Goal: Task Accomplishment & Management: Manage account settings

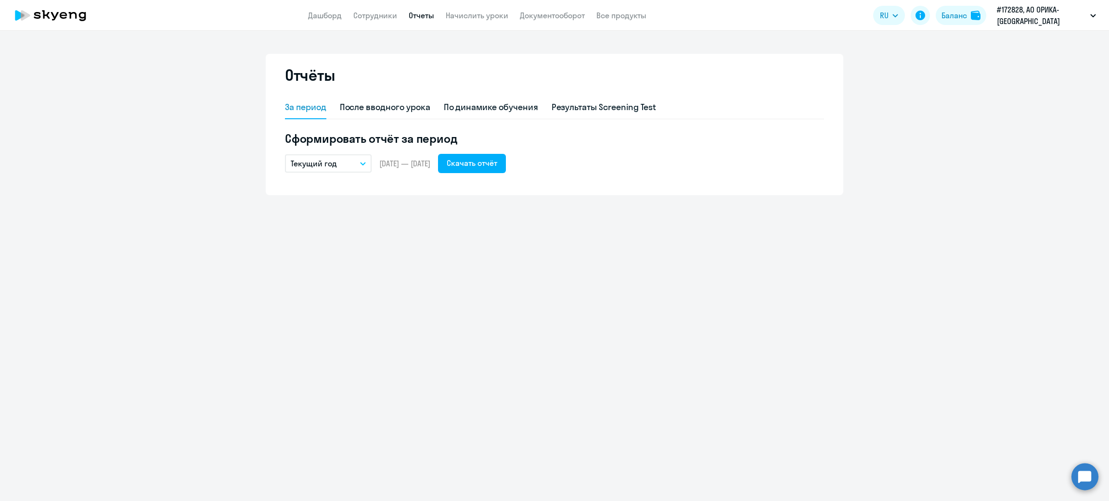
click at [362, 164] on icon "button" at bounding box center [362, 164] width 5 height 2
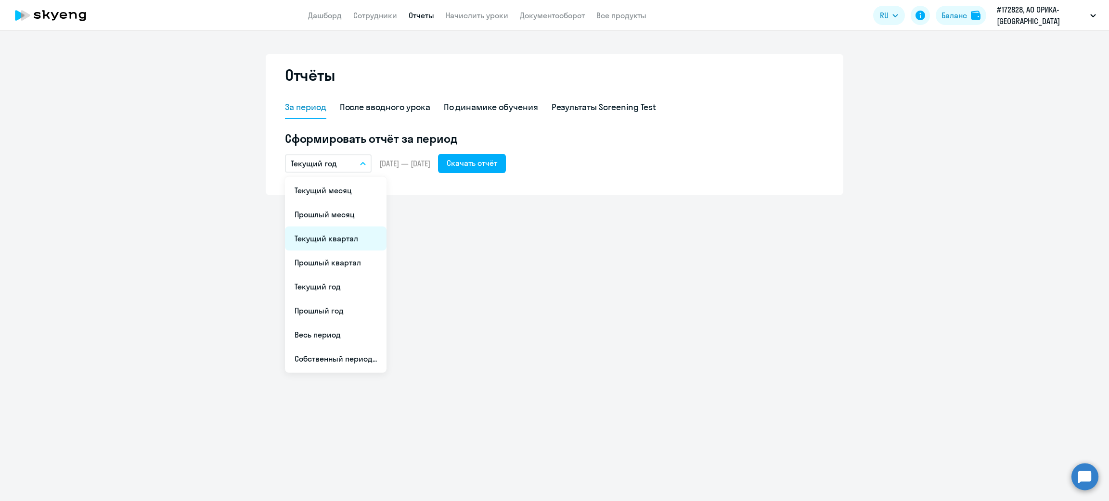
click at [340, 239] on li "Текущий квартал" at bounding box center [336, 239] width 102 height 24
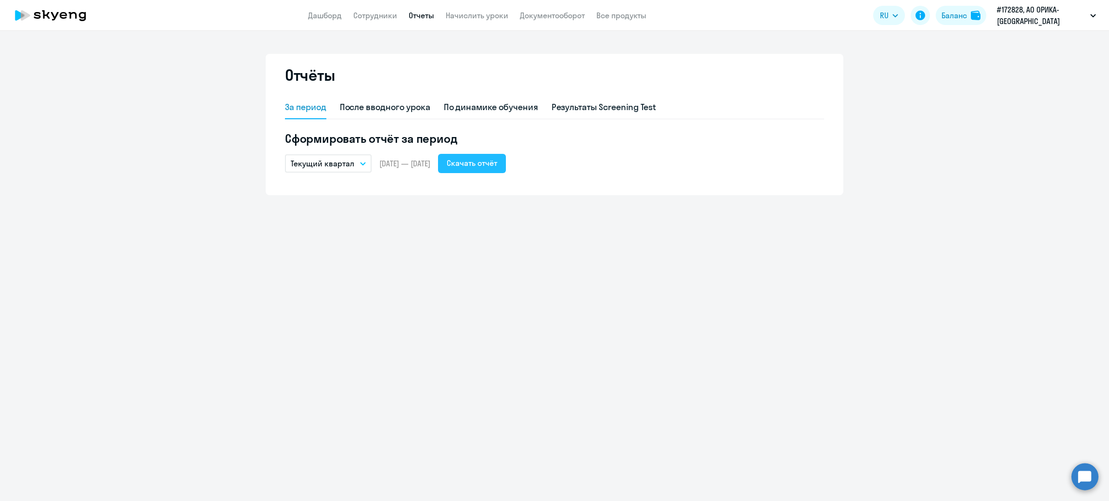
click at [497, 159] on div "Скачать отчёт" at bounding box center [472, 163] width 51 height 12
click at [380, 16] on link "Сотрудники" at bounding box center [375, 16] width 44 height 10
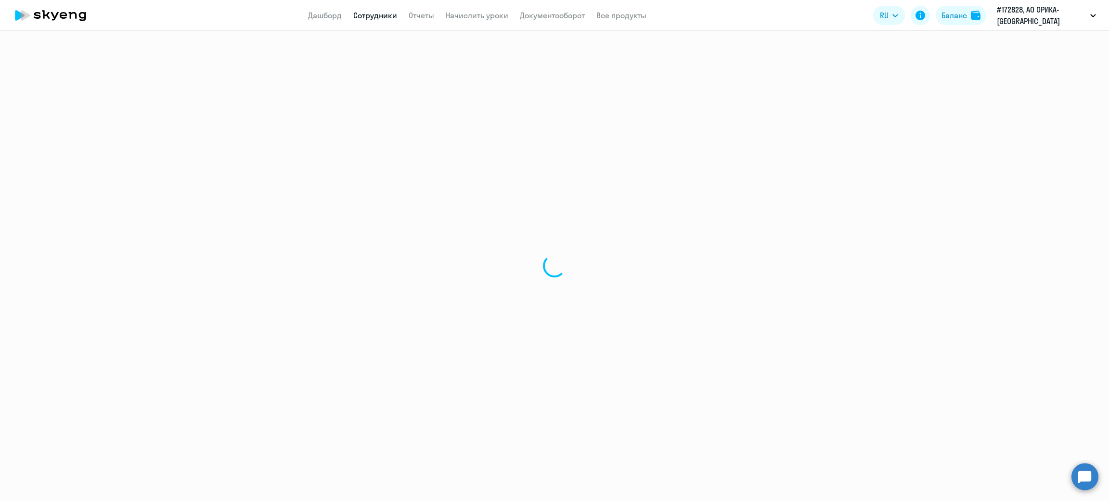
select select "30"
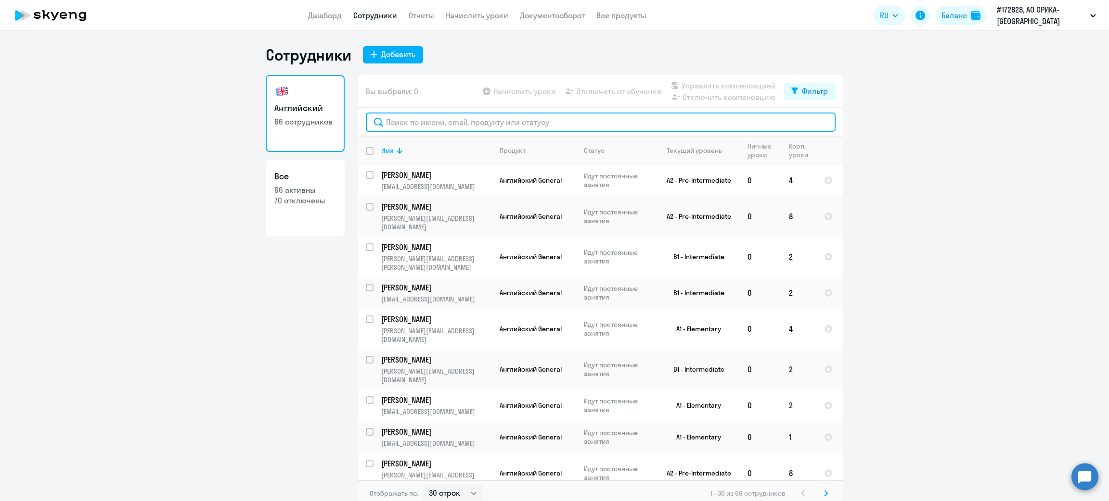
click at [476, 120] on input "text" at bounding box center [601, 122] width 470 height 19
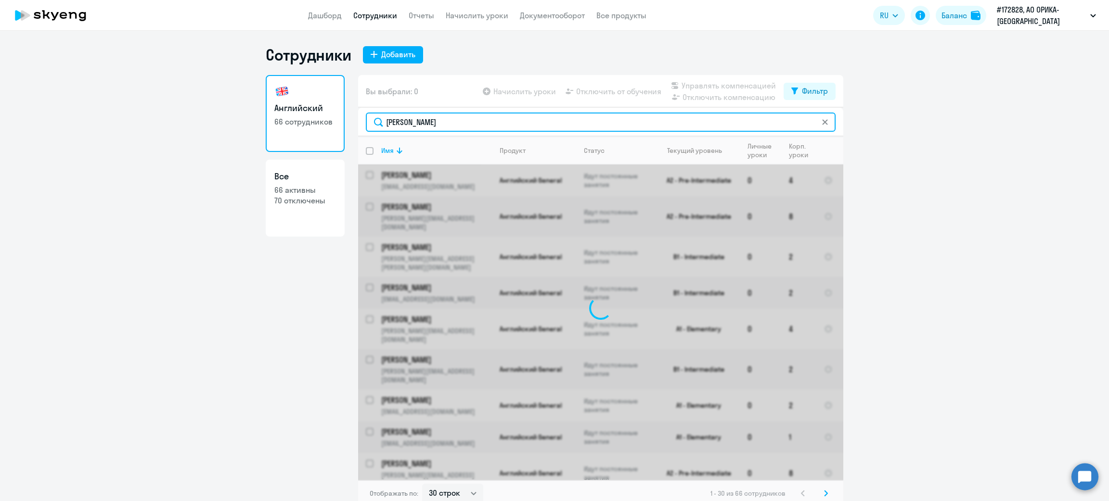
type input "[PERSON_NAME]"
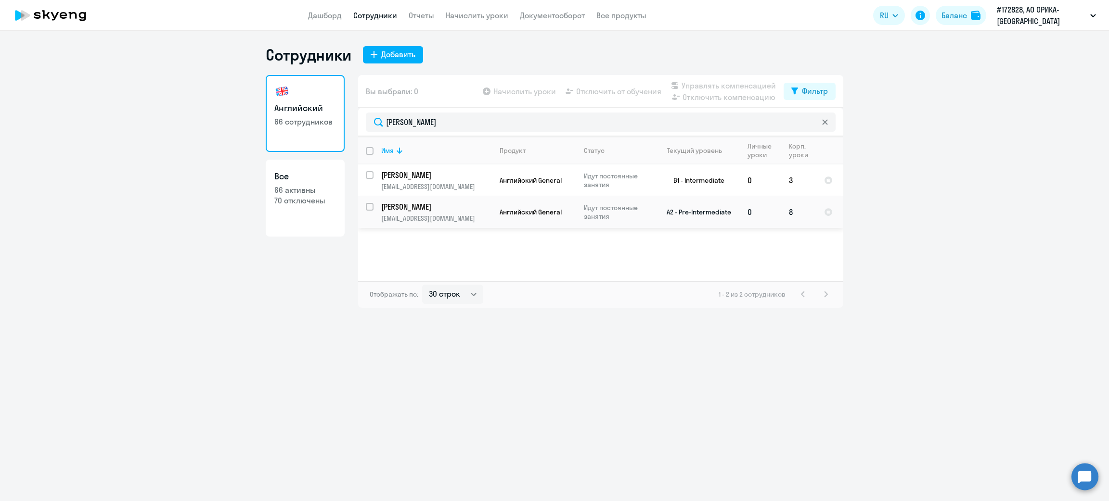
click at [375, 209] on td "[PERSON_NAME] [EMAIL_ADDRESS][DOMAIN_NAME]" at bounding box center [432, 212] width 118 height 32
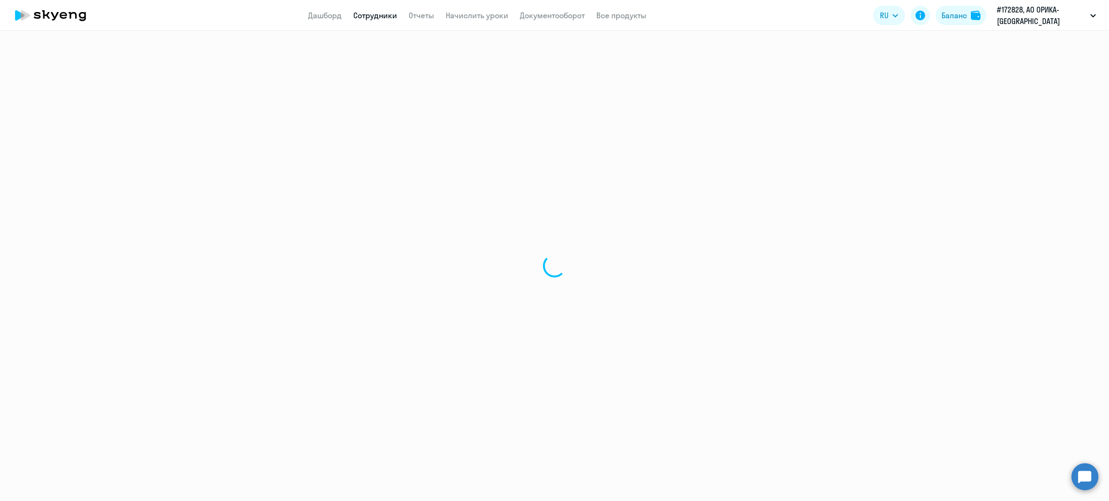
select select "english"
select select "30"
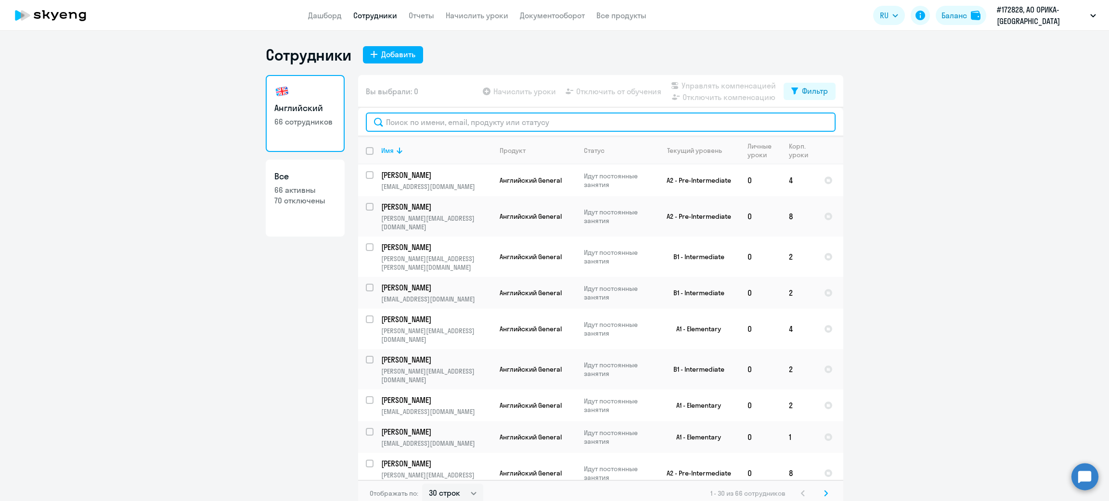
click at [438, 120] on input "text" at bounding box center [601, 122] width 470 height 19
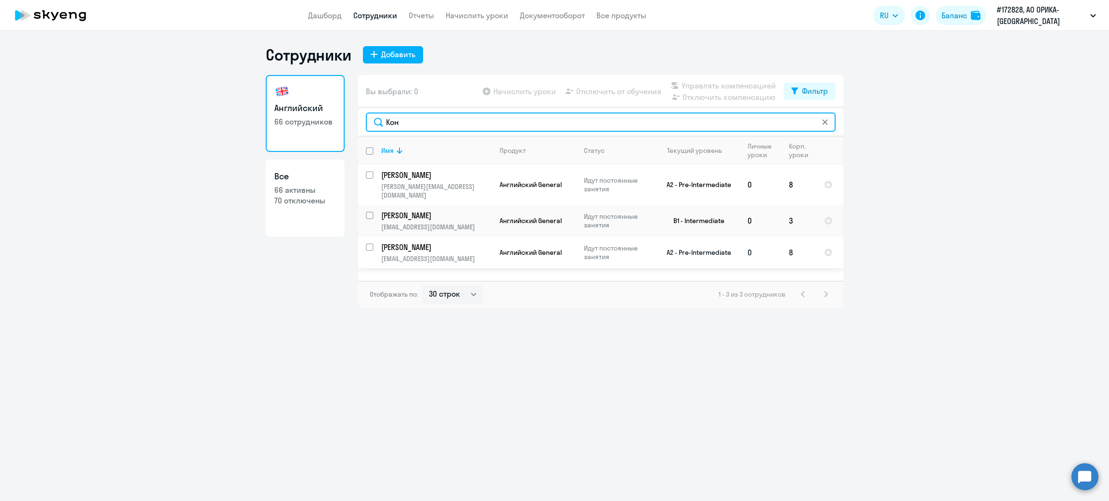
type input "Кон"
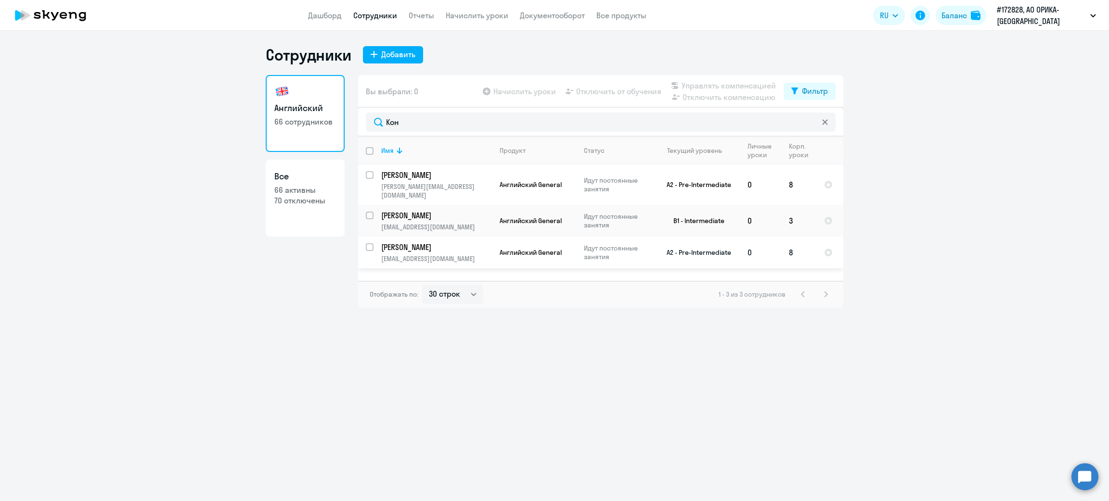
click at [368, 244] on input "select row 16177709" at bounding box center [375, 253] width 19 height 19
checkbox input "true"
click at [625, 90] on span "Отключить от обучения" at bounding box center [618, 92] width 85 height 12
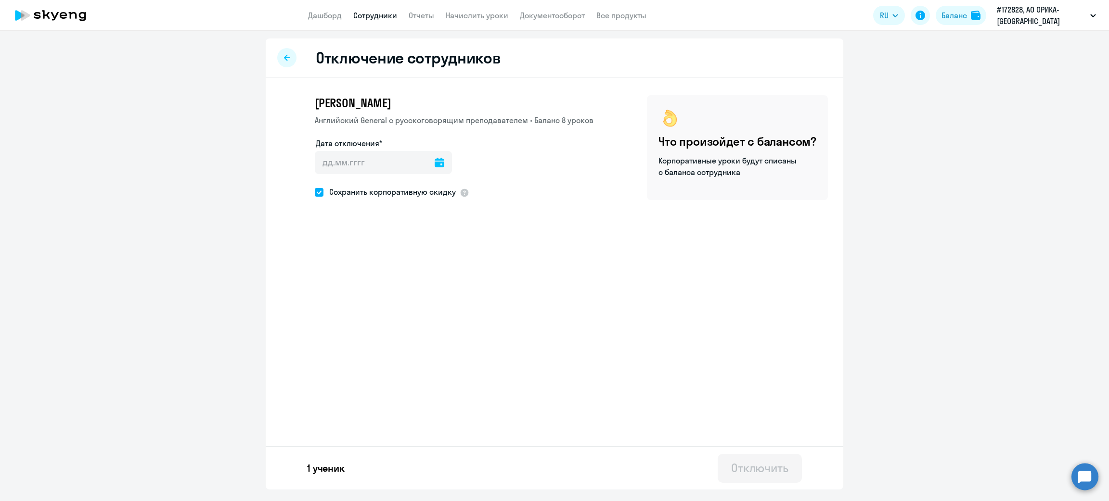
click at [435, 162] on icon at bounding box center [440, 163] width 10 height 10
click at [365, 309] on span "24" at bounding box center [366, 310] width 17 height 17
type input "[DATE]"
click at [758, 467] on div "Отключить" at bounding box center [759, 468] width 57 height 15
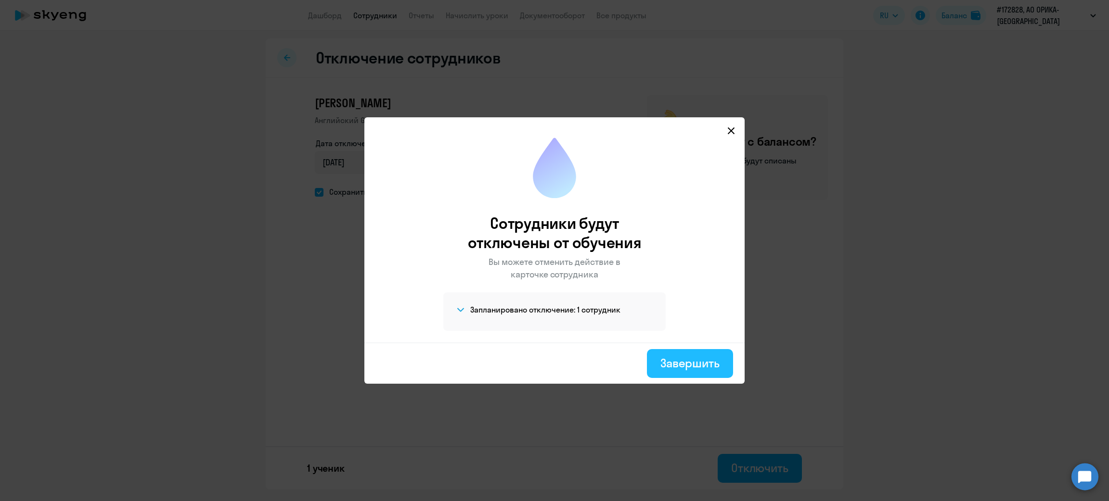
click at [696, 363] on div "Завершить" at bounding box center [689, 363] width 59 height 15
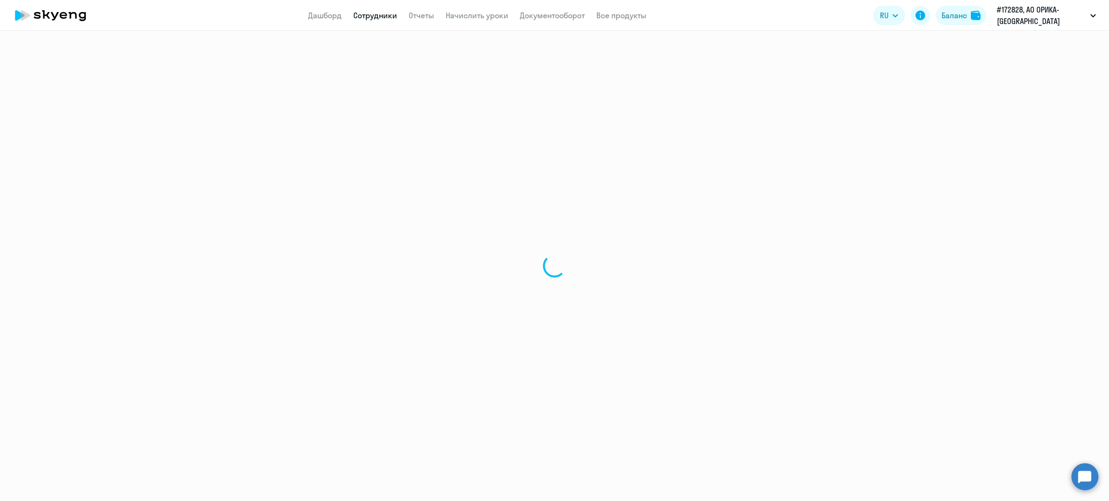
select select "30"
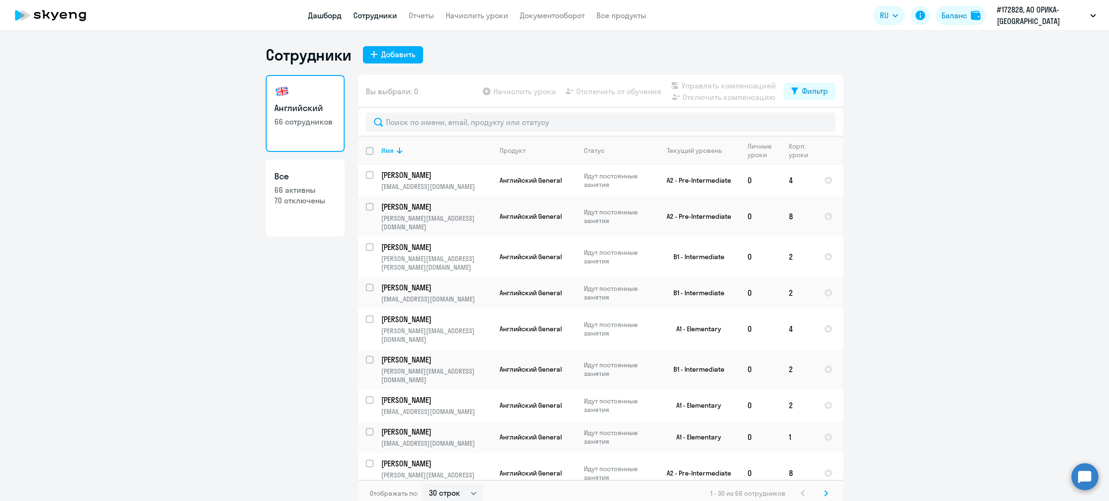
click at [324, 16] on link "Дашборд" at bounding box center [325, 16] width 34 height 10
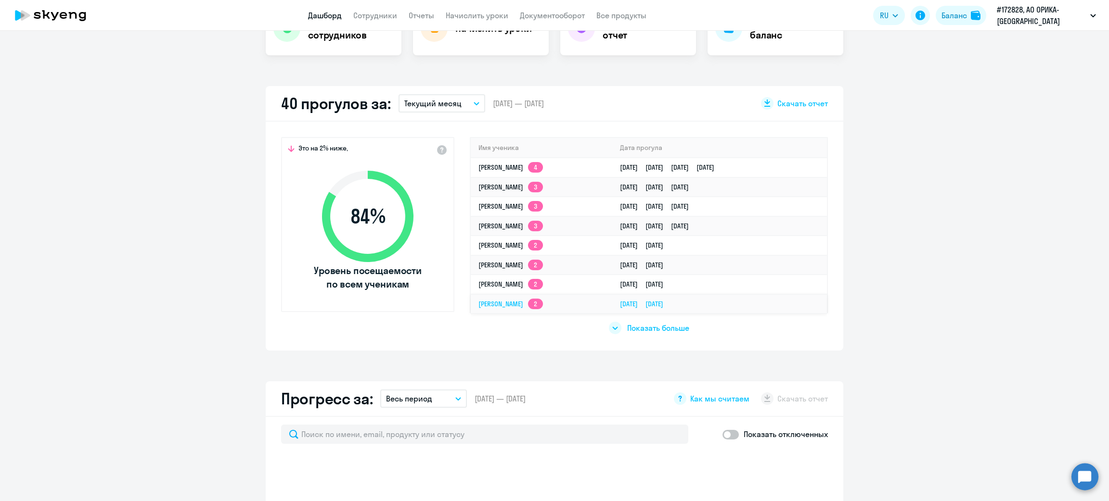
scroll to position [144, 0]
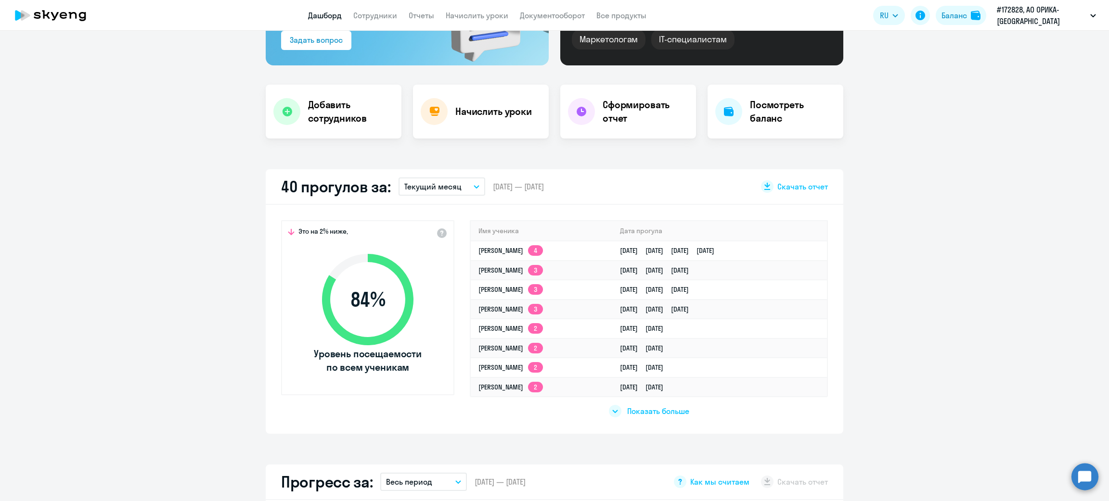
click at [474, 187] on icon "button" at bounding box center [476, 187] width 5 height 2
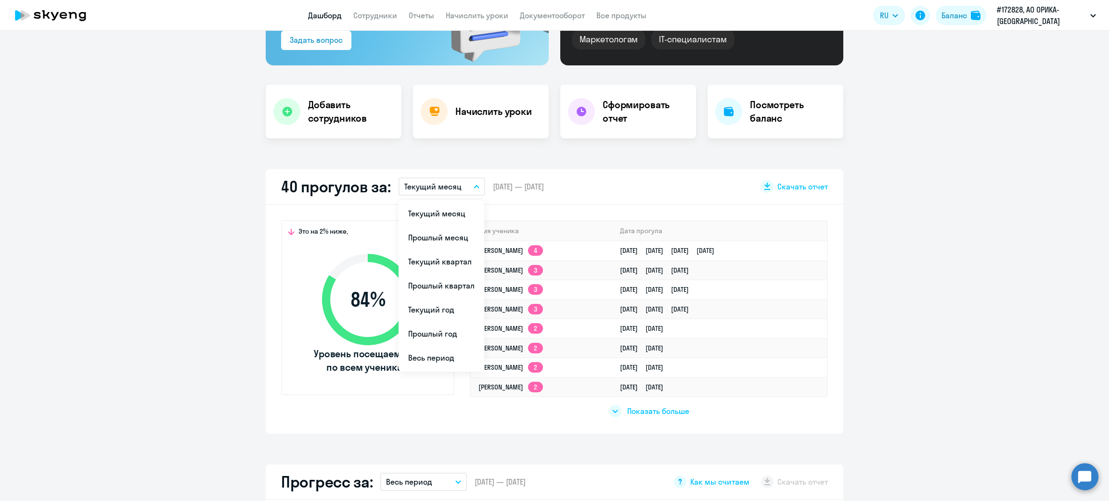
click at [474, 187] on icon "button" at bounding box center [476, 187] width 5 height 2
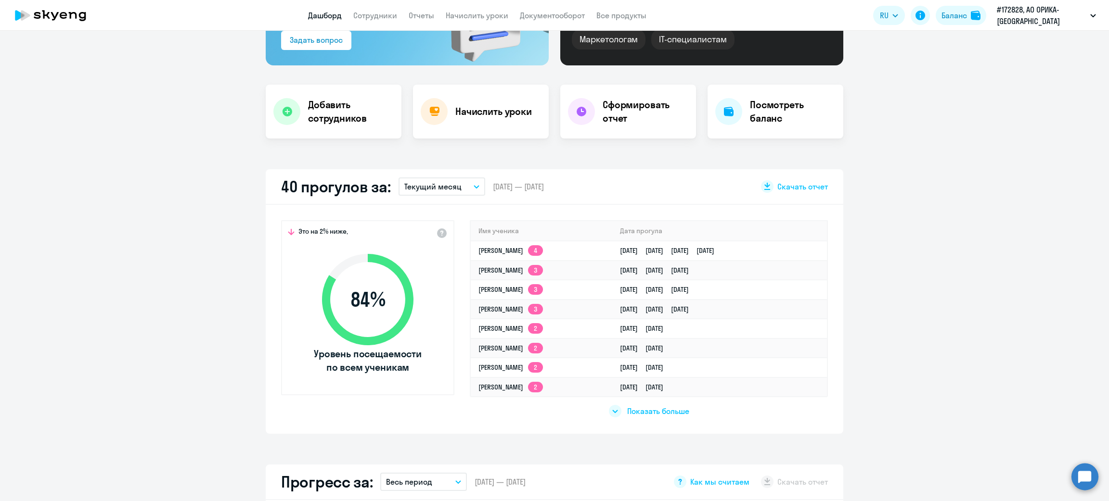
click at [464, 186] on button "Текущий месяц" at bounding box center [441, 187] width 87 height 18
select select "30"
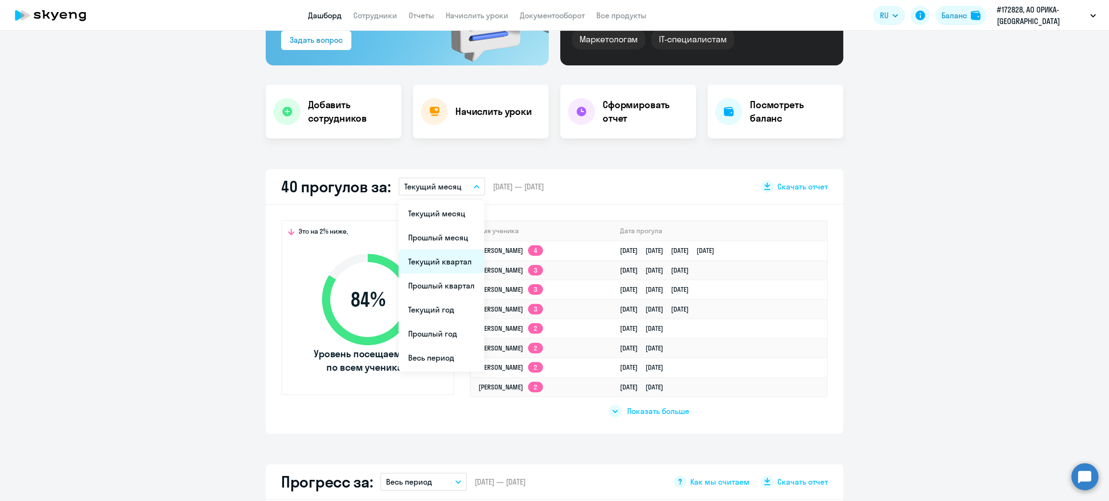
click at [441, 259] on li "Текущий квартал" at bounding box center [441, 262] width 86 height 24
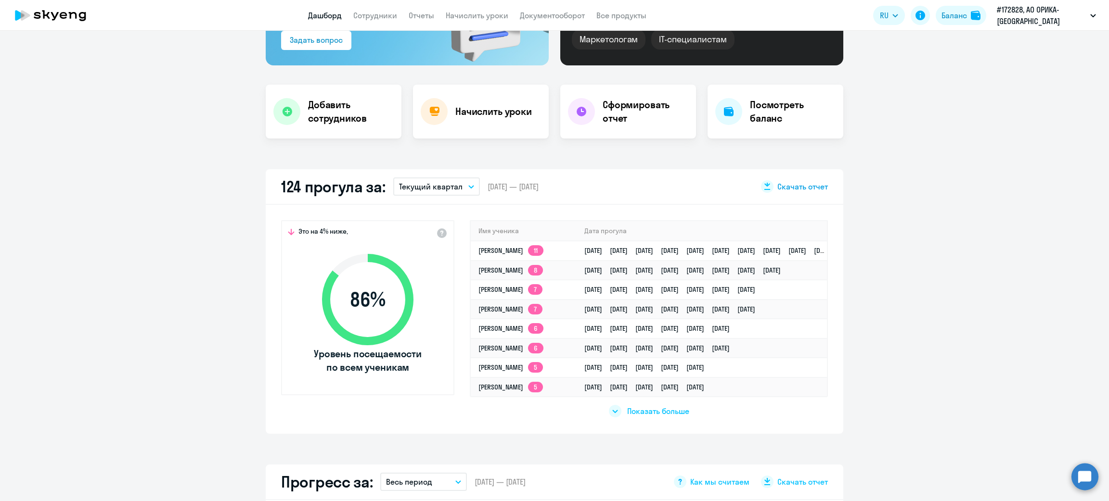
click at [796, 187] on span "Скачать отчет" at bounding box center [802, 186] width 51 height 11
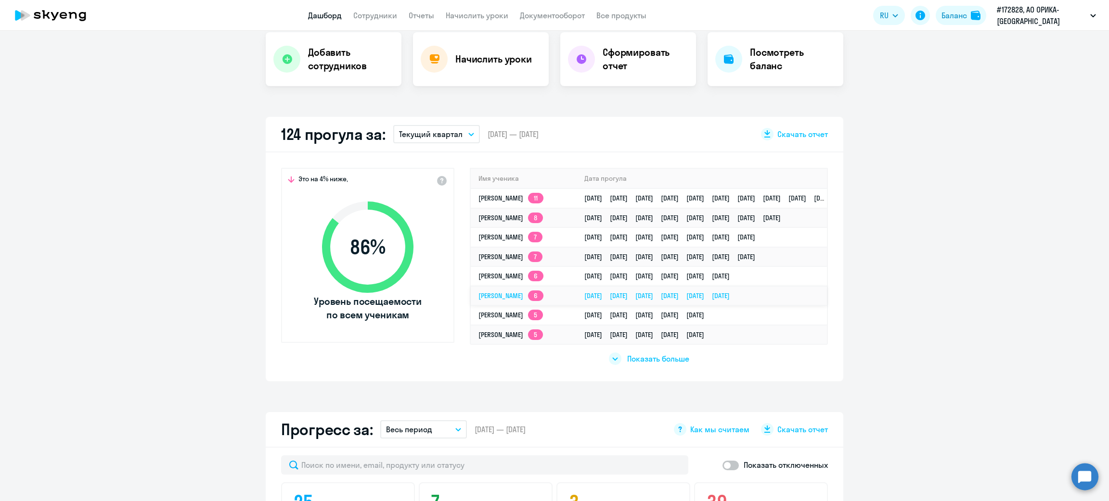
scroll to position [216, 0]
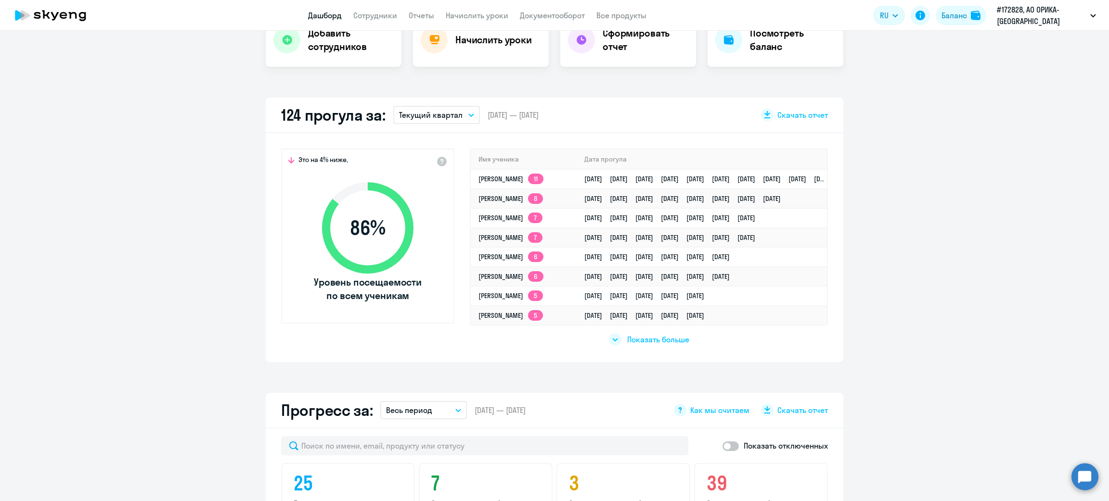
click at [468, 114] on icon "button" at bounding box center [471, 115] width 6 height 3
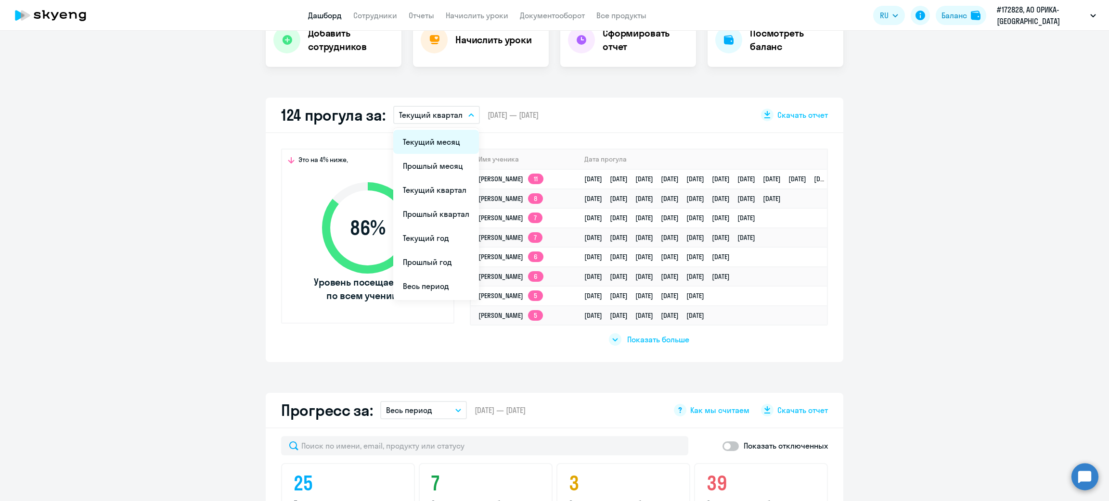
click at [438, 138] on li "Текущий месяц" at bounding box center [436, 142] width 86 height 24
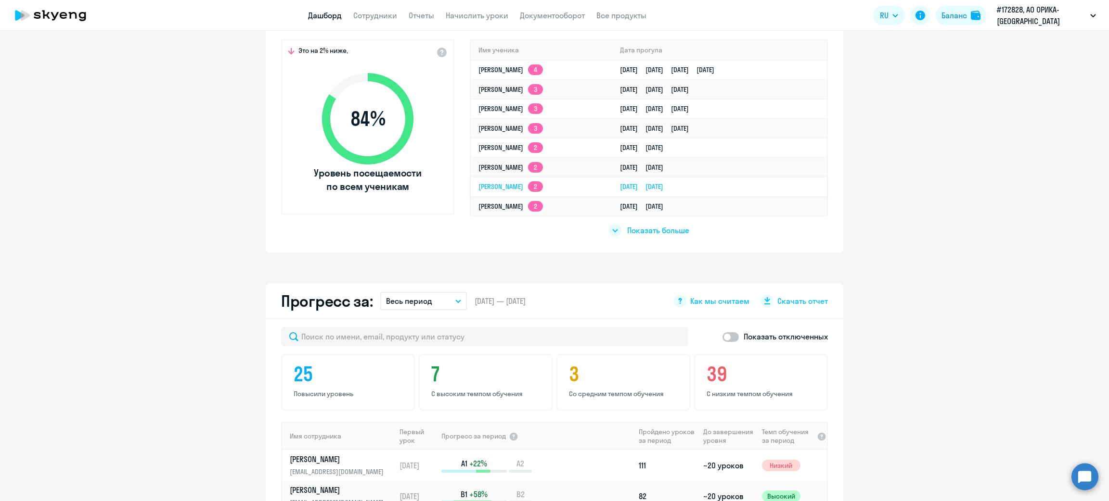
scroll to position [360, 0]
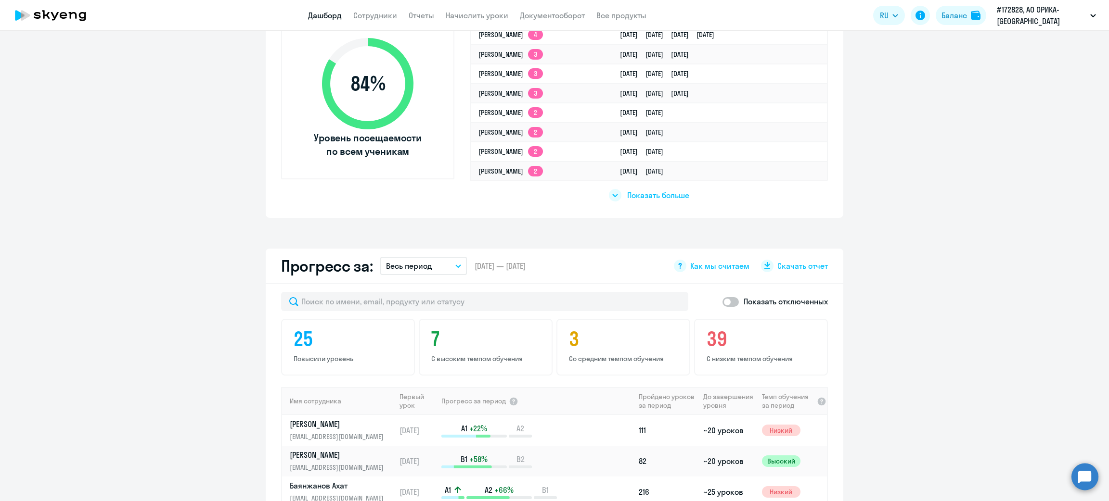
click at [643, 195] on span "Показать больше" at bounding box center [658, 195] width 62 height 11
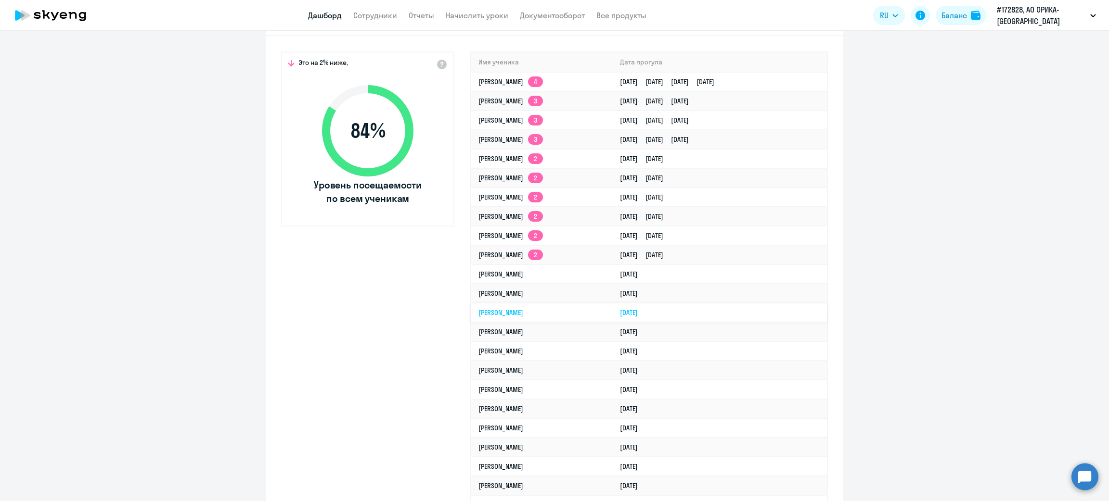
scroll to position [289, 0]
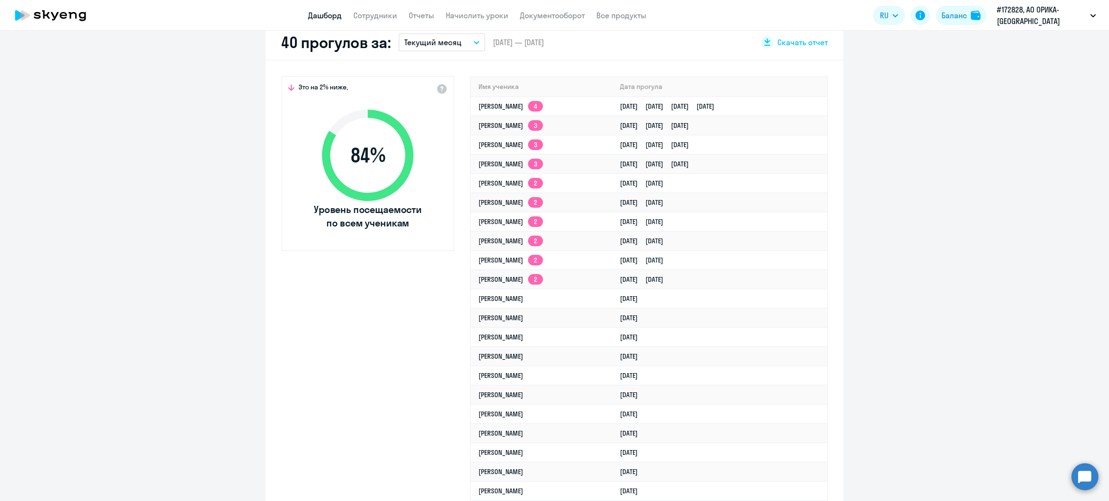
click at [474, 43] on icon "button" at bounding box center [477, 42] width 6 height 3
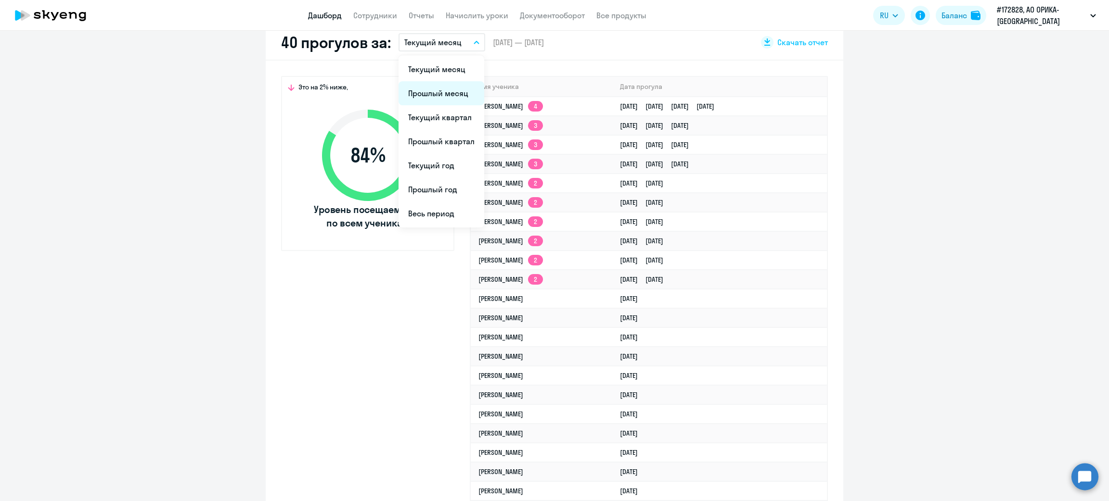
click at [435, 94] on li "Прошлый месяц" at bounding box center [441, 93] width 86 height 24
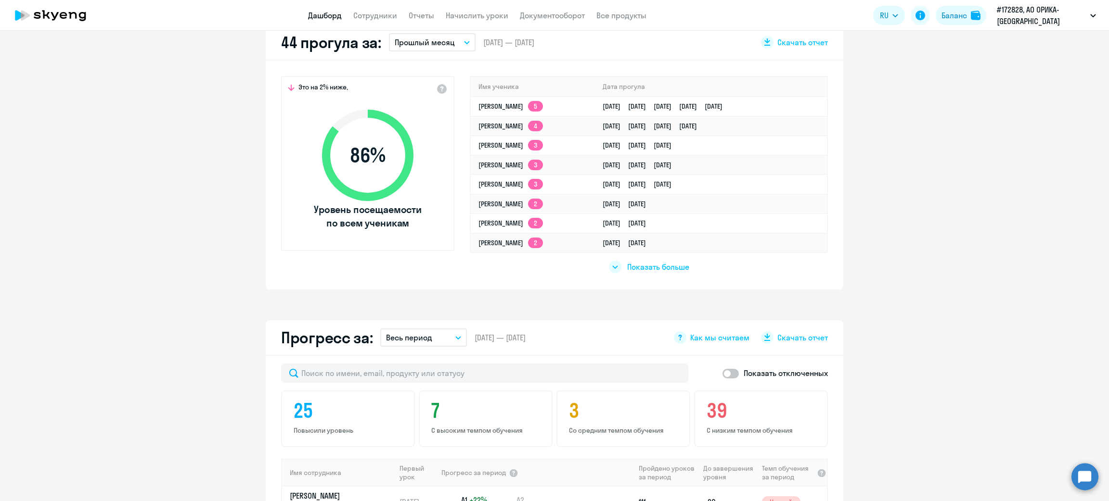
click at [628, 266] on span "Показать больше" at bounding box center [658, 267] width 62 height 11
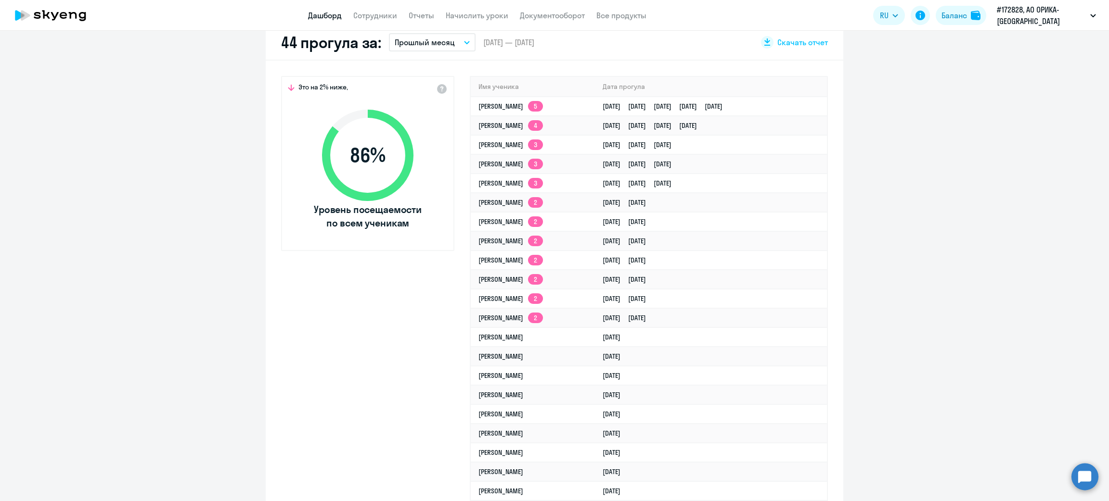
click at [457, 39] on button "Прошлый месяц" at bounding box center [432, 42] width 87 height 18
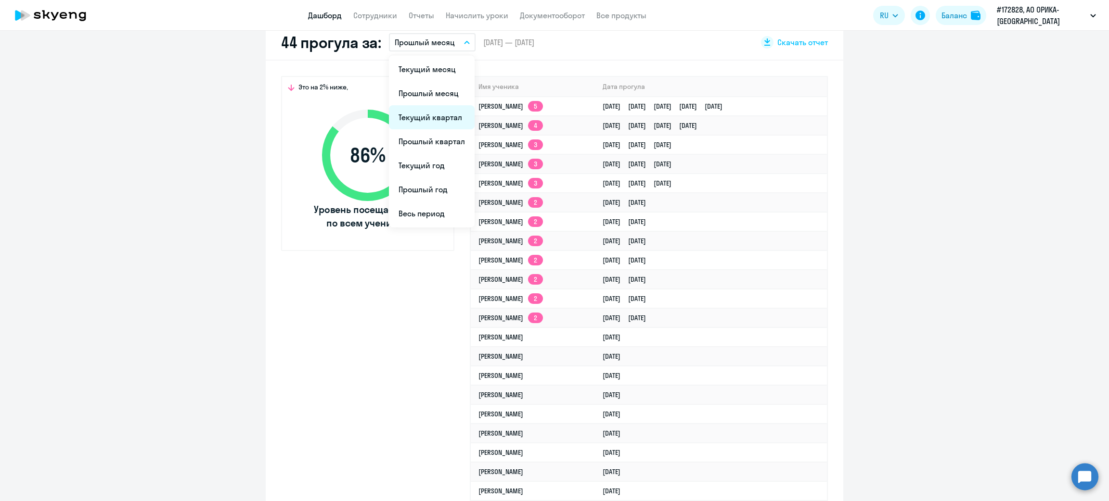
click at [426, 117] on li "Текущий квартал" at bounding box center [432, 117] width 86 height 24
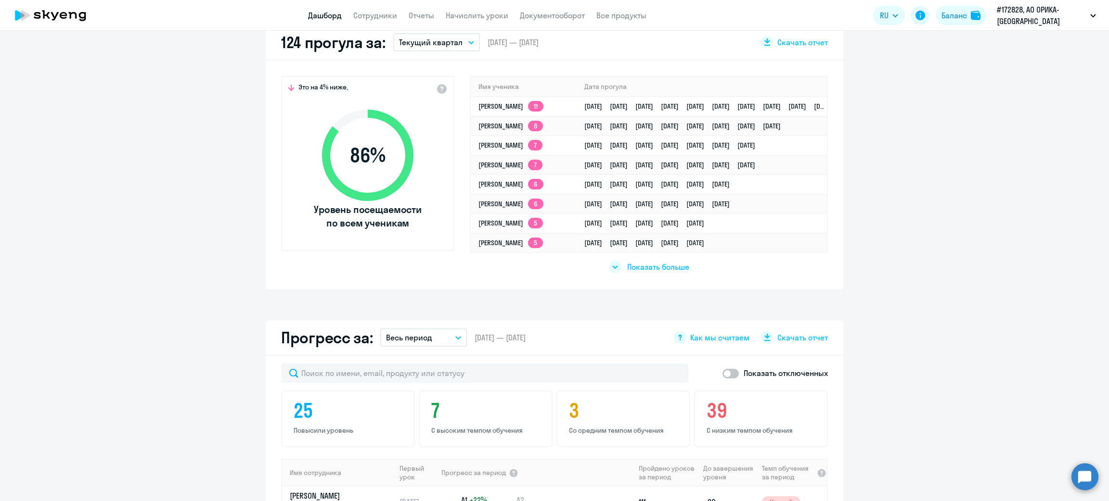
click at [646, 268] on span "Показать больше" at bounding box center [658, 267] width 62 height 11
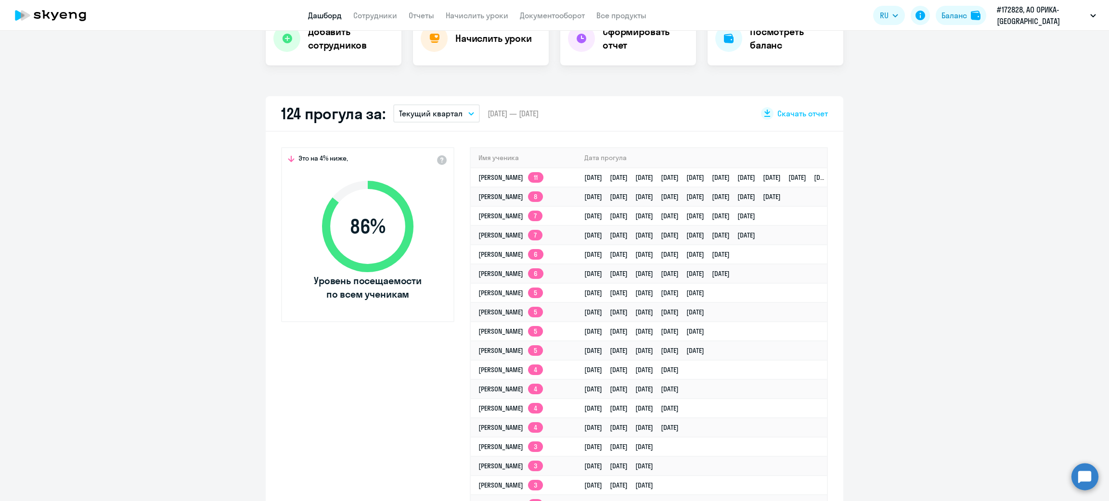
scroll to position [216, 0]
click at [465, 113] on button "Текущий квартал" at bounding box center [436, 115] width 87 height 18
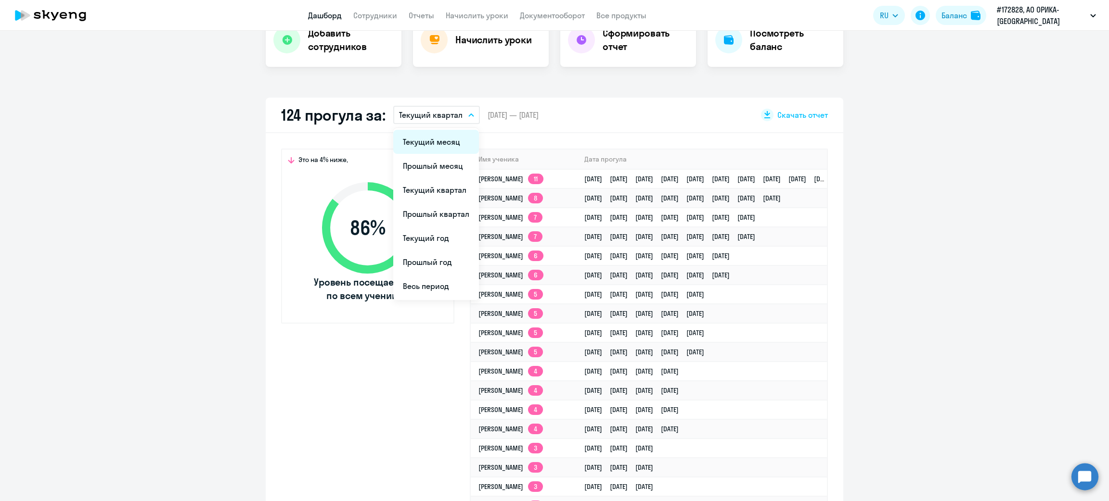
click at [432, 149] on li "Текущий месяц" at bounding box center [436, 142] width 86 height 24
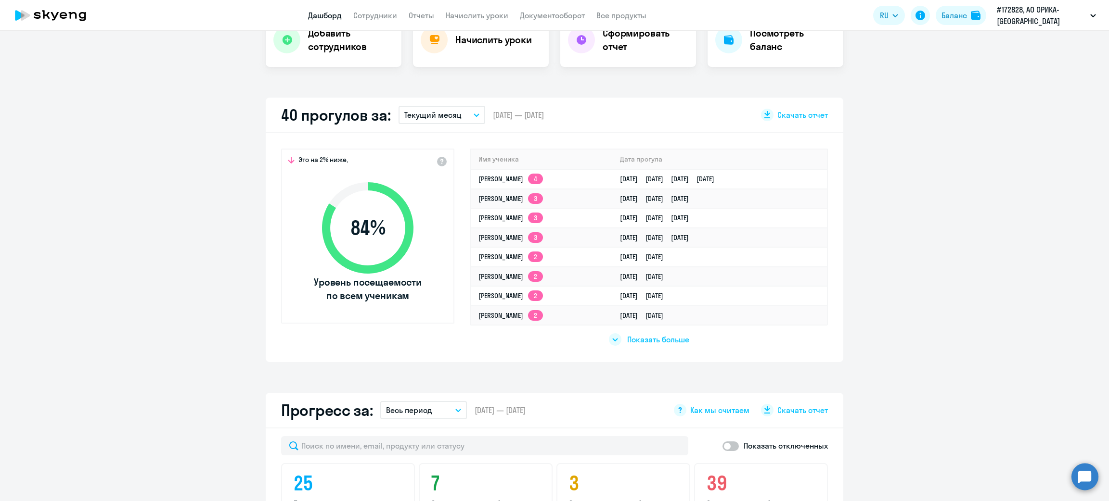
click at [654, 340] on span "Показать больше" at bounding box center [658, 339] width 62 height 11
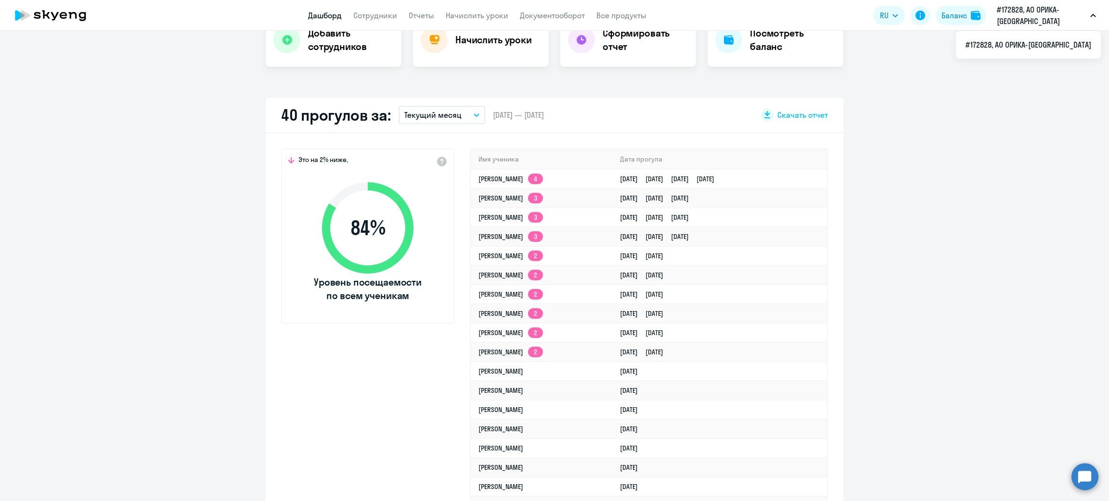
click at [474, 115] on icon "button" at bounding box center [477, 115] width 6 height 3
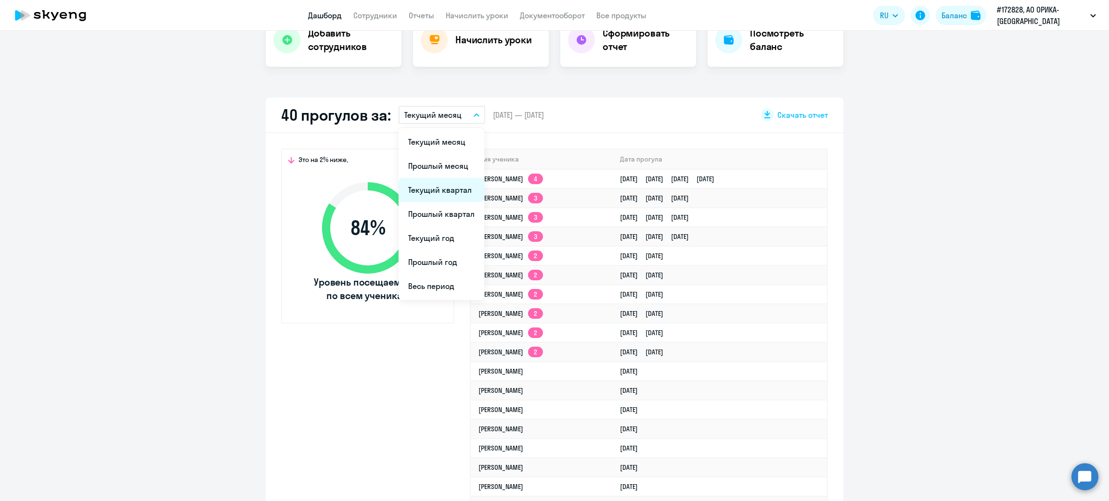
click at [446, 188] on li "Текущий квартал" at bounding box center [441, 190] width 86 height 24
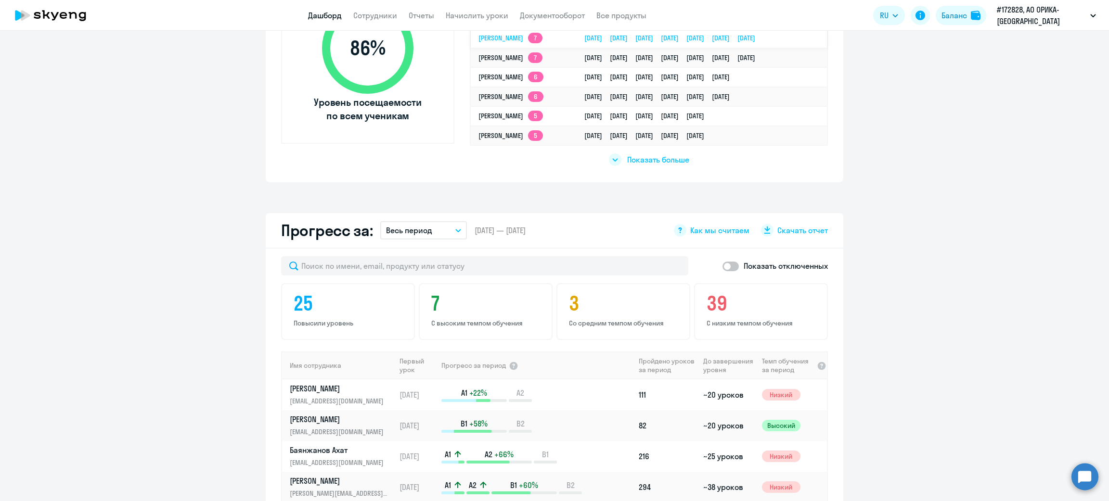
scroll to position [433, 0]
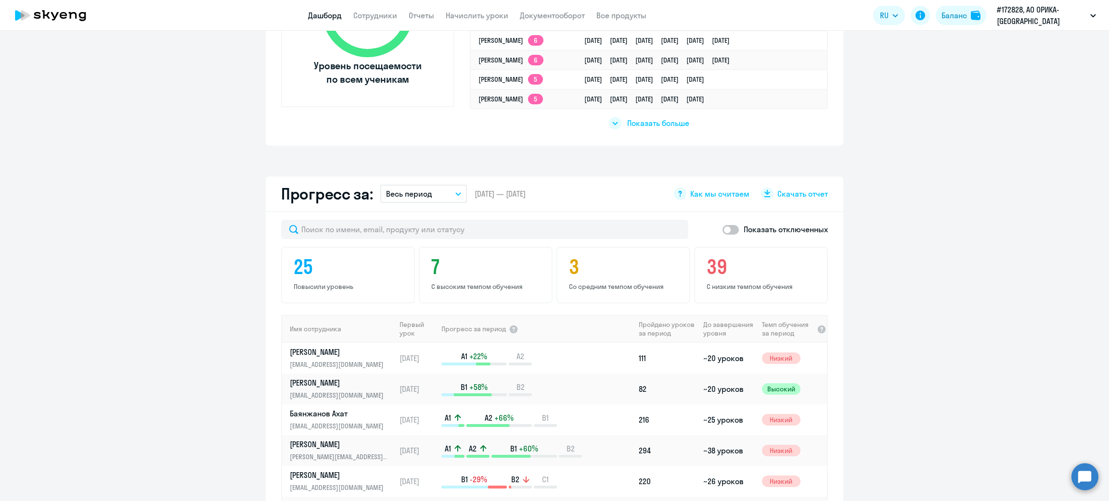
click at [647, 120] on span "Показать больше" at bounding box center [658, 123] width 62 height 11
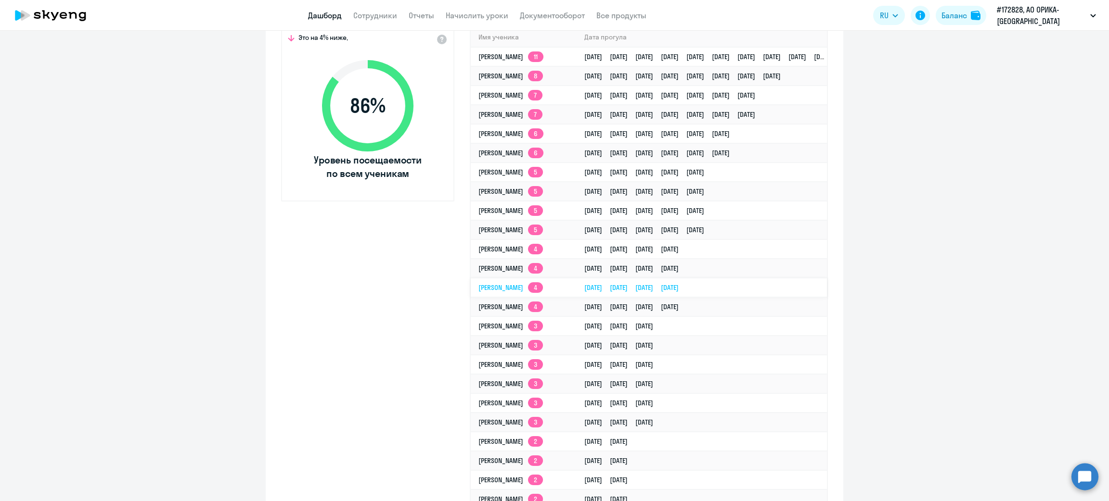
scroll to position [216, 0]
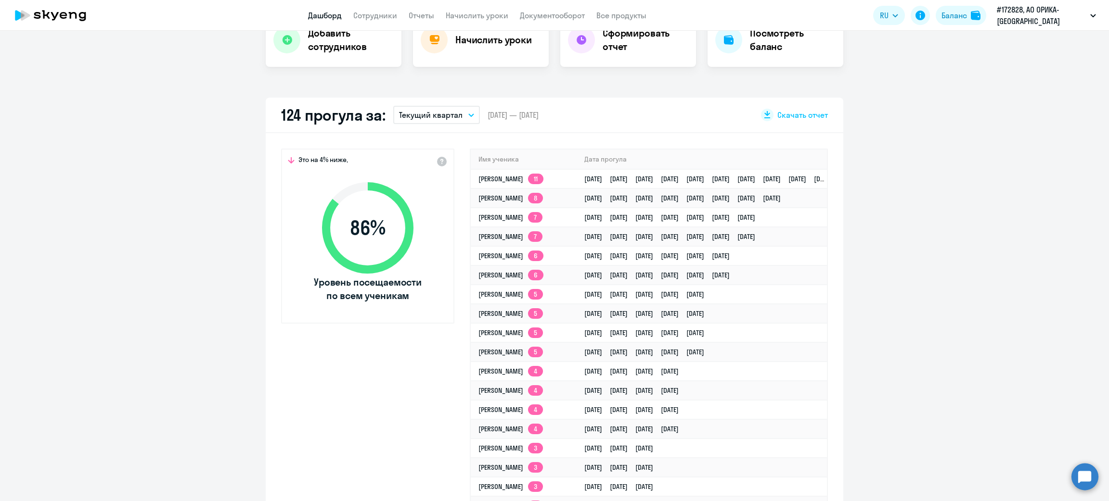
click at [461, 117] on button "Текущий квартал" at bounding box center [436, 115] width 87 height 18
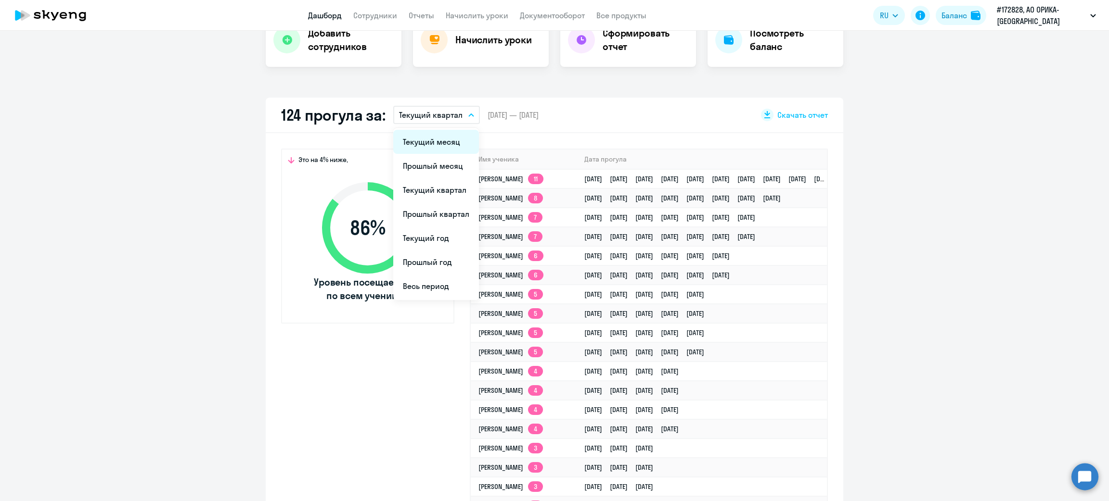
click at [432, 145] on li "Текущий месяц" at bounding box center [436, 142] width 86 height 24
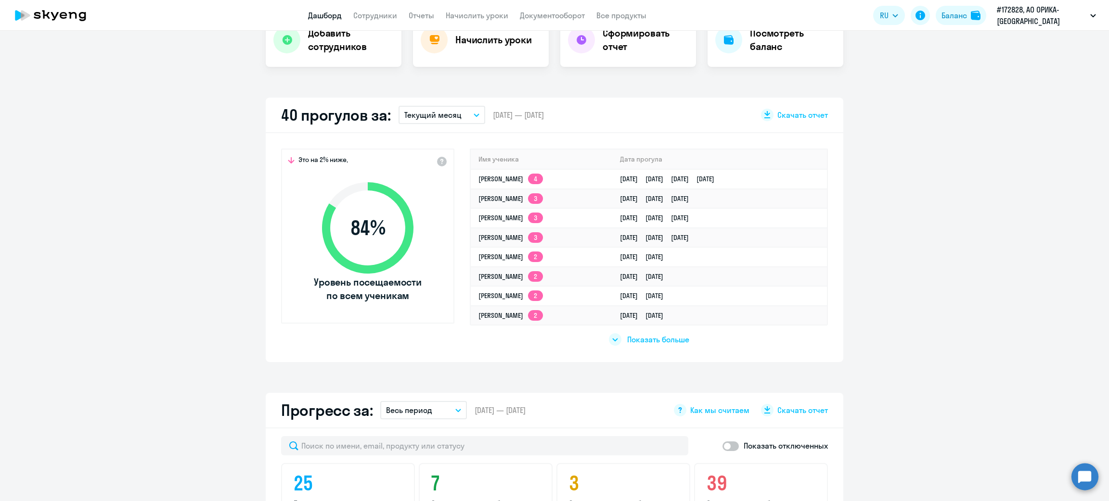
click at [630, 338] on span "Показать больше" at bounding box center [658, 339] width 62 height 11
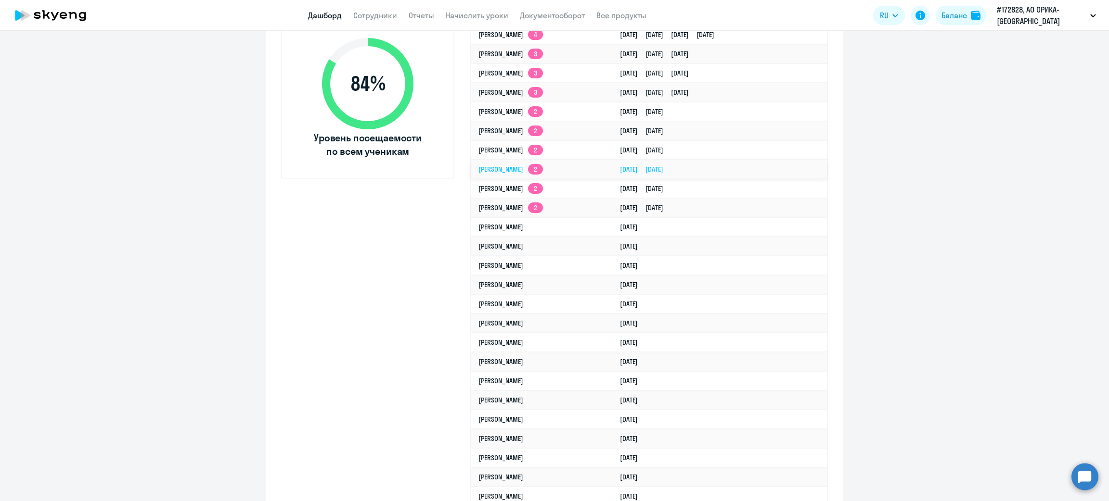
scroll to position [289, 0]
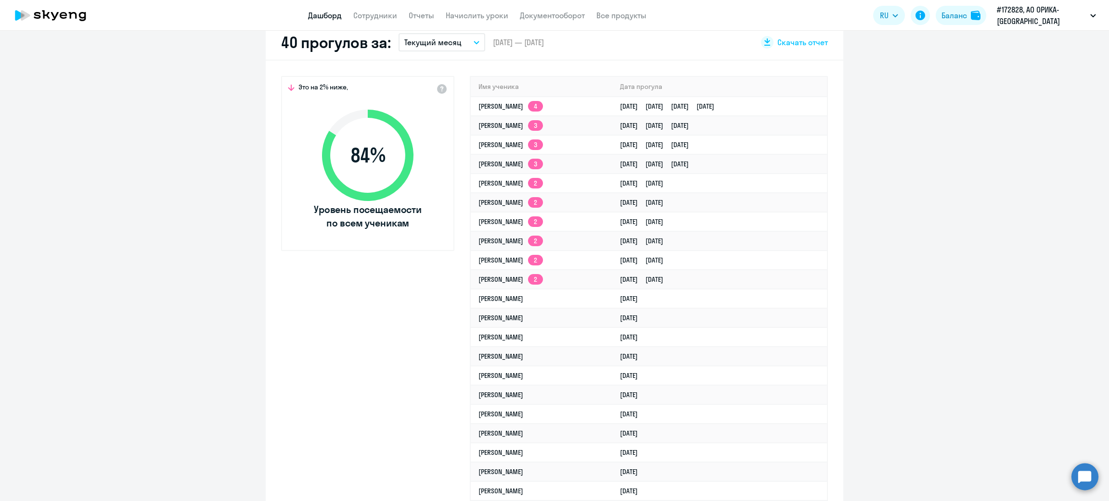
click at [470, 45] on button "Текущий месяц" at bounding box center [441, 42] width 87 height 18
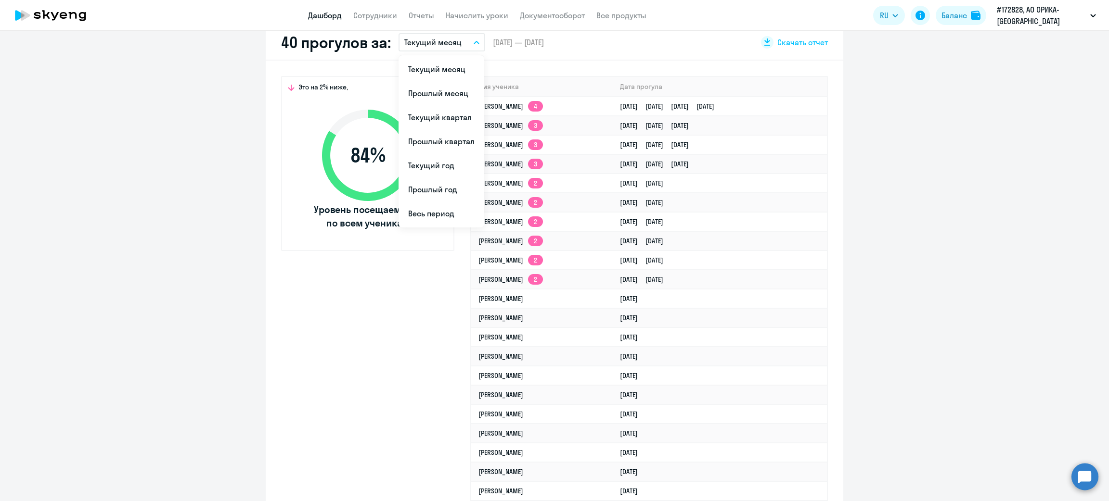
click at [465, 43] on button "Текущий месяц" at bounding box center [441, 42] width 87 height 18
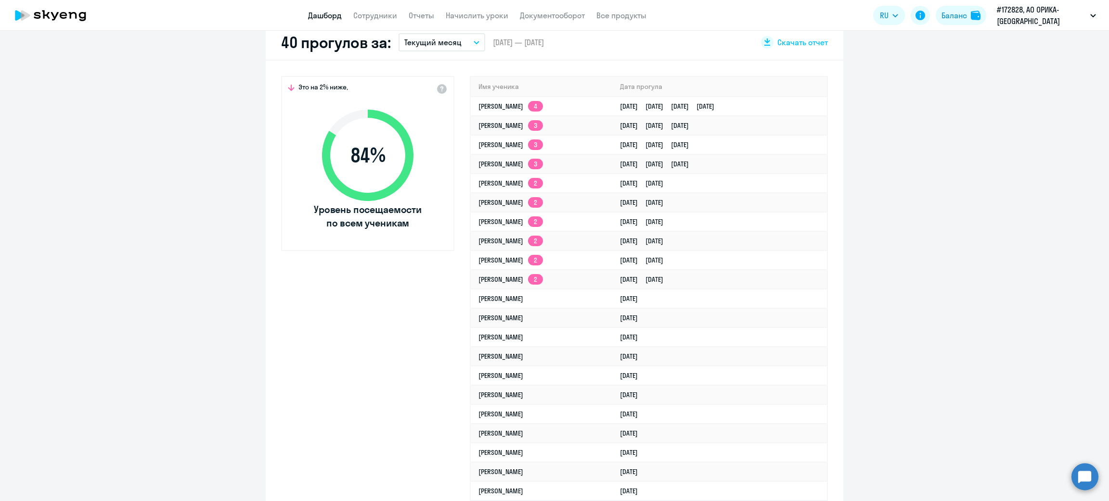
click at [467, 46] on button "Текущий месяц" at bounding box center [441, 42] width 87 height 18
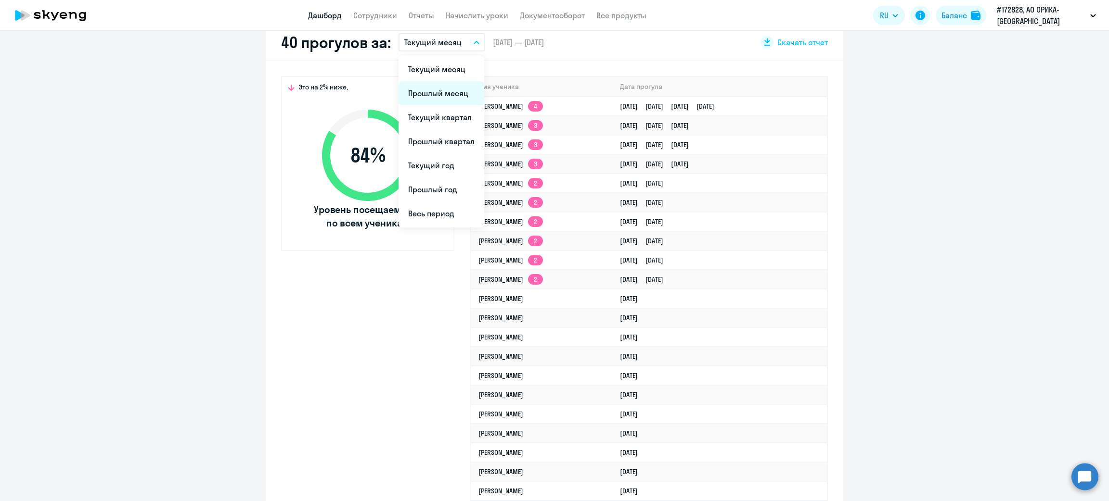
click at [447, 89] on li "Прошлый месяц" at bounding box center [441, 93] width 86 height 24
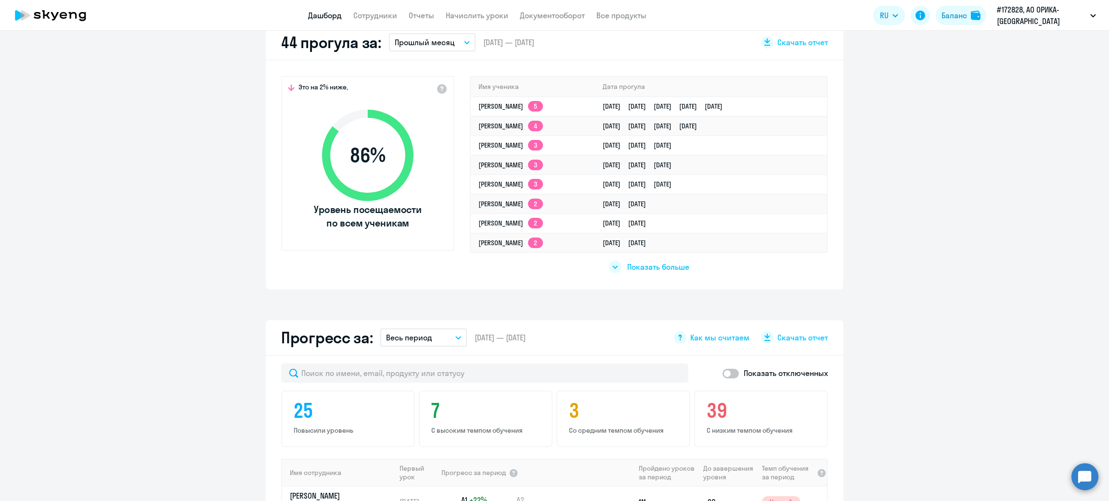
click at [649, 266] on span "Показать больше" at bounding box center [658, 267] width 62 height 11
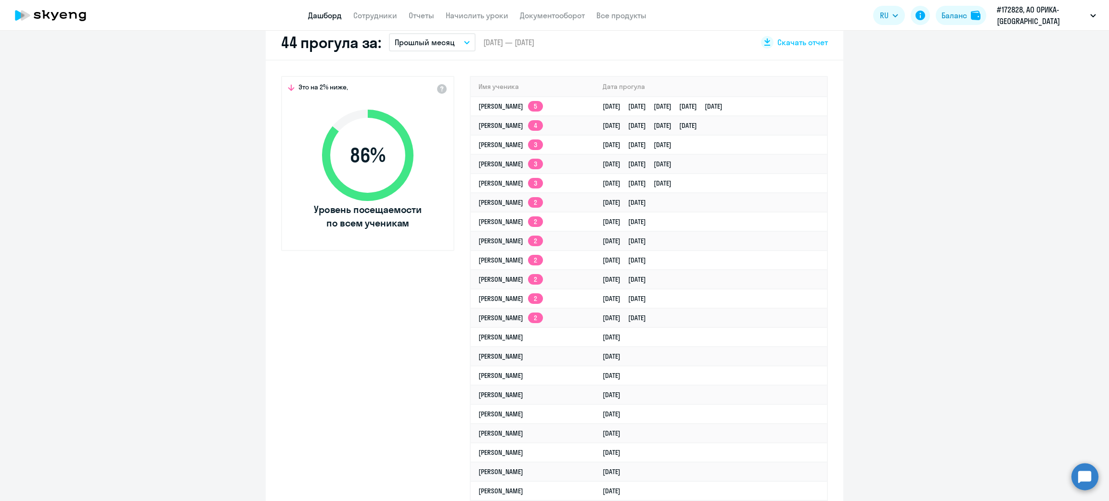
click at [464, 43] on icon "button" at bounding box center [467, 42] width 6 height 3
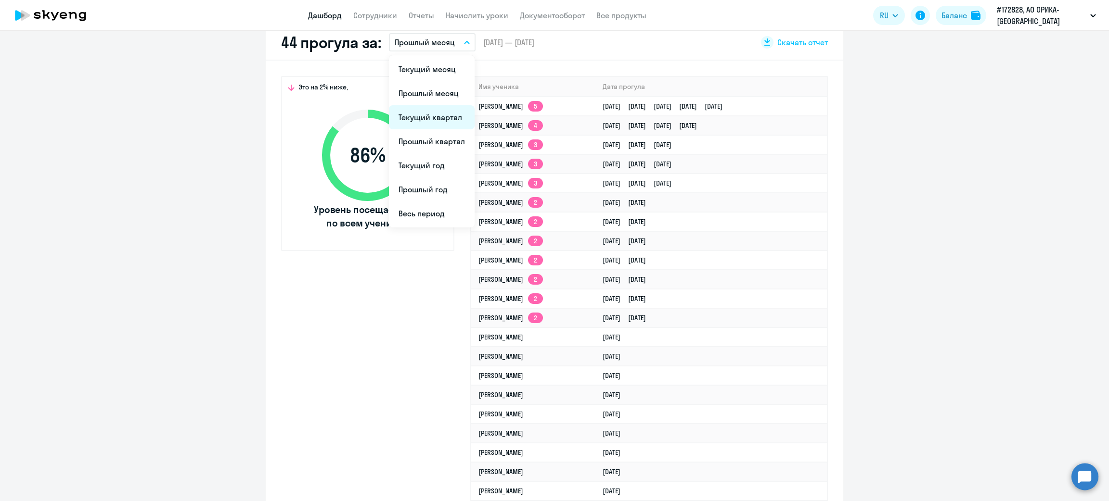
click at [440, 113] on li "Текущий квартал" at bounding box center [432, 117] width 86 height 24
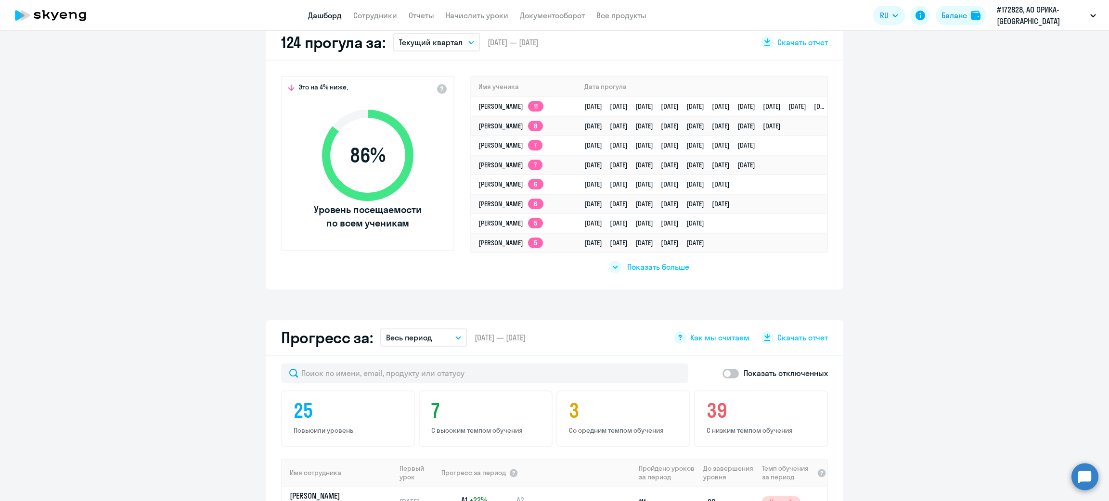
click at [666, 266] on span "Показать больше" at bounding box center [658, 267] width 62 height 11
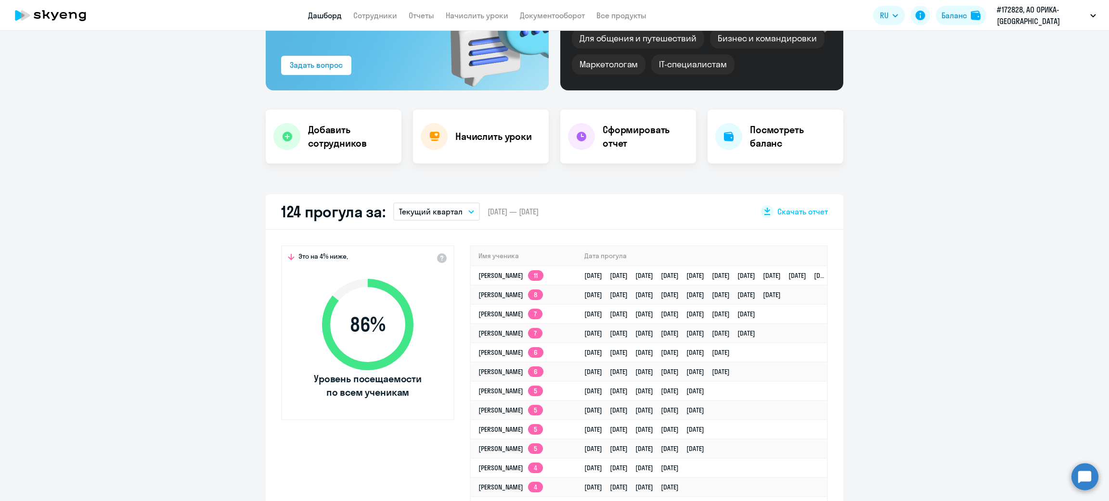
scroll to position [144, 0]
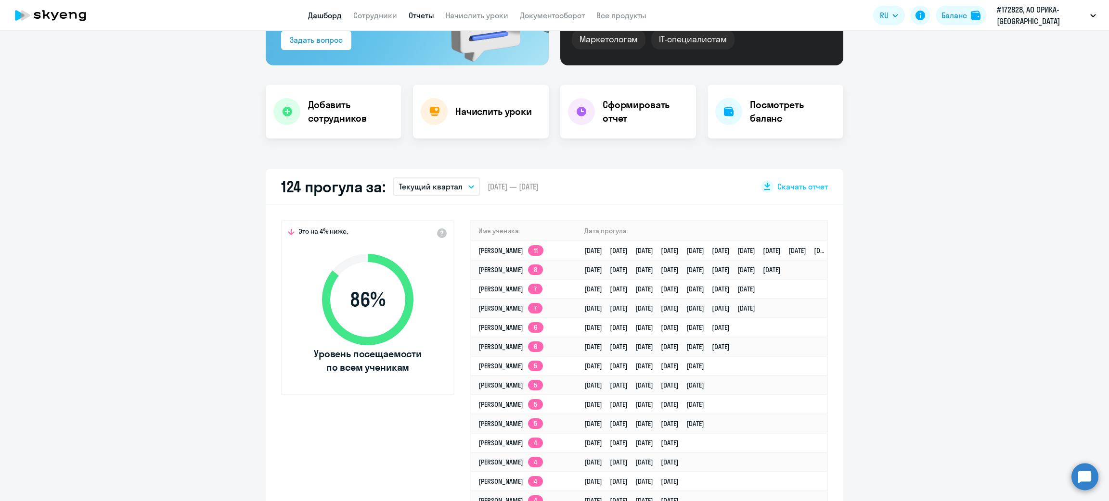
click at [421, 18] on link "Отчеты" at bounding box center [422, 16] width 26 height 10
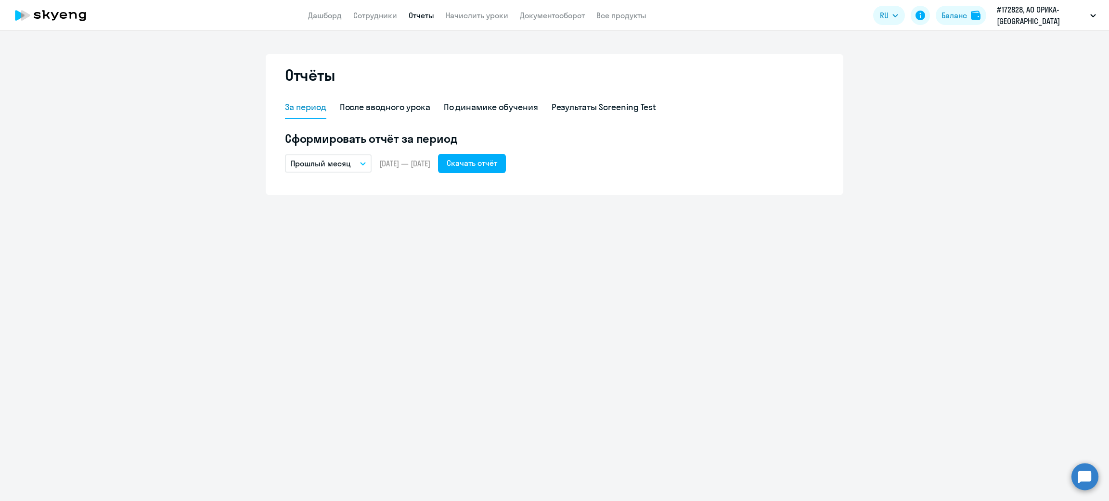
click at [362, 164] on icon "button" at bounding box center [362, 164] width 5 height 2
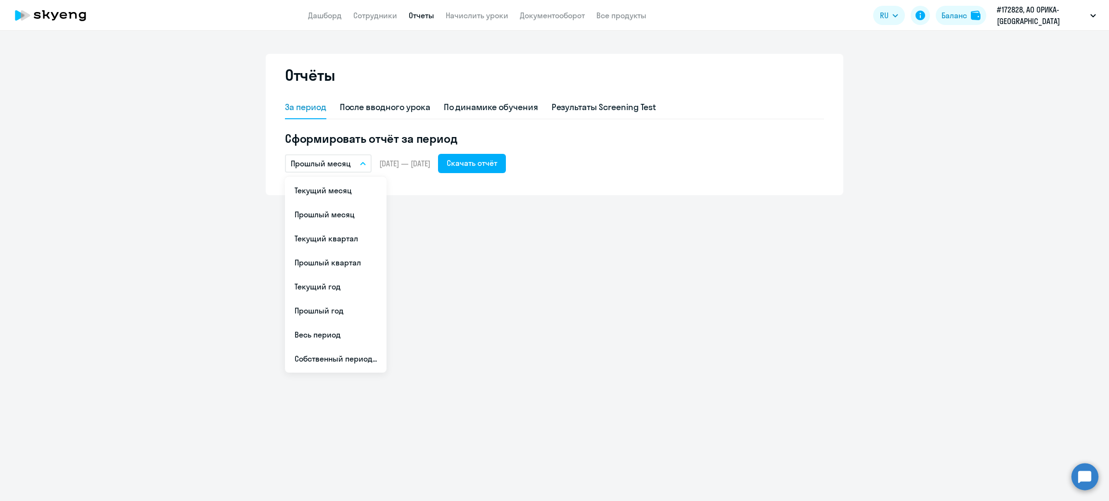
click at [362, 164] on icon "button" at bounding box center [363, 163] width 6 height 3
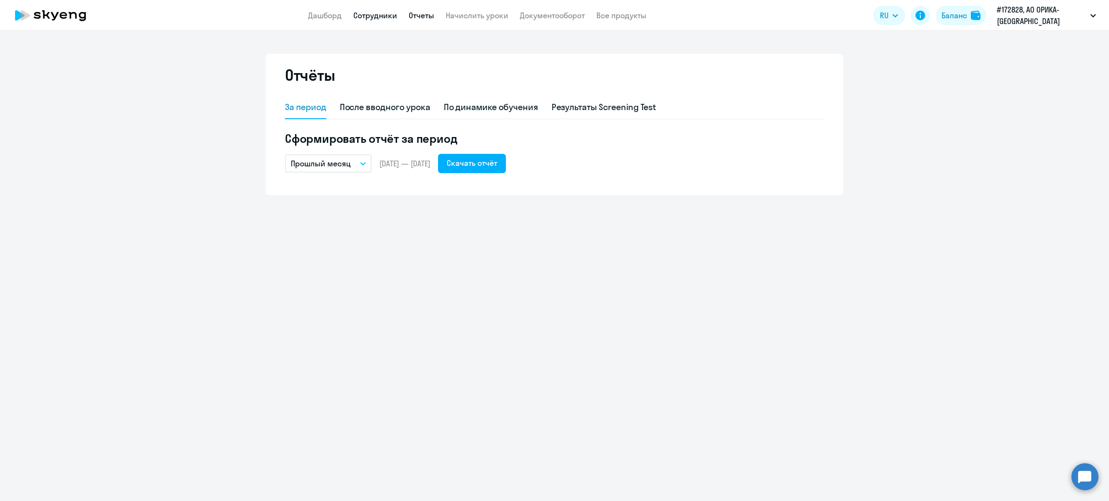
click at [374, 15] on link "Сотрудники" at bounding box center [375, 16] width 44 height 10
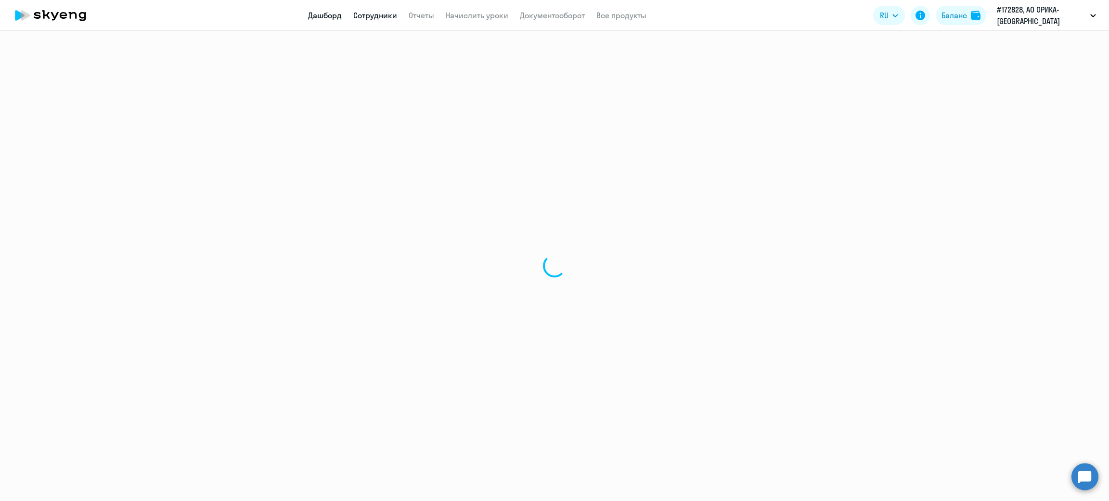
select select "30"
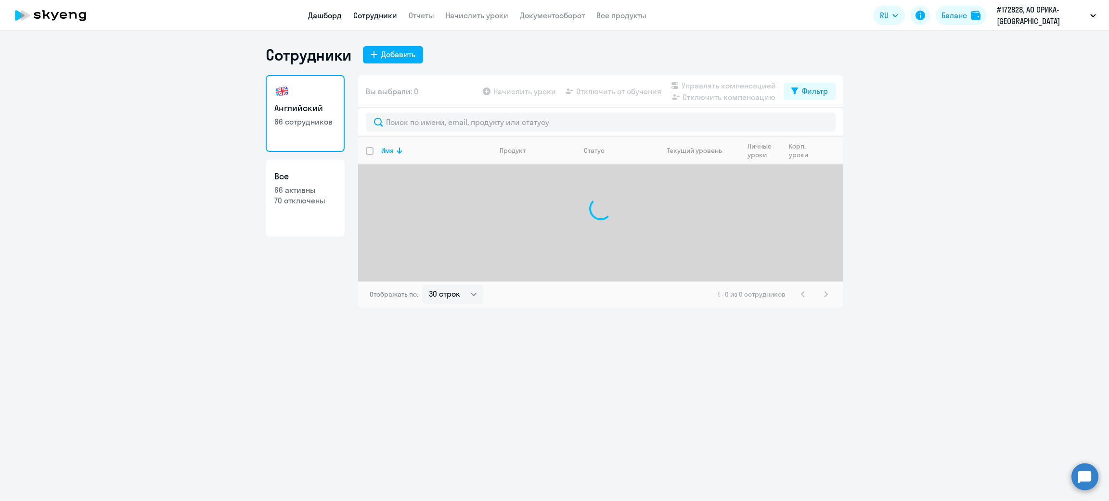
click at [333, 17] on link "Дашборд" at bounding box center [325, 16] width 34 height 10
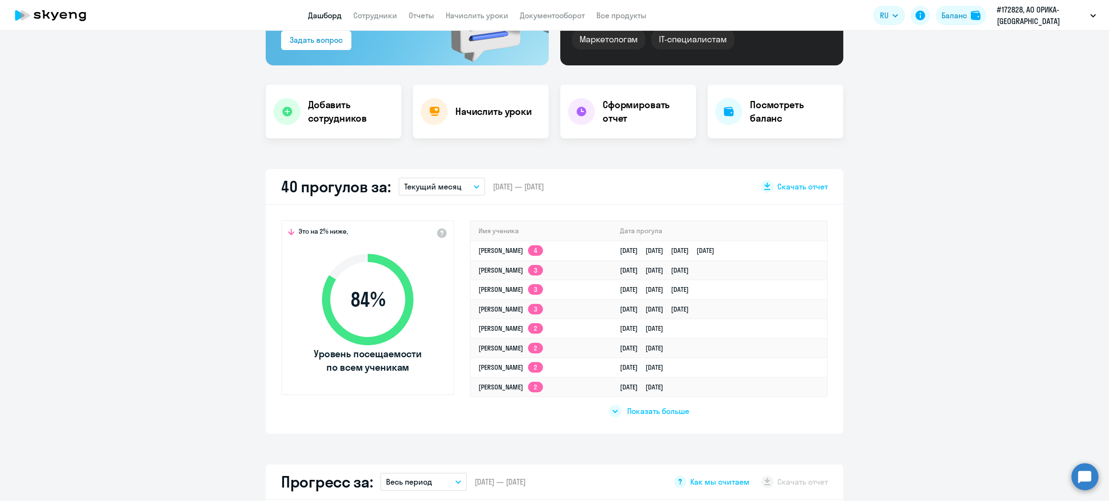
scroll to position [72, 0]
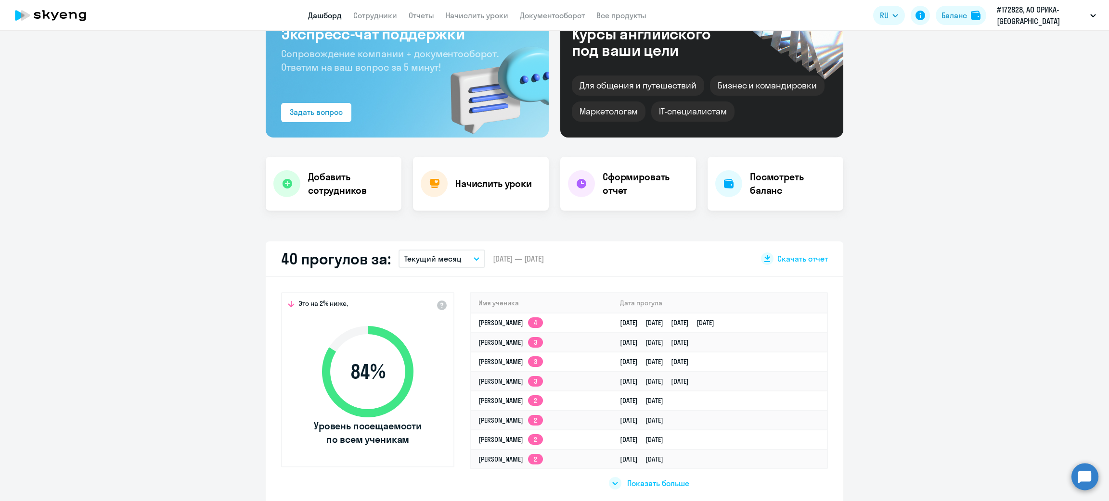
select select "30"
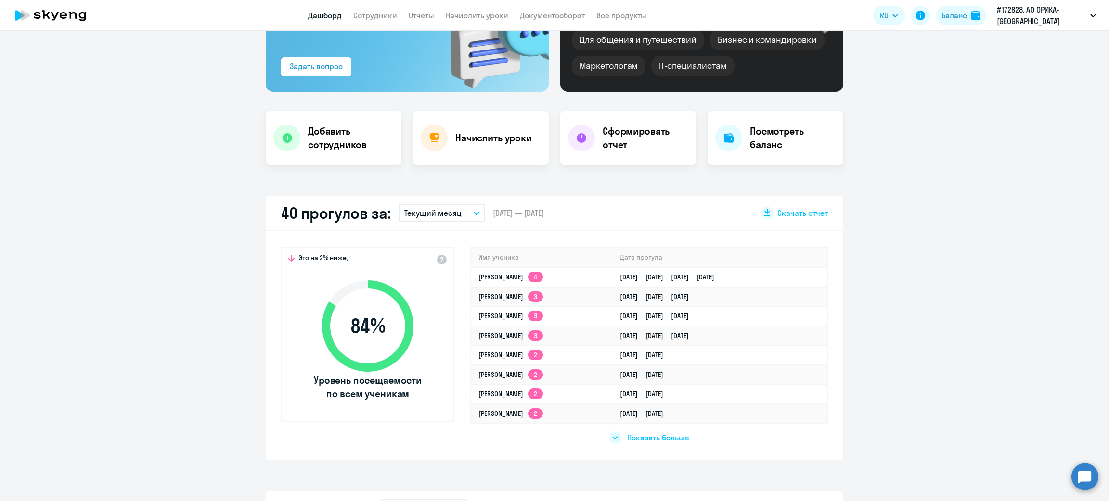
scroll to position [144, 0]
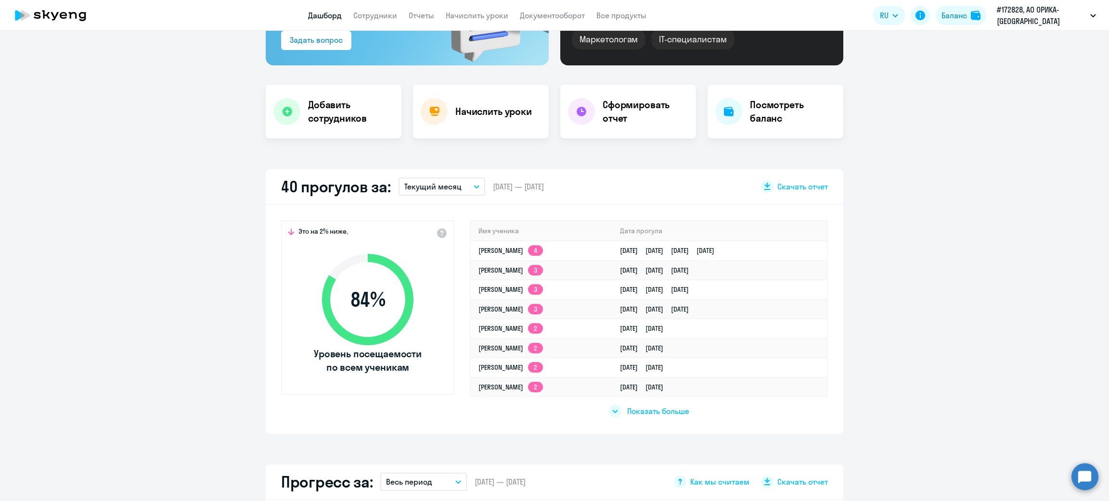
click at [661, 411] on span "Показать больше" at bounding box center [658, 411] width 62 height 11
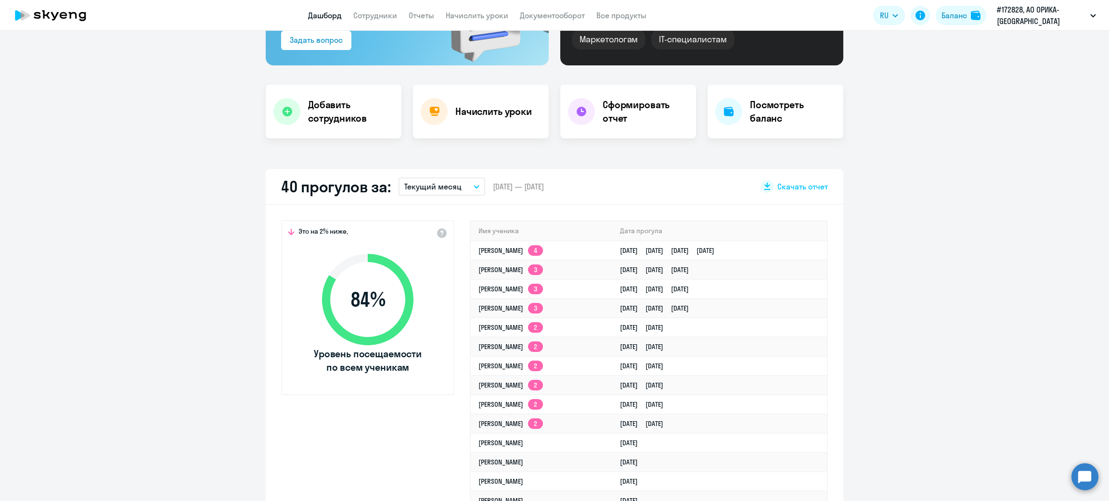
click at [474, 185] on icon "button" at bounding box center [477, 186] width 6 height 3
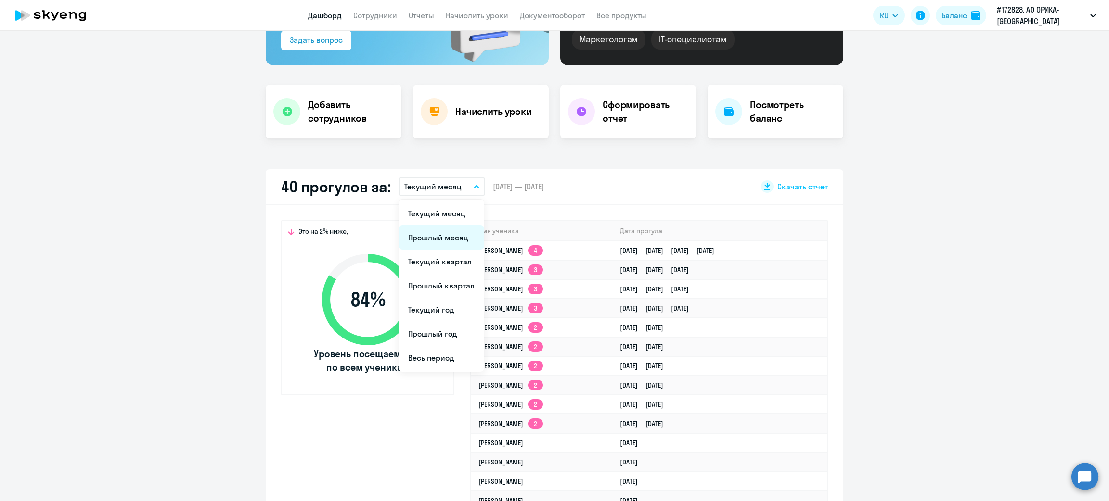
click at [425, 242] on li "Прошлый месяц" at bounding box center [441, 238] width 86 height 24
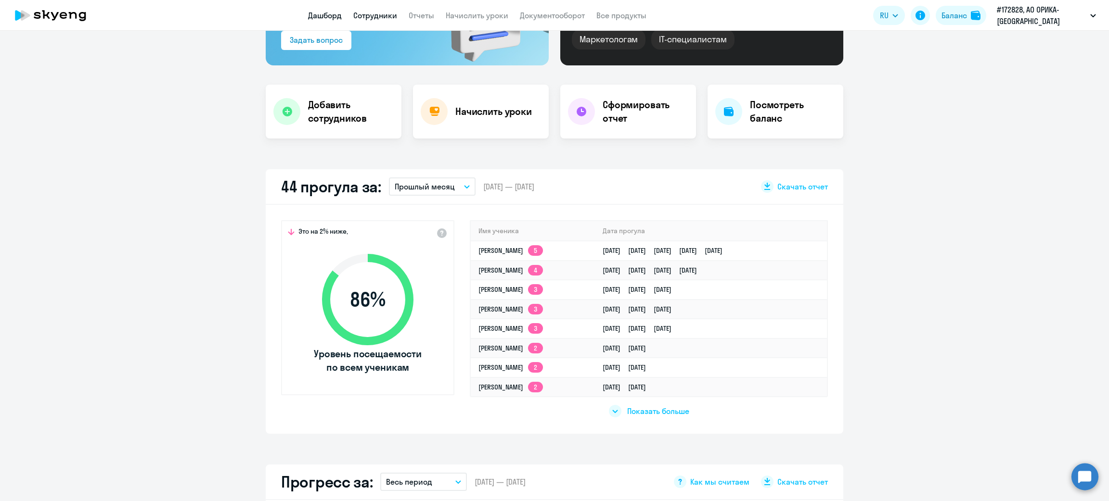
click at [382, 13] on link "Сотрудники" at bounding box center [375, 16] width 44 height 10
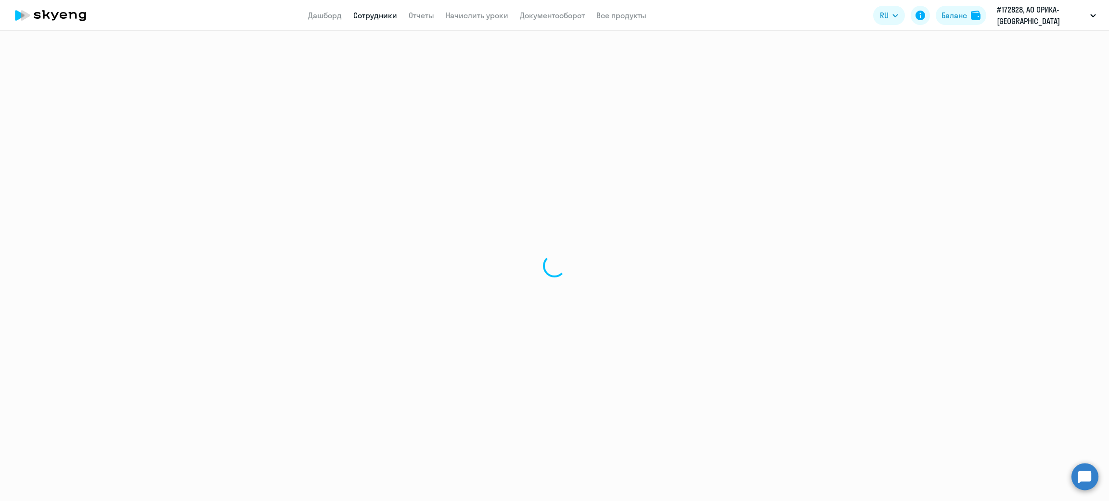
select select "30"
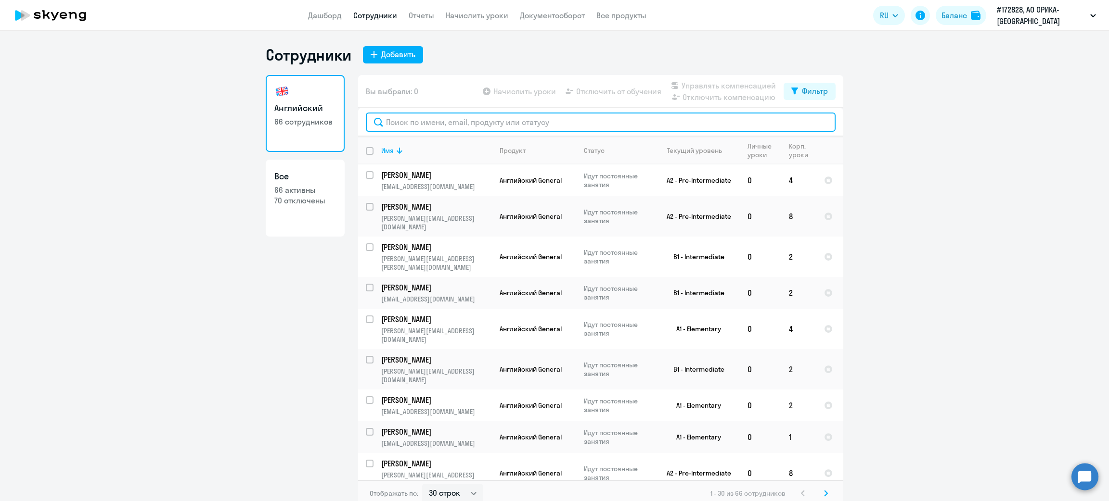
click at [524, 125] on input "text" at bounding box center [601, 122] width 470 height 19
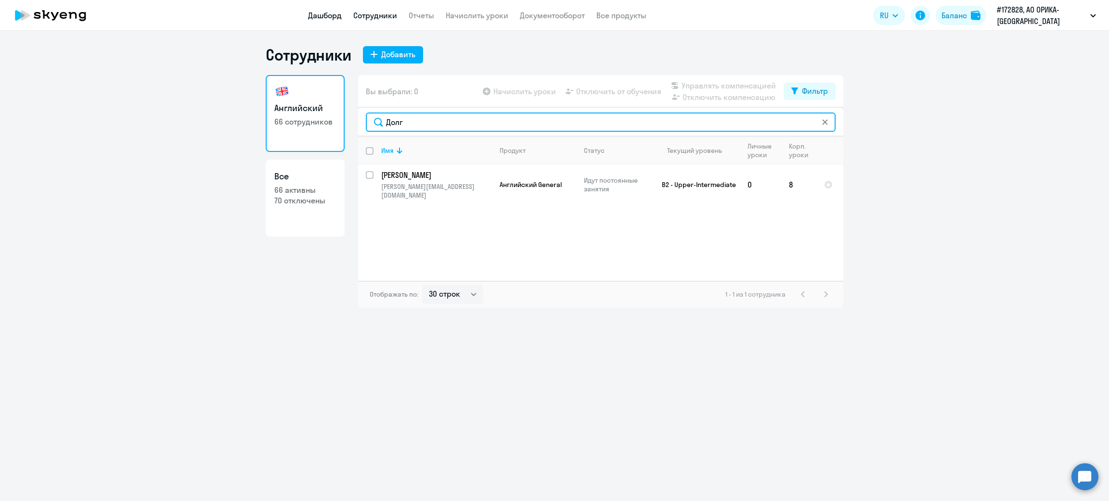
type input "Долг"
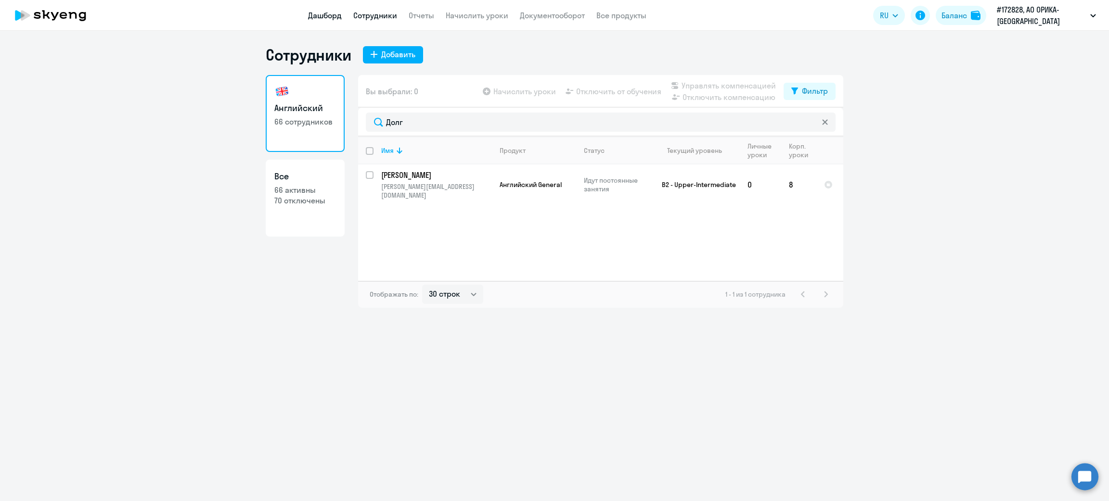
click at [315, 17] on link "Дашборд" at bounding box center [325, 16] width 34 height 10
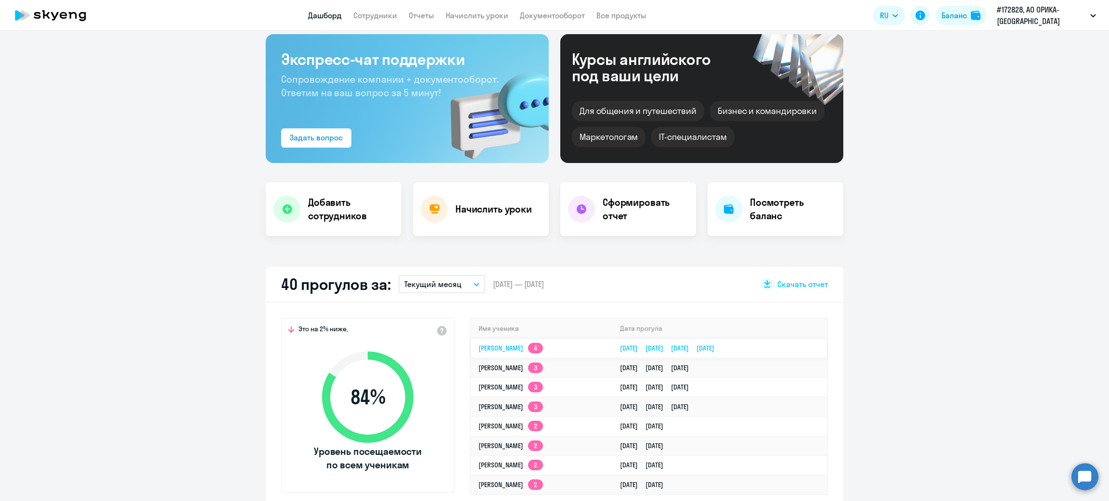
scroll to position [72, 0]
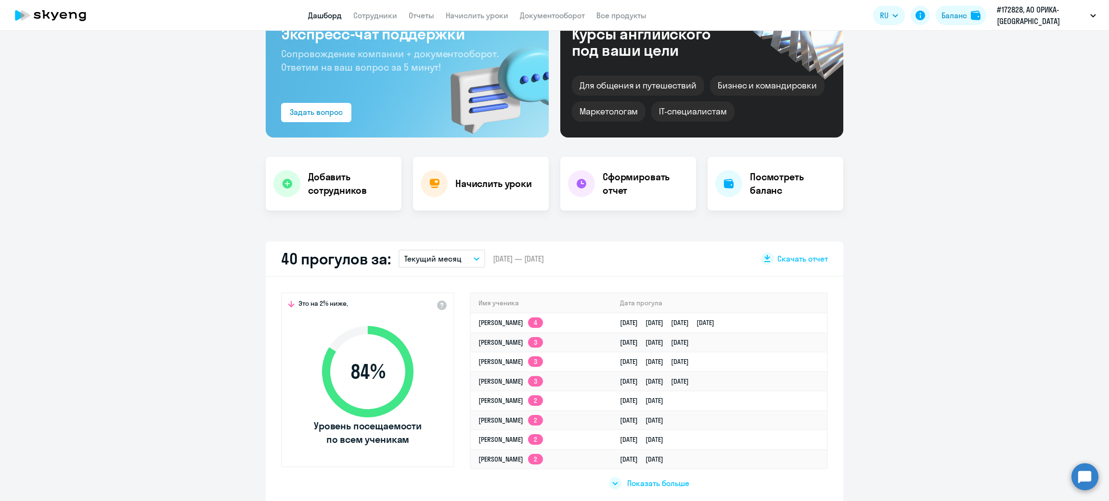
click at [461, 258] on button "Текущий месяц" at bounding box center [441, 259] width 87 height 18
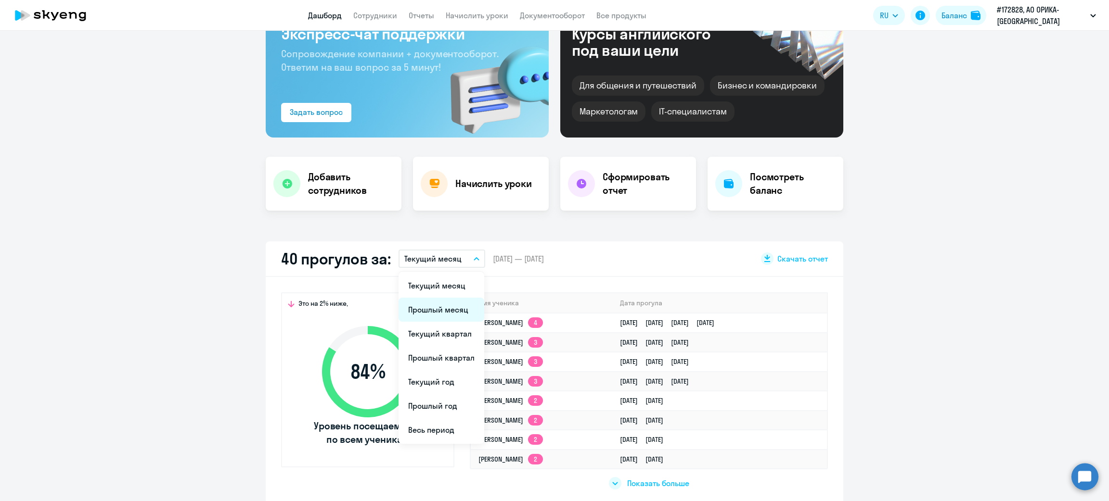
click at [438, 310] on li "Прошлый месяц" at bounding box center [441, 310] width 86 height 24
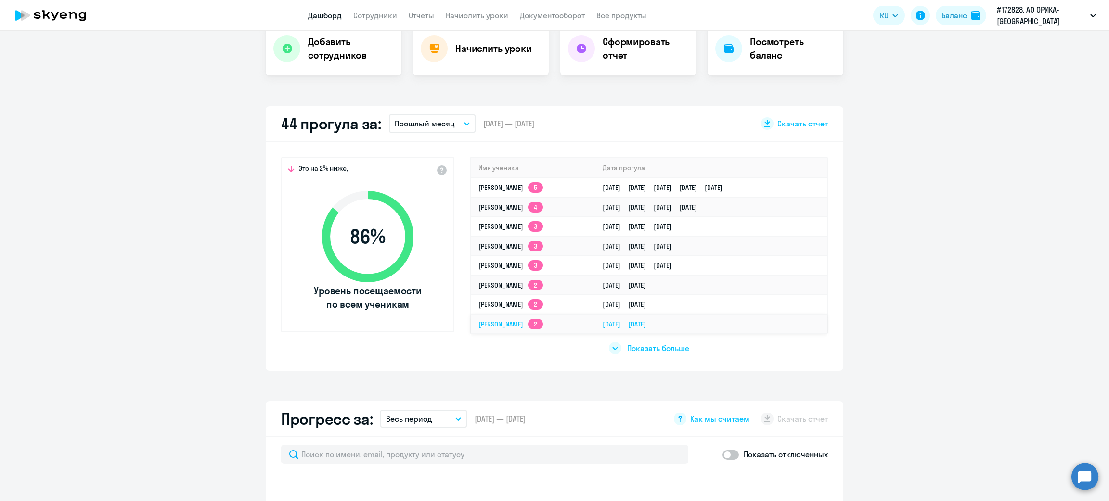
scroll to position [216, 0]
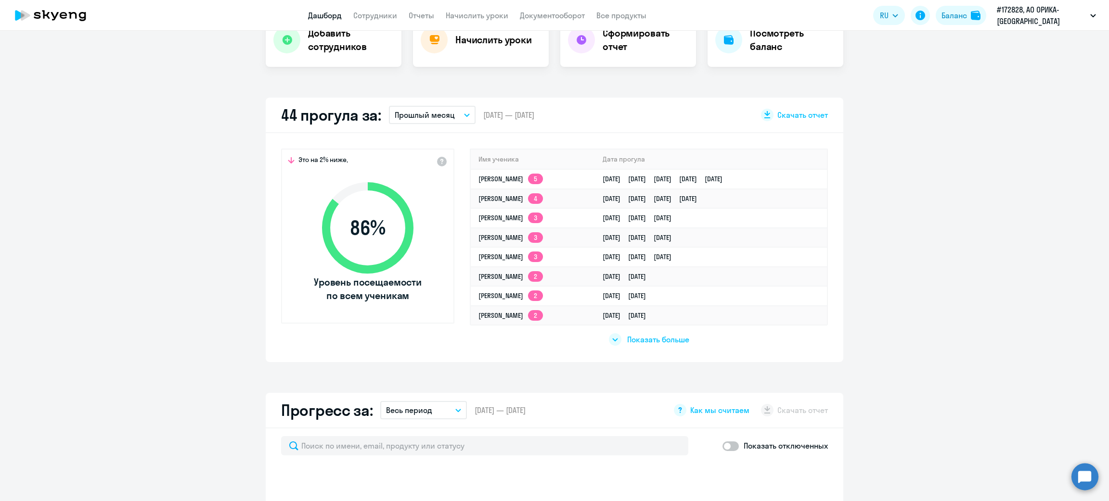
click at [649, 339] on span "Показать больше" at bounding box center [658, 339] width 62 height 11
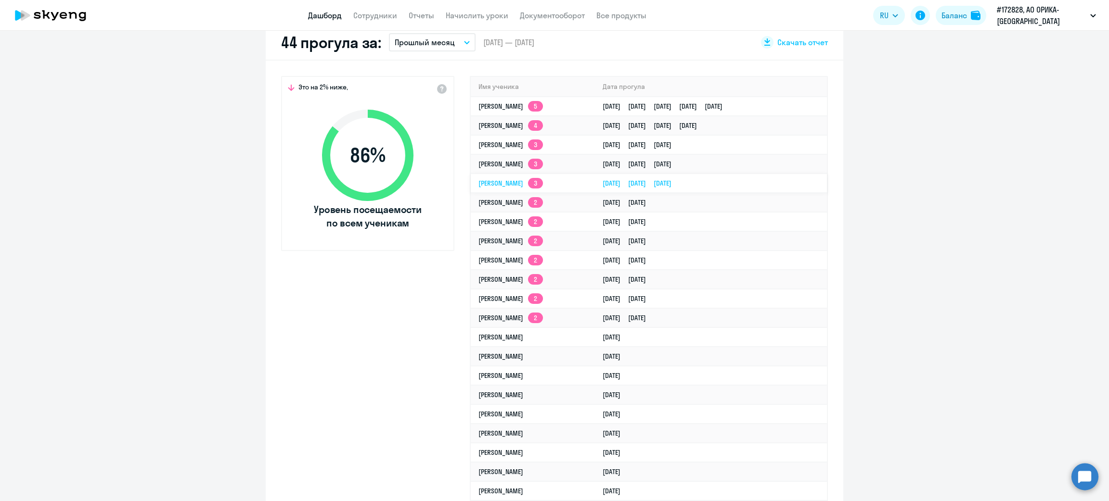
scroll to position [360, 0]
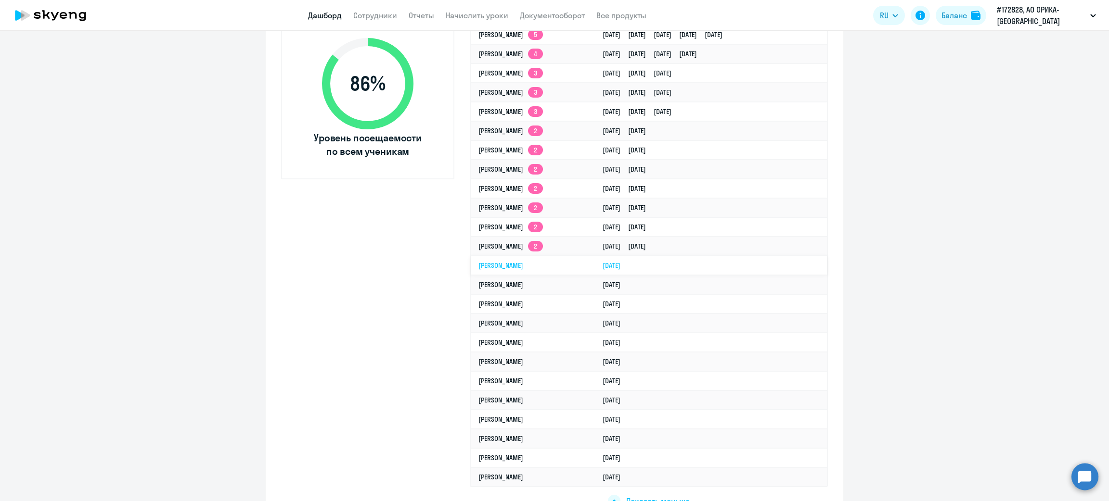
select select "30"
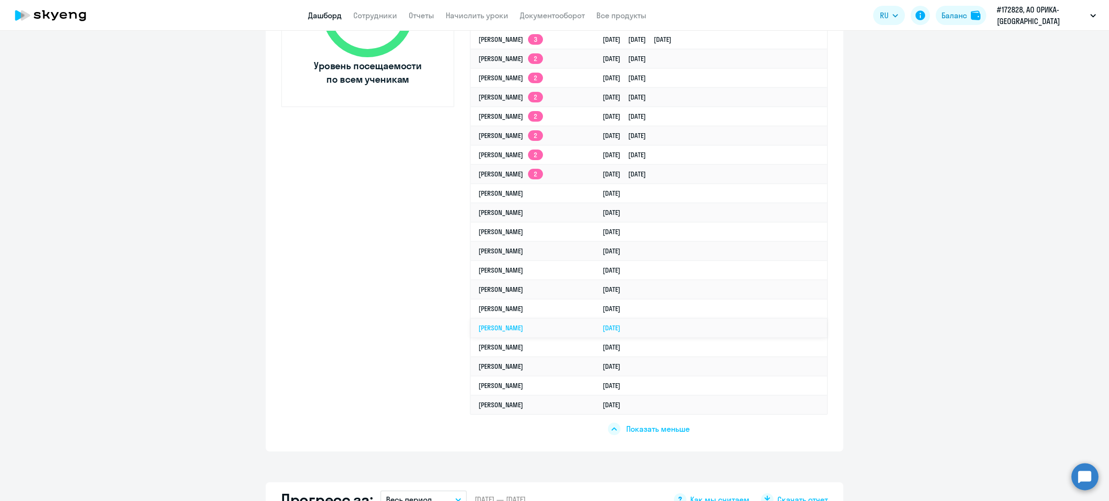
scroll to position [216, 0]
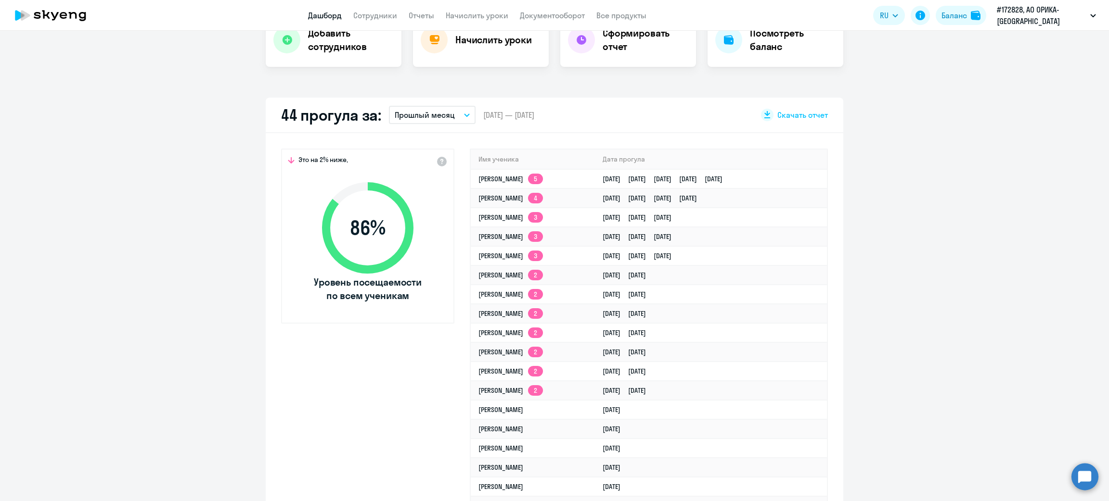
click at [455, 114] on button "Прошлый месяц" at bounding box center [432, 115] width 87 height 18
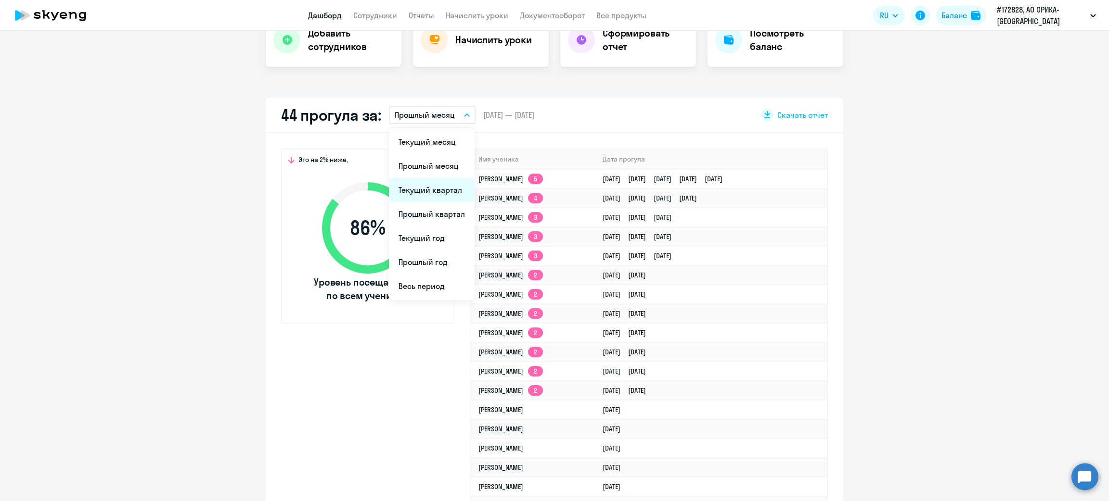
click at [425, 190] on li "Текущий квартал" at bounding box center [432, 190] width 86 height 24
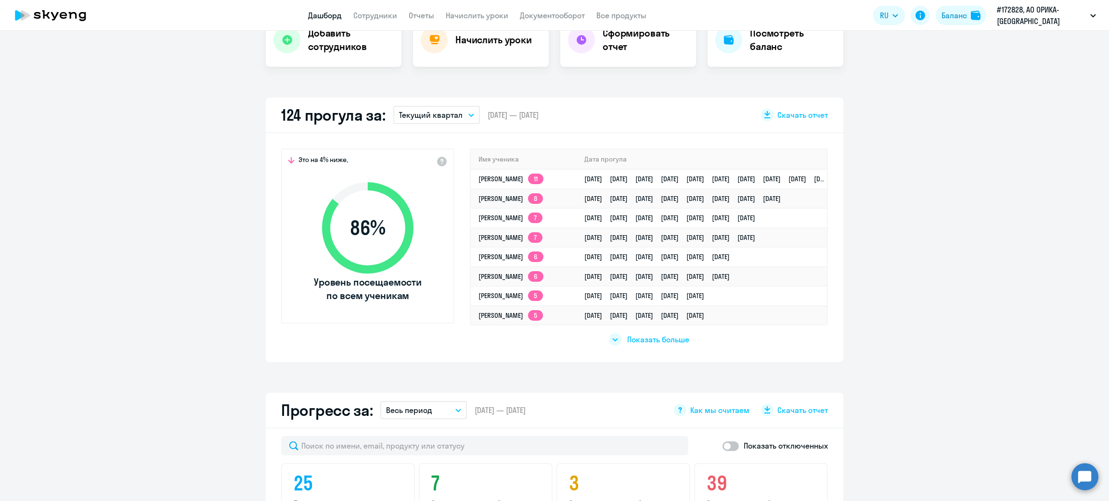
click at [651, 340] on span "Показать больше" at bounding box center [658, 339] width 62 height 11
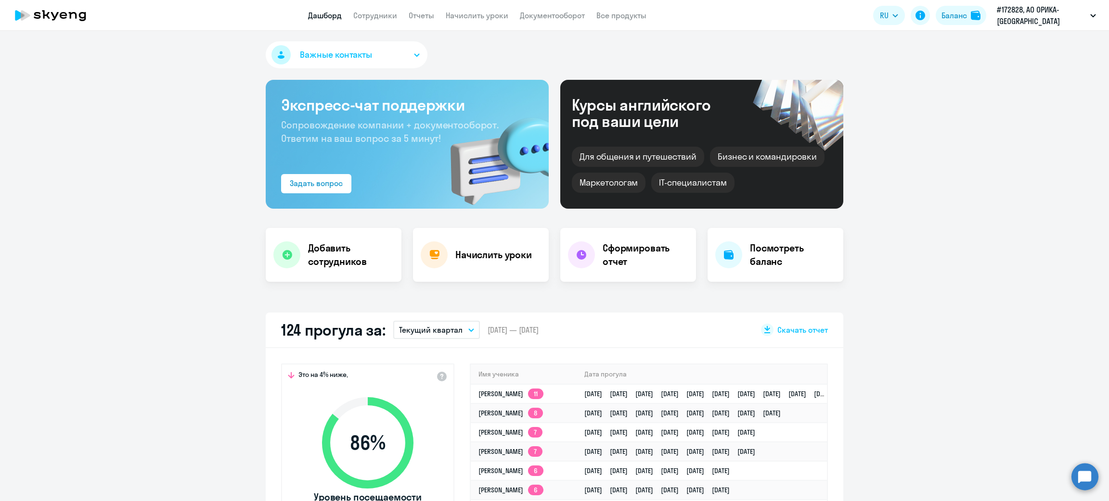
scroll to position [0, 0]
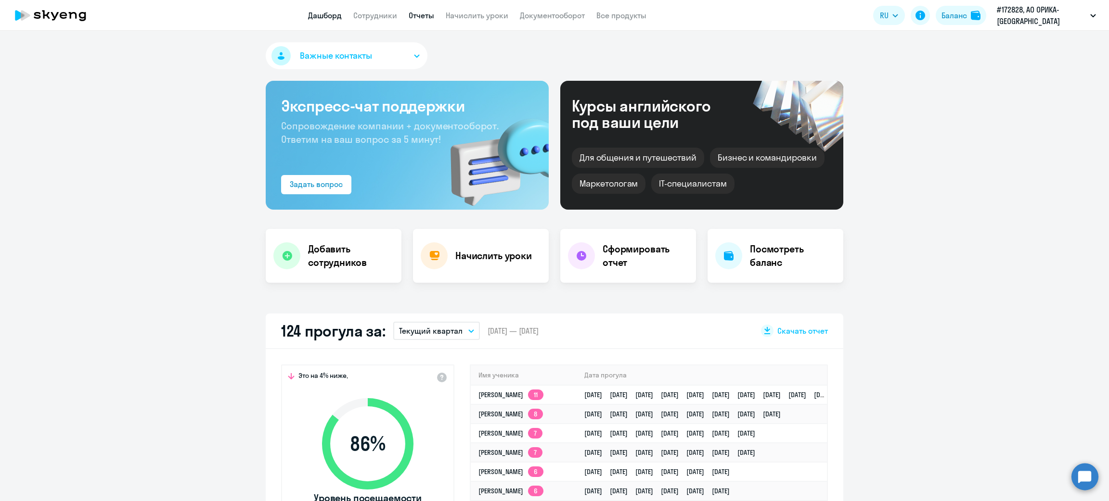
click at [418, 16] on link "Отчеты" at bounding box center [422, 16] width 26 height 10
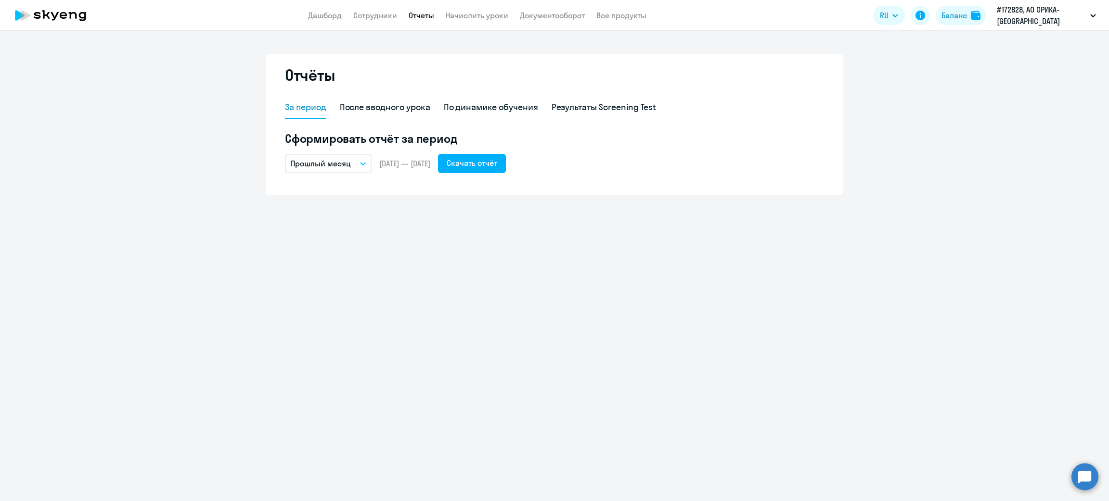
click at [362, 155] on button "Прошлый месяц" at bounding box center [328, 163] width 87 height 18
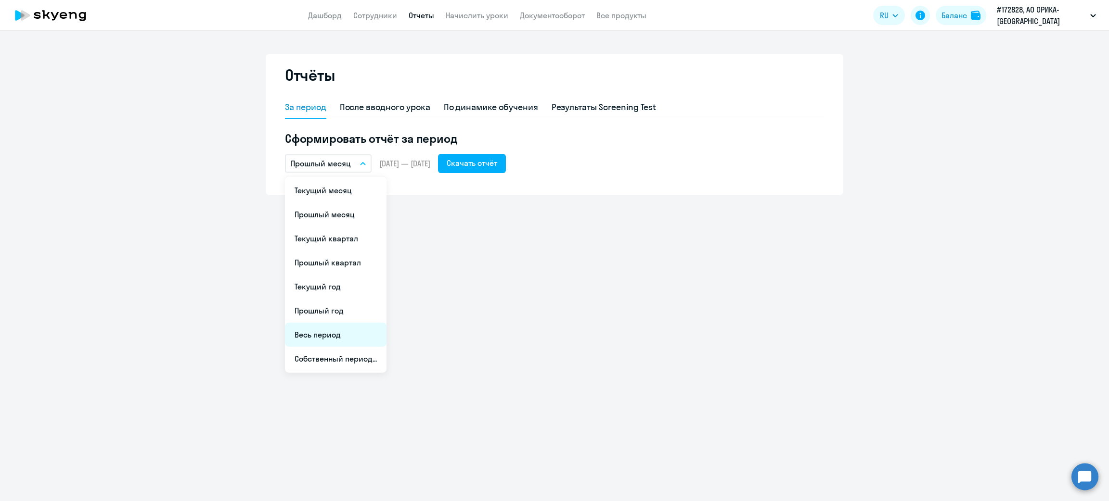
click at [330, 334] on li "Весь период" at bounding box center [336, 335] width 102 height 24
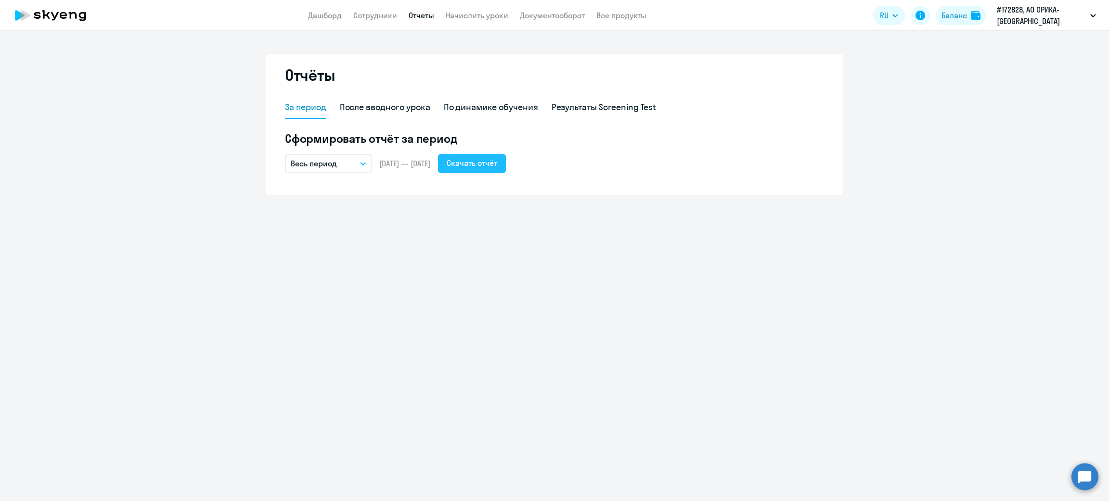
click at [497, 163] on div "Скачать отчёт" at bounding box center [472, 163] width 51 height 12
click at [325, 19] on link "Дашборд" at bounding box center [325, 16] width 34 height 10
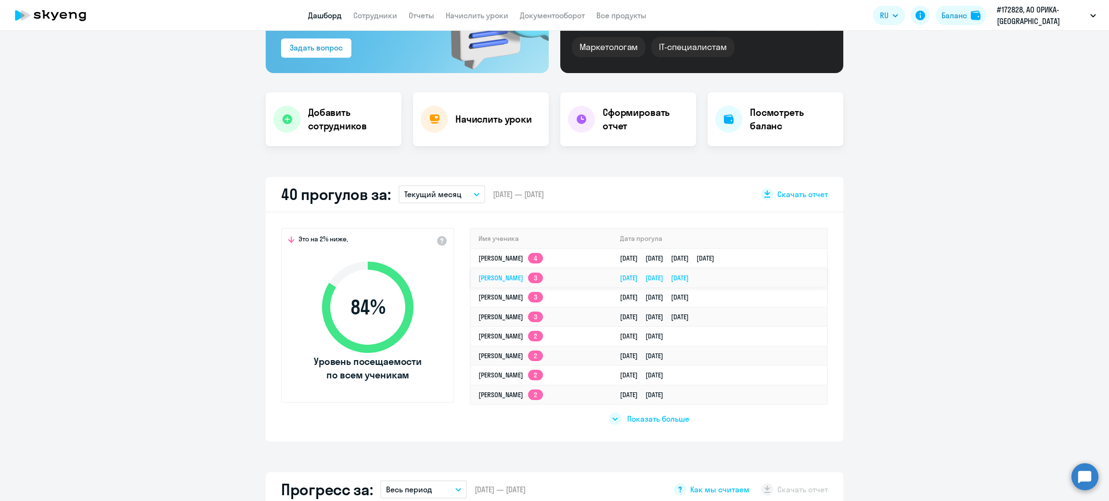
scroll to position [144, 0]
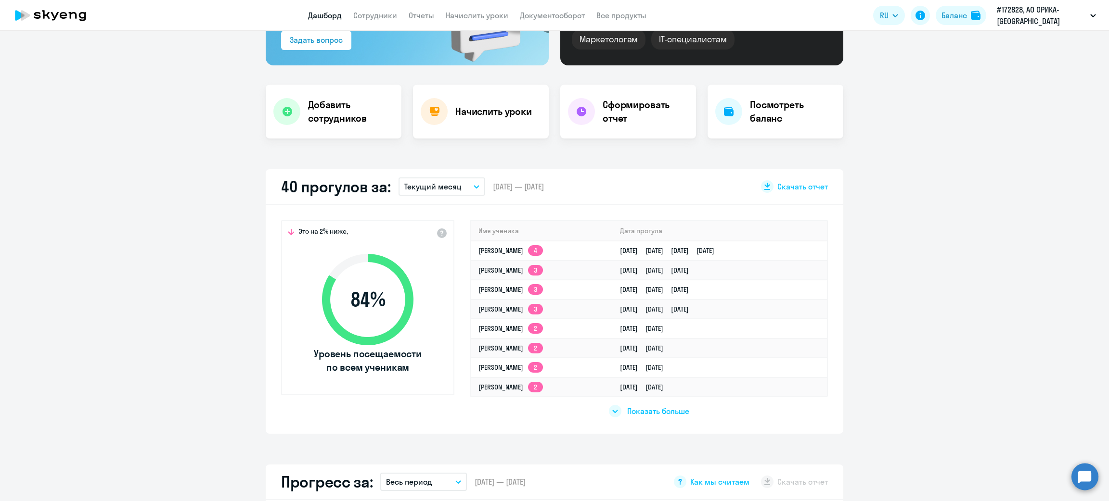
click at [656, 401] on app-list-unwrapper "Показать больше" at bounding box center [649, 408] width 80 height 20
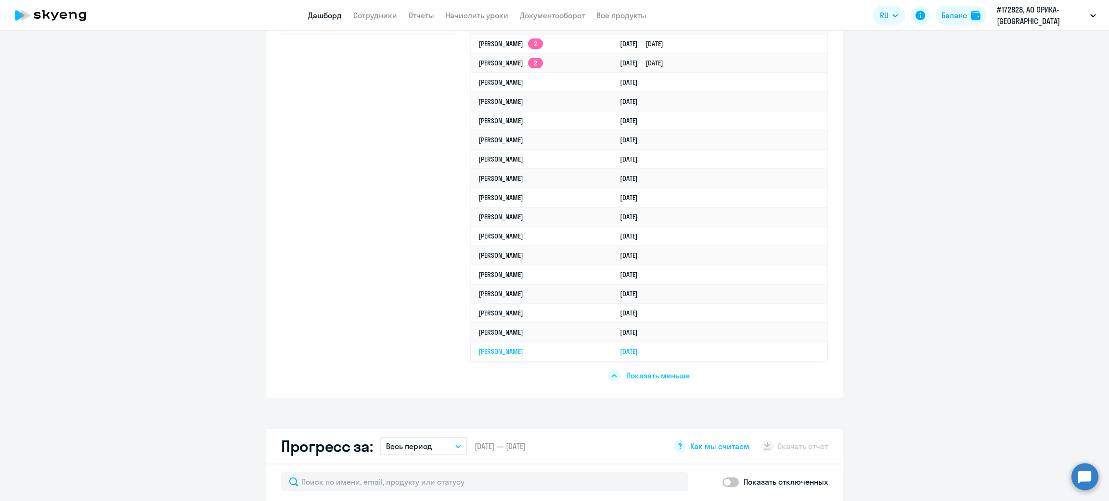
scroll to position [72, 0]
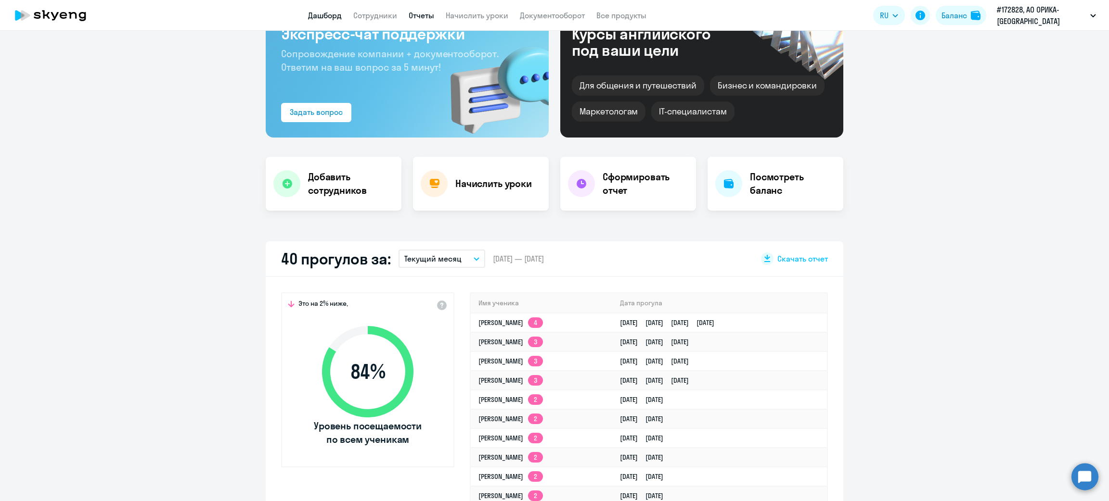
select select "30"
click at [385, 14] on link "Сотрудники" at bounding box center [375, 16] width 44 height 10
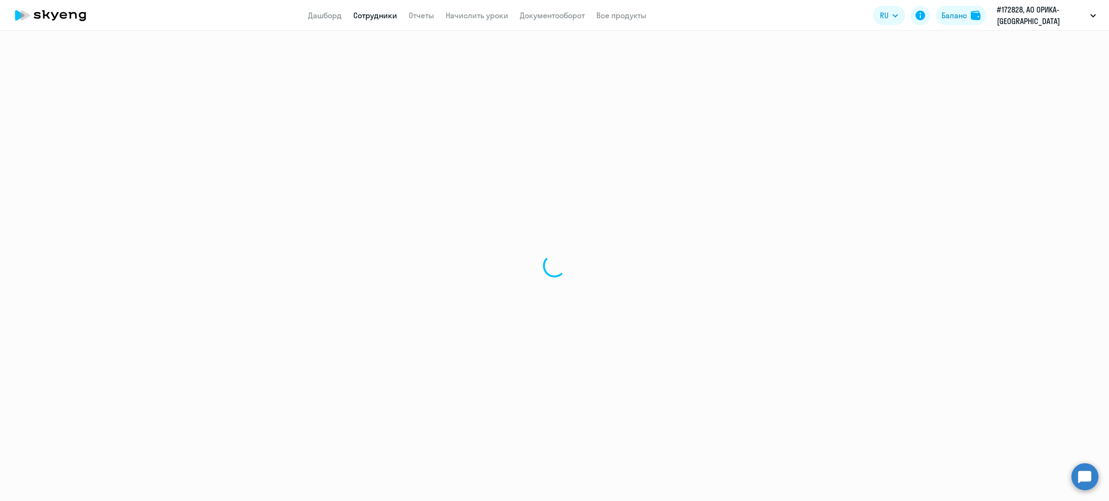
select select "30"
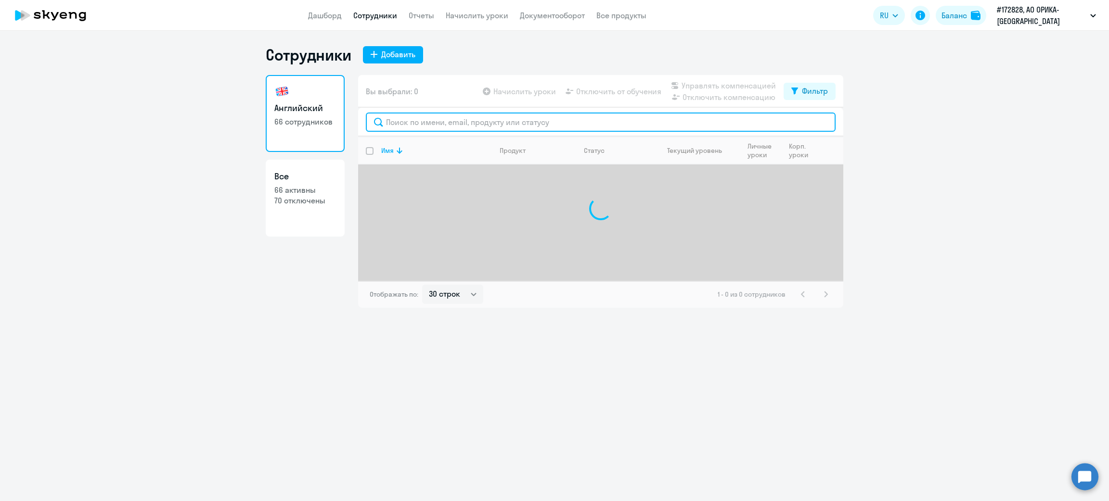
click at [553, 124] on input "text" at bounding box center [601, 122] width 470 height 19
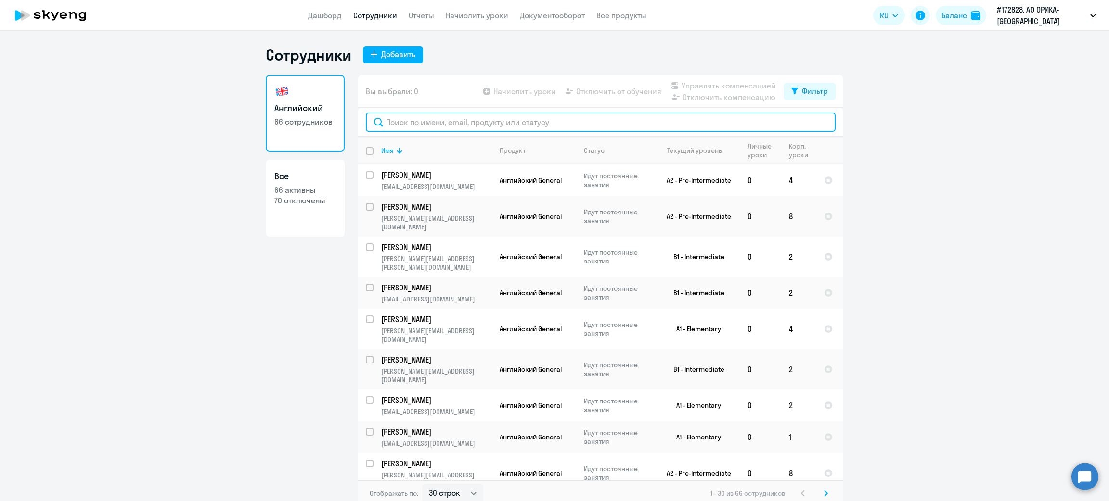
type input "Х"
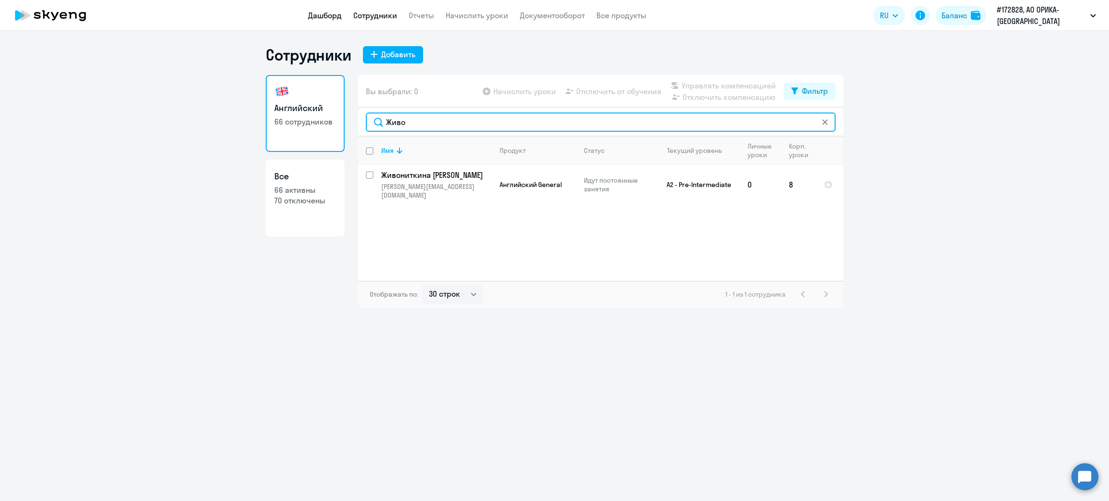
type input "Живо"
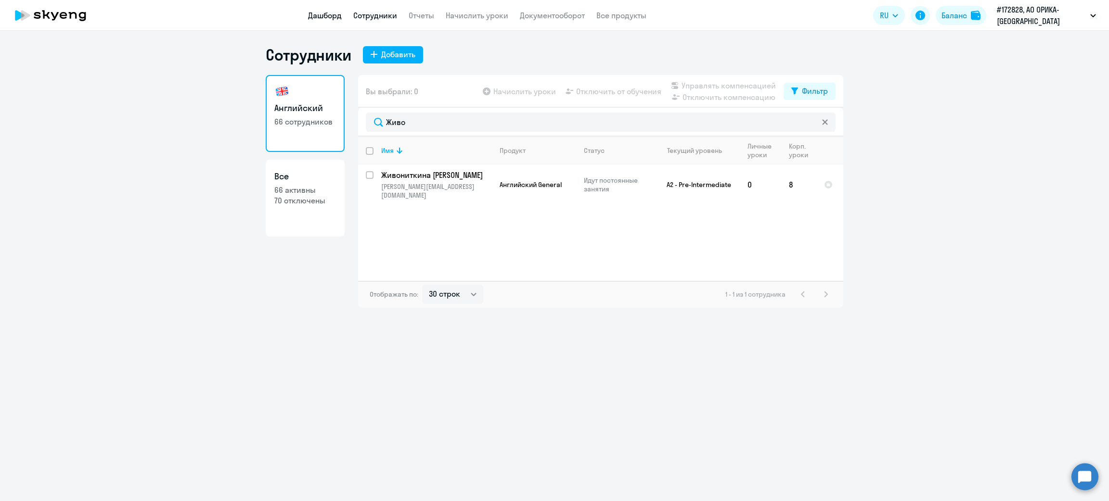
click at [327, 14] on link "Дашборд" at bounding box center [325, 16] width 34 height 10
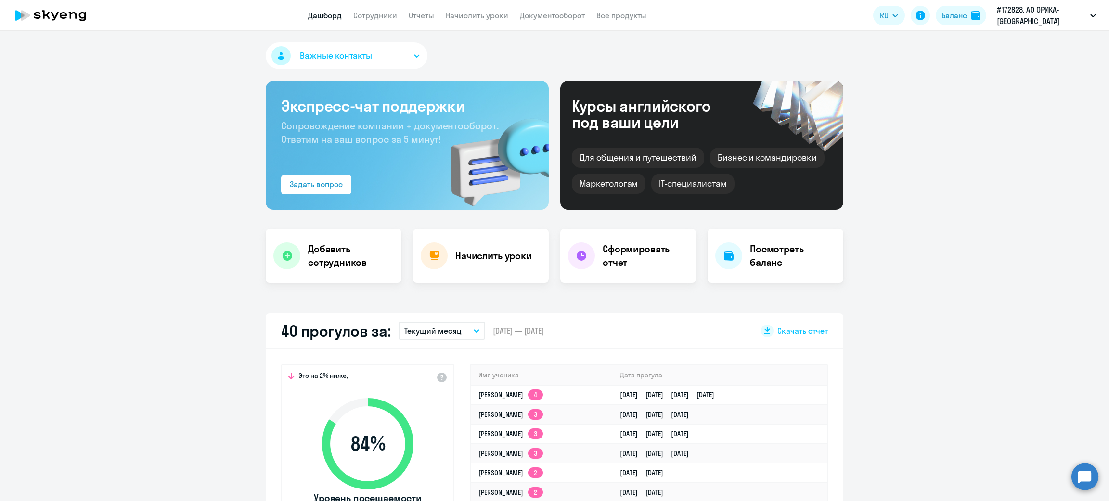
select select "30"
click at [379, 16] on link "Сотрудники" at bounding box center [375, 16] width 44 height 10
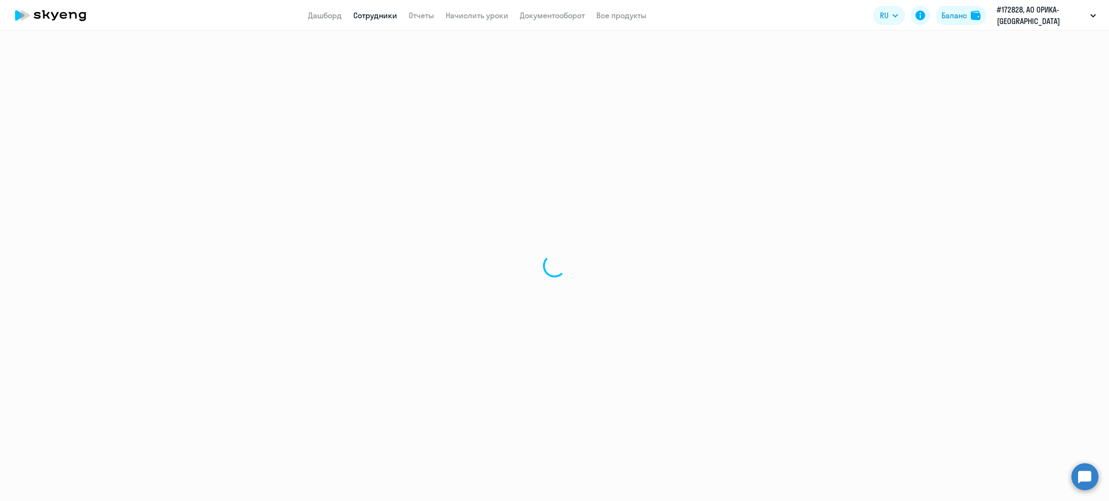
select select "30"
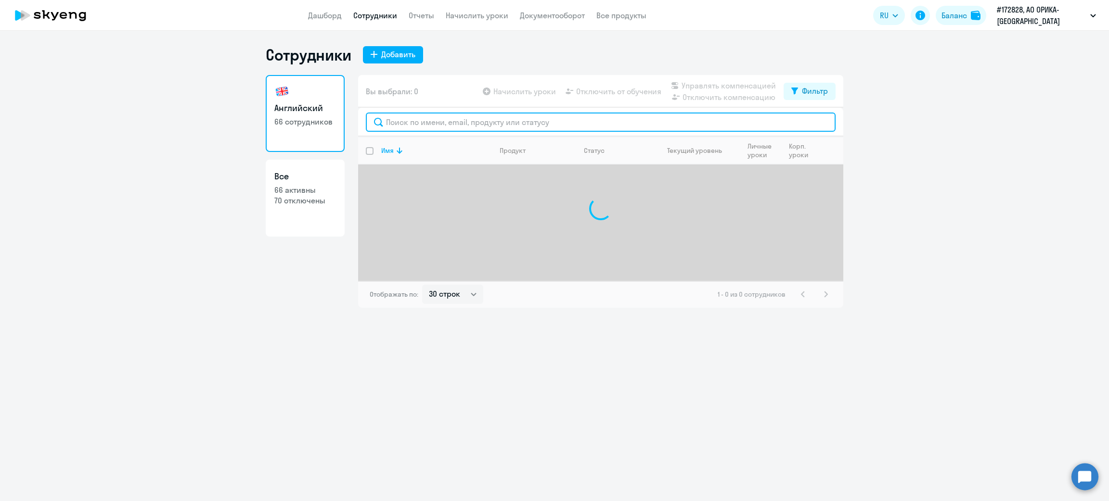
click at [525, 124] on input "text" at bounding box center [601, 122] width 470 height 19
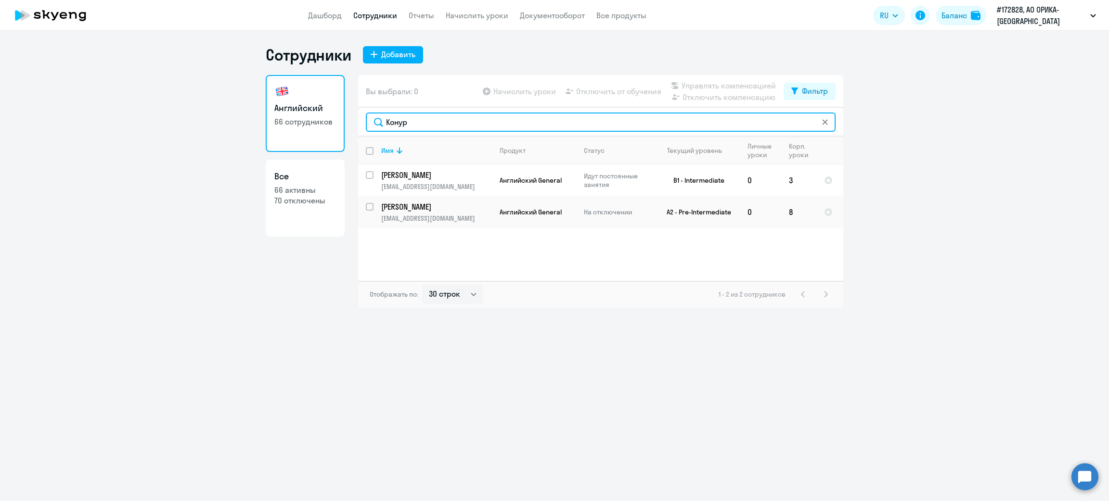
type input "Конур"
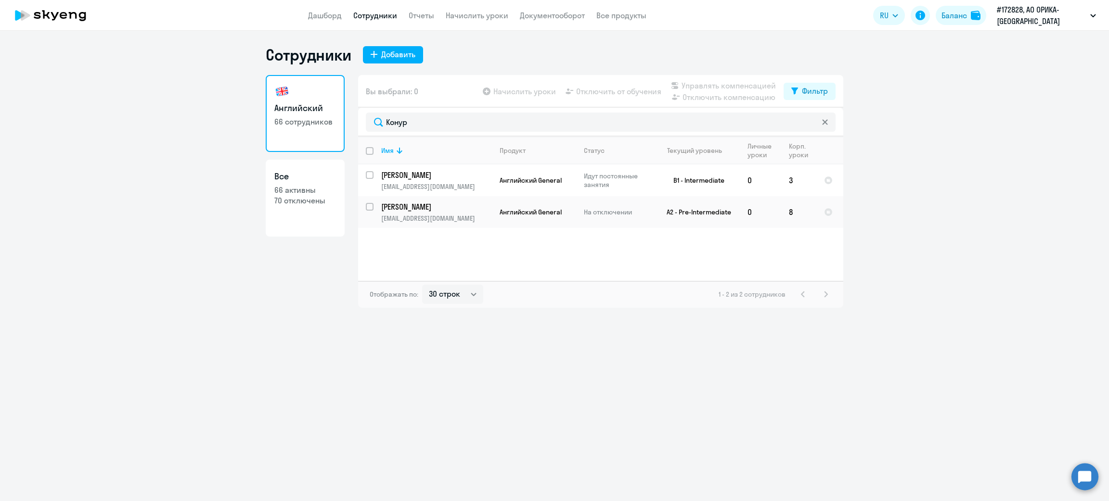
click at [824, 124] on icon at bounding box center [825, 122] width 6 height 6
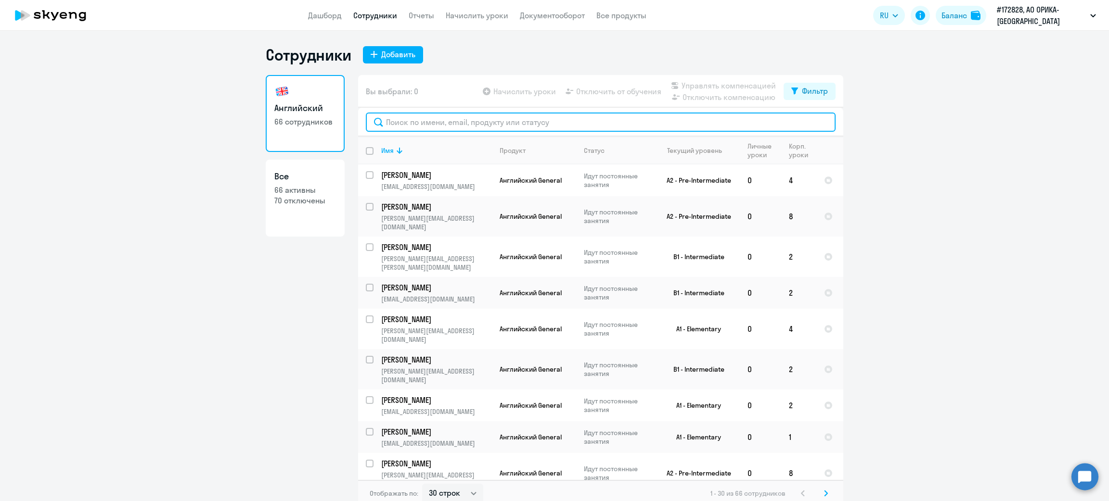
click at [527, 120] on input "text" at bounding box center [601, 122] width 470 height 19
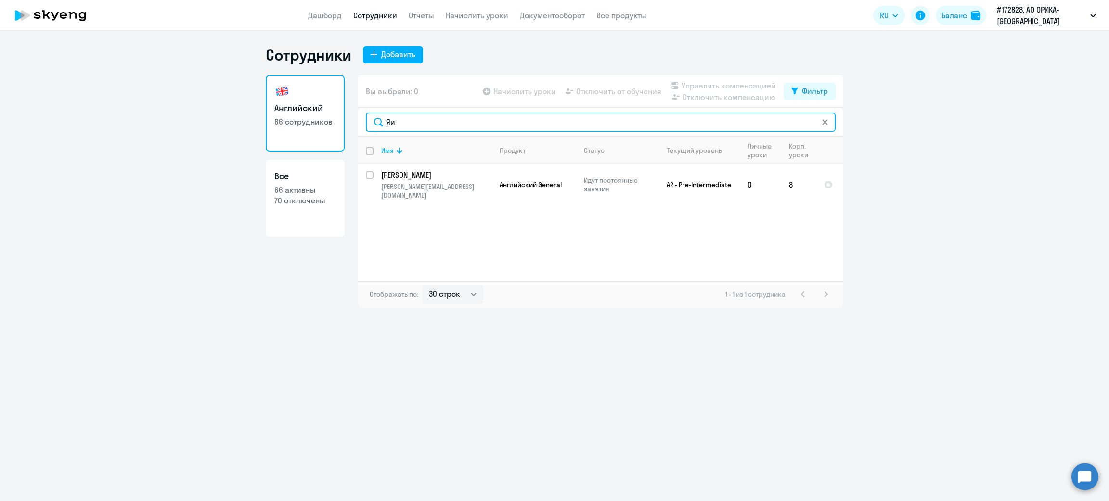
type input "Яи"
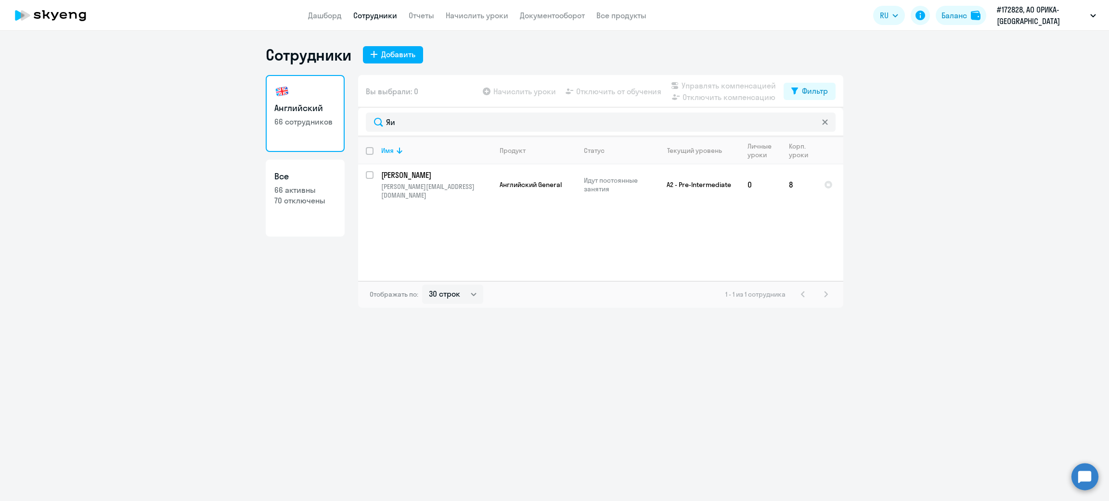
click at [320, 20] on app-menu-item-link "Дашборд" at bounding box center [325, 16] width 34 height 12
click at [328, 15] on link "Дашборд" at bounding box center [325, 16] width 34 height 10
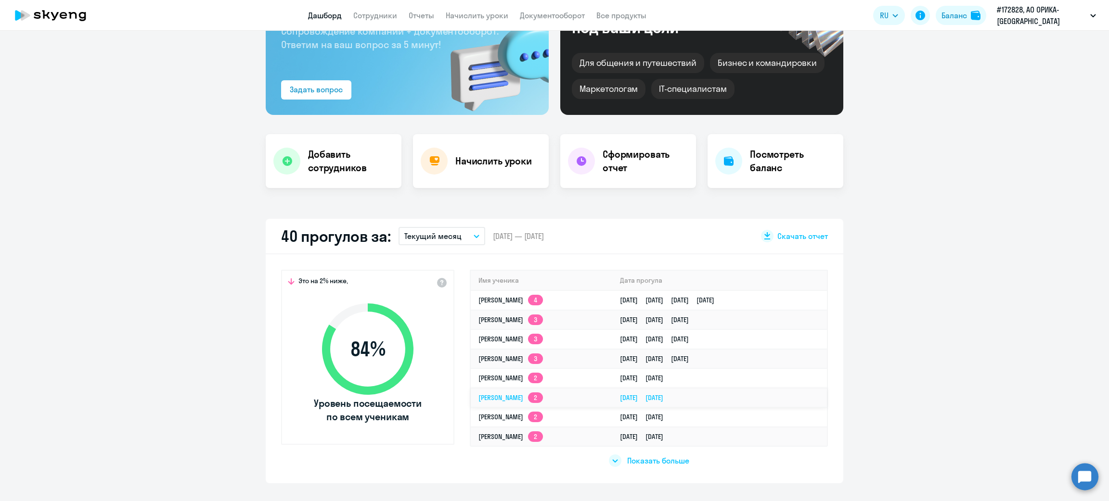
scroll to position [216, 0]
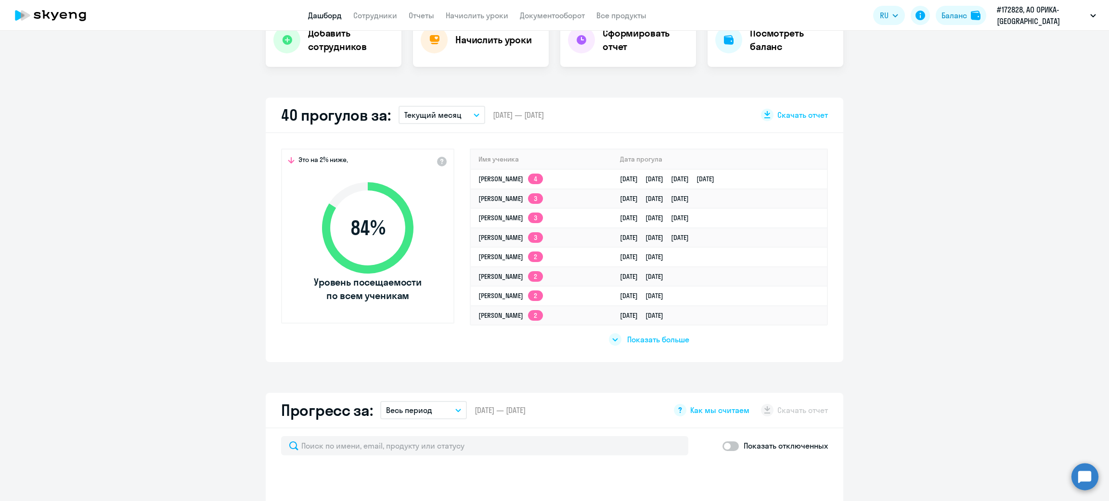
click at [653, 342] on span "Показать больше" at bounding box center [658, 339] width 62 height 11
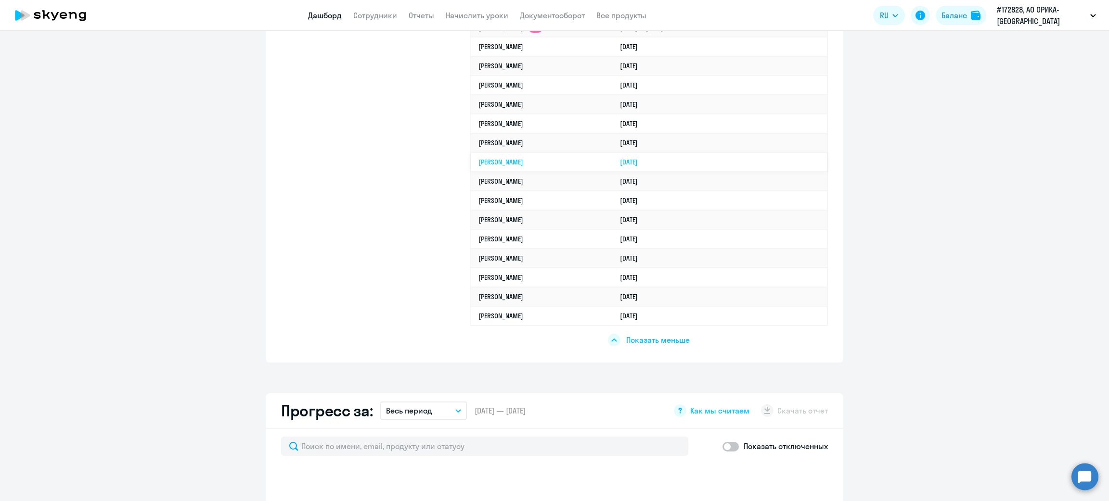
scroll to position [649, 0]
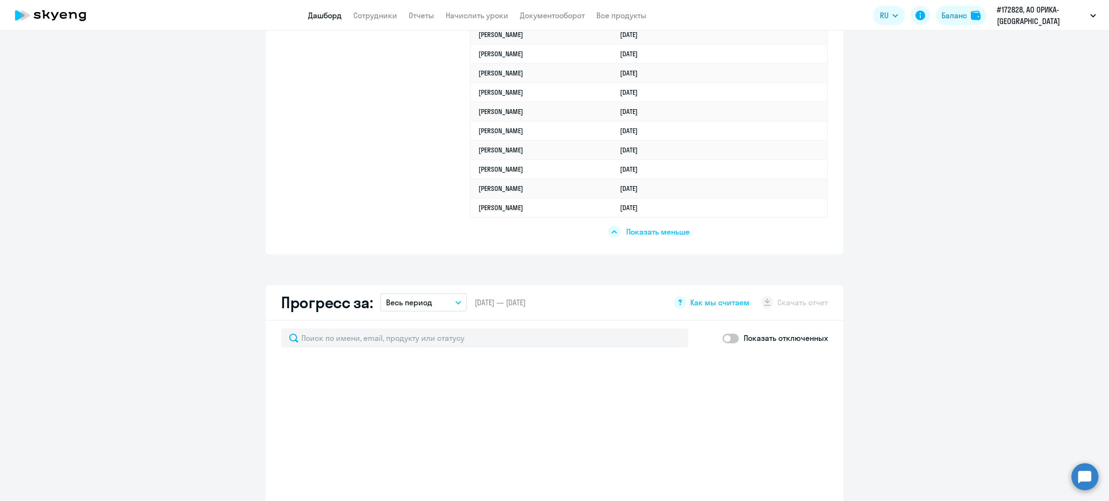
click at [637, 227] on span "Показать меньше" at bounding box center [658, 232] width 64 height 11
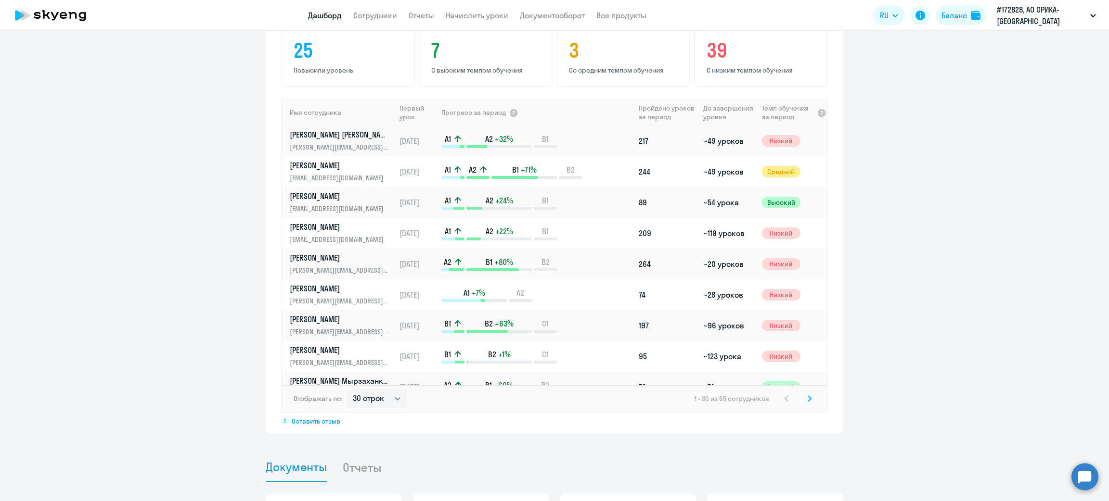
scroll to position [663, 0]
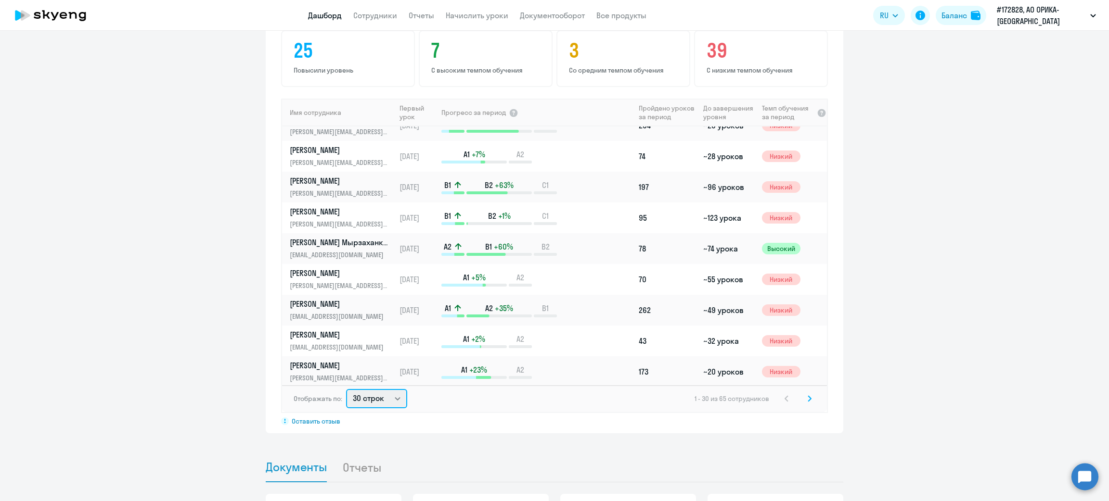
click at [394, 395] on select "30 строк 50 строк 100 строк" at bounding box center [376, 398] width 61 height 19
select select "100"
click at [346, 389] on select "30 строк 50 строк 100 строк" at bounding box center [376, 398] width 61 height 19
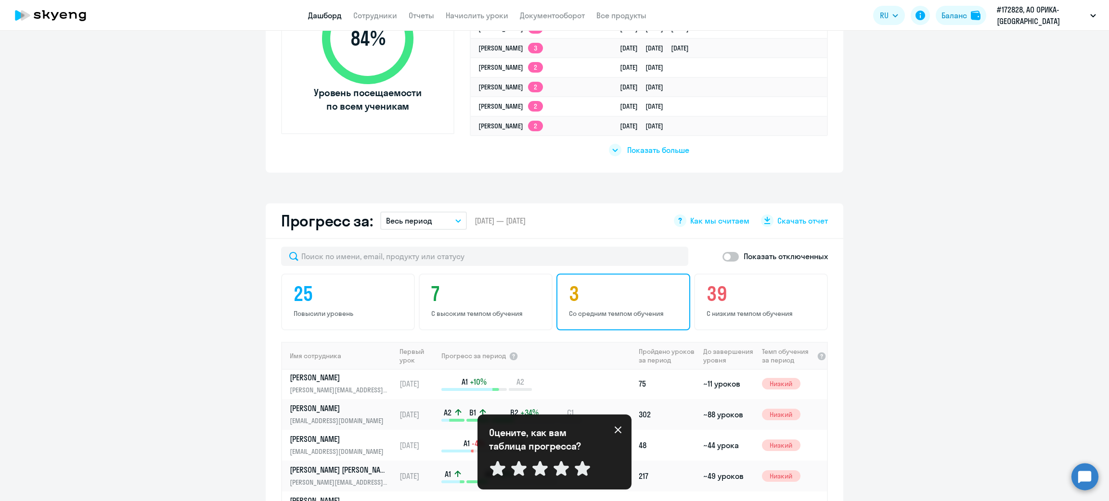
scroll to position [437, 0]
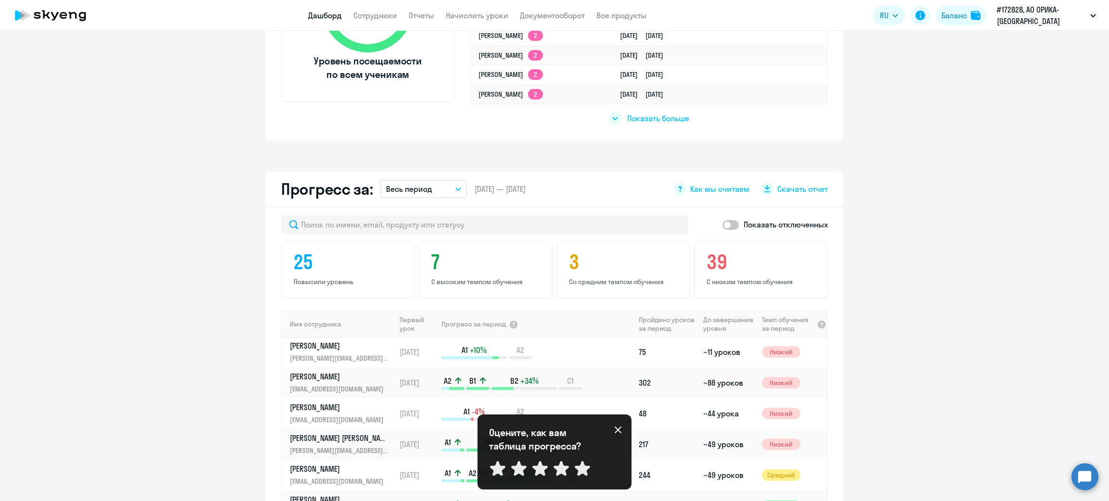
click at [455, 188] on icon "button" at bounding box center [458, 189] width 6 height 3
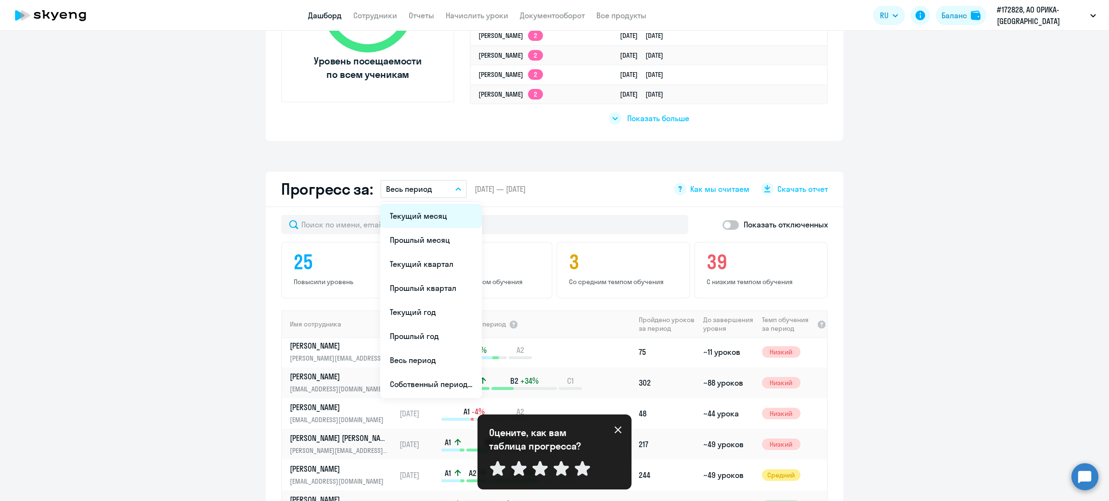
click at [420, 215] on li "Текущий месяц" at bounding box center [431, 216] width 102 height 24
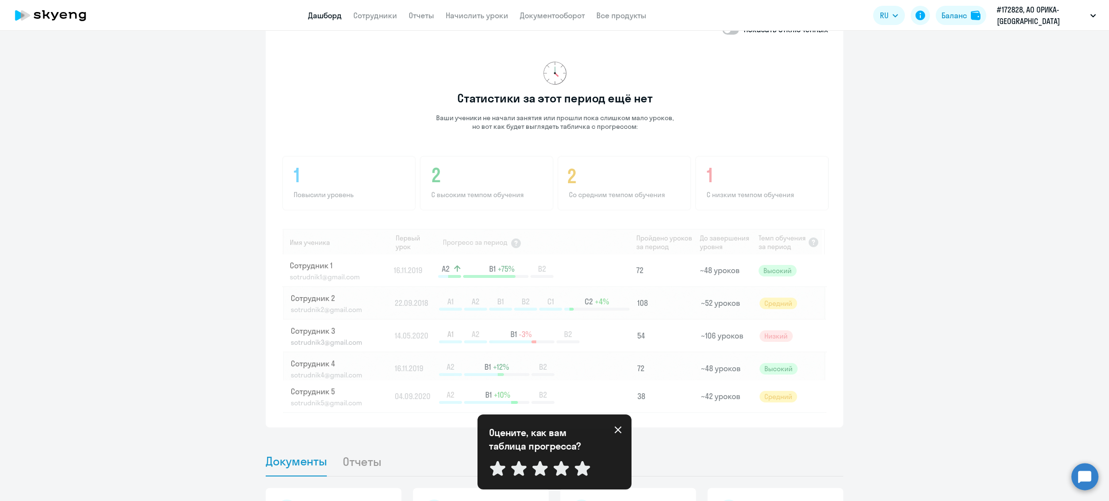
scroll to position [412, 0]
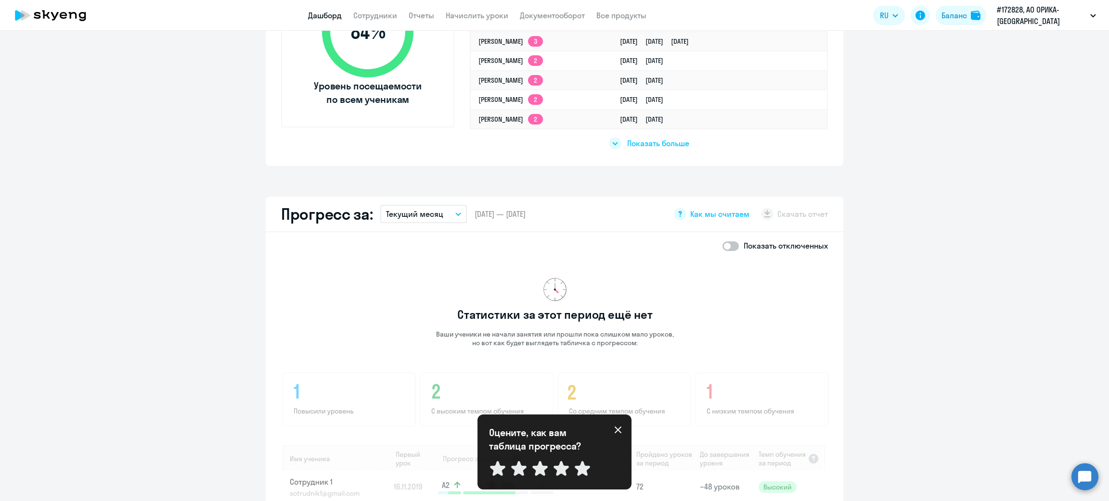
click at [449, 212] on button "Текущий месяц" at bounding box center [423, 214] width 87 height 18
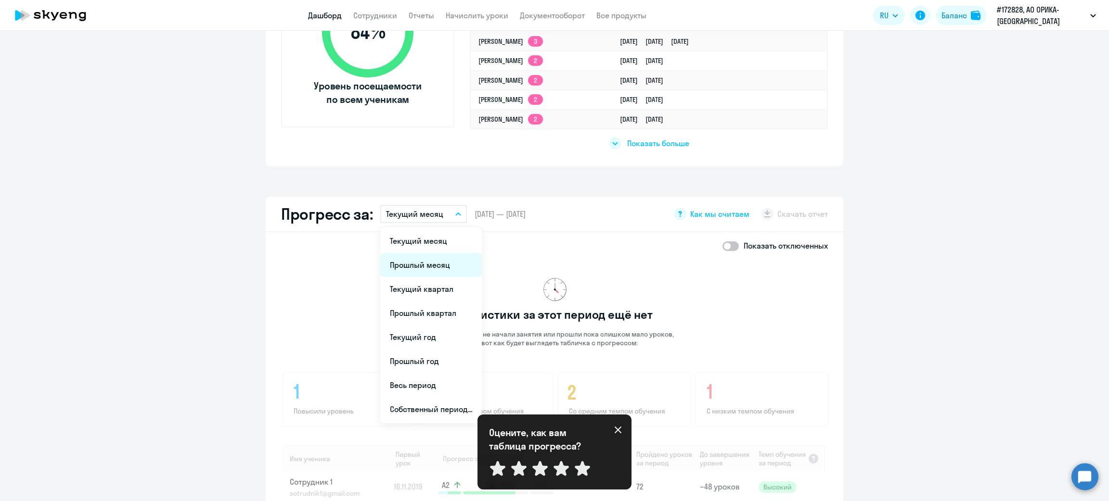
click at [426, 263] on li "Прошлый месяц" at bounding box center [431, 265] width 102 height 24
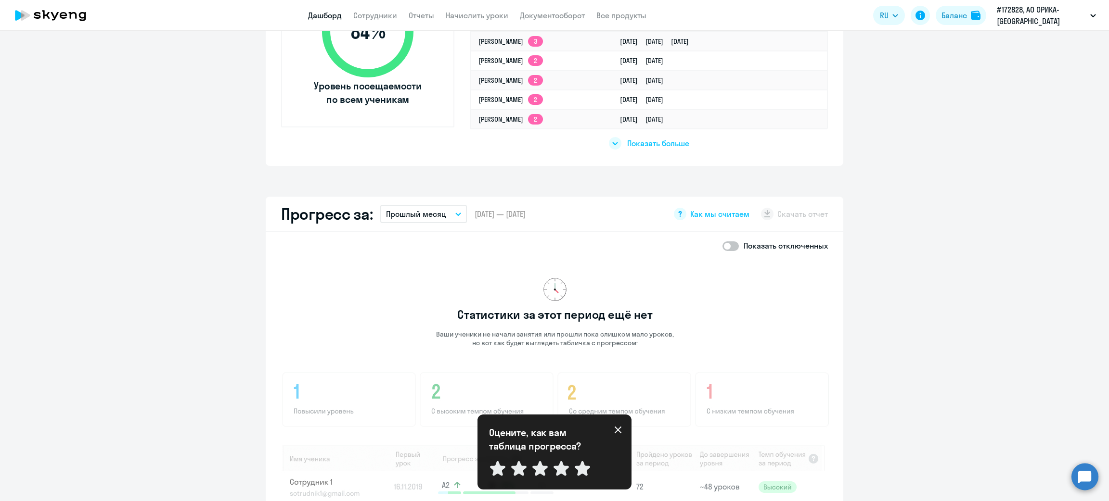
click at [456, 212] on button "Прошлый месяц" at bounding box center [423, 214] width 87 height 18
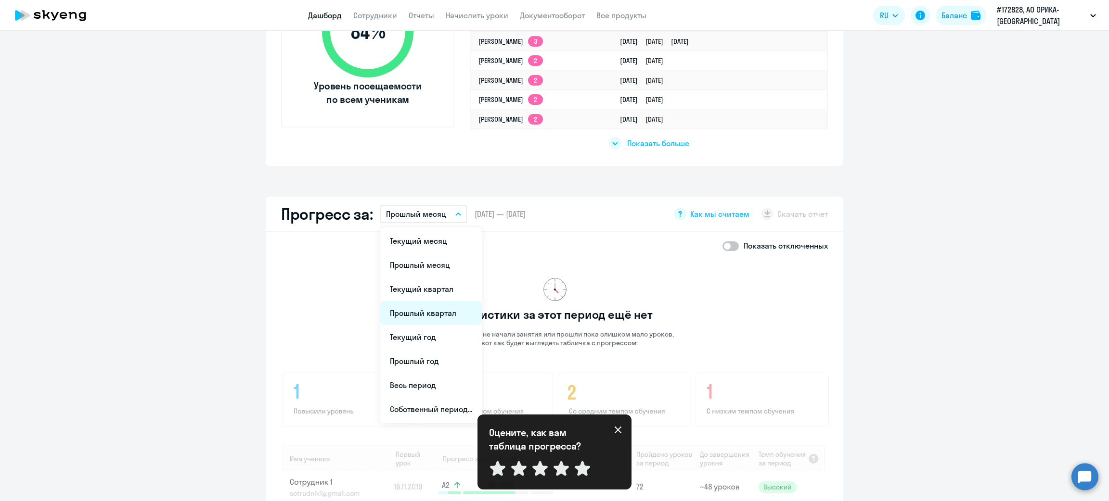
click at [413, 306] on li "Прошлый квартал" at bounding box center [431, 313] width 102 height 24
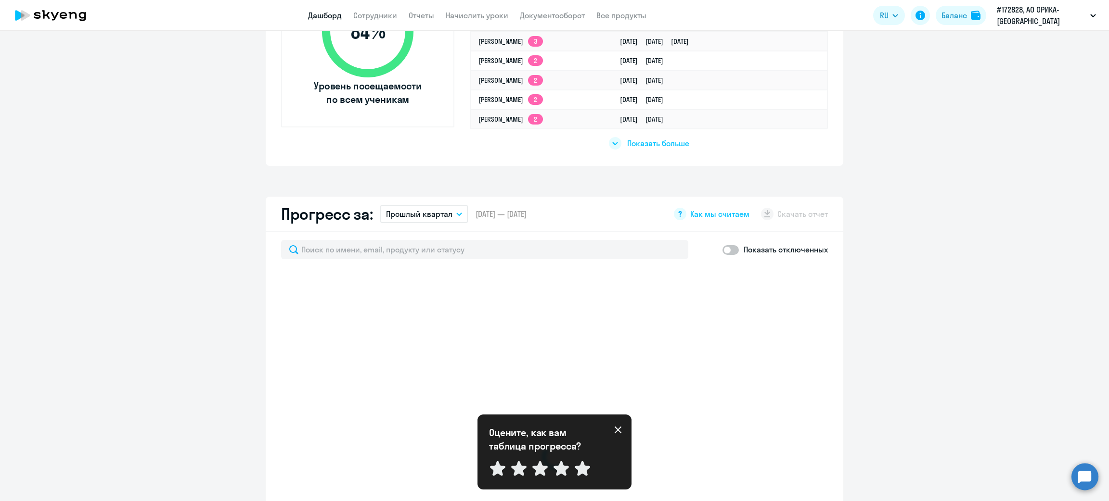
select select "30"
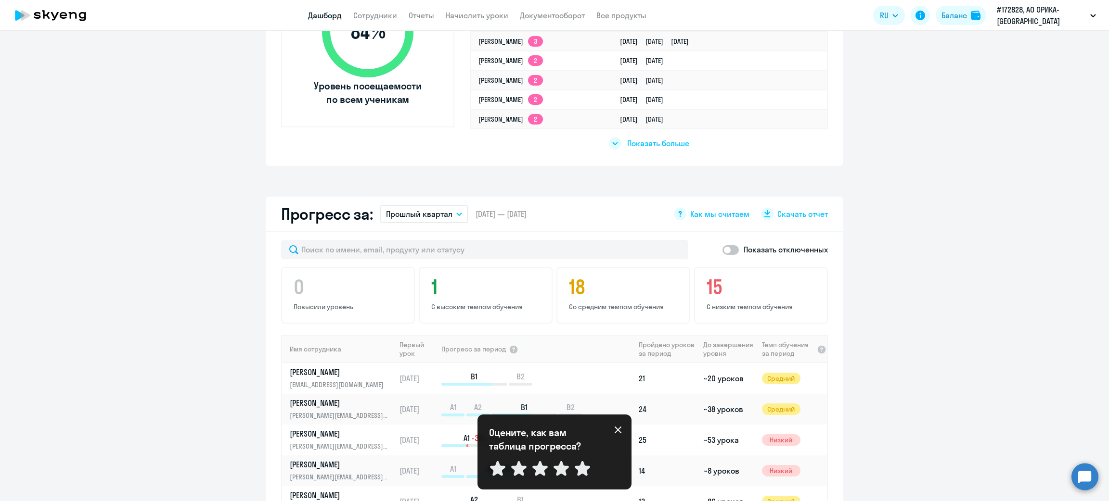
click at [457, 213] on icon "button" at bounding box center [459, 214] width 5 height 2
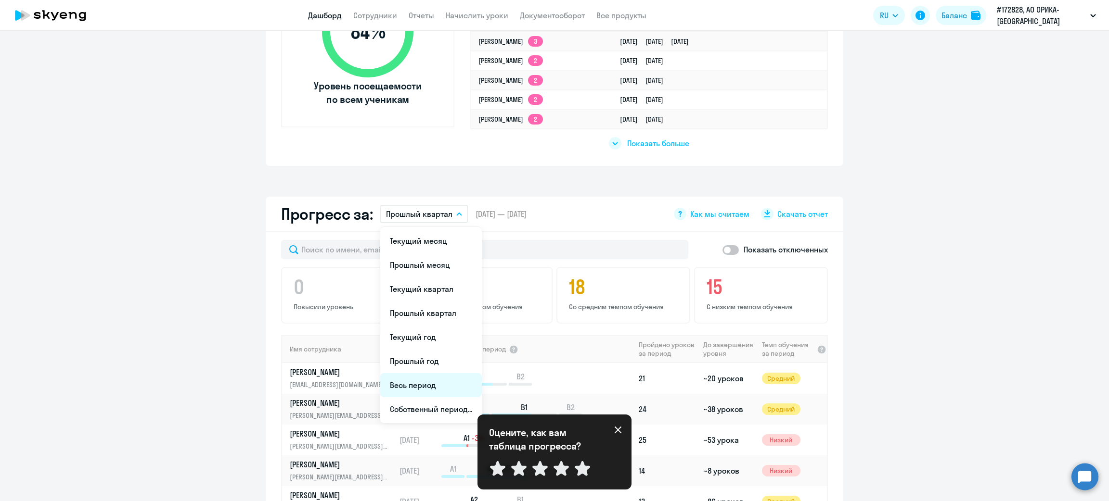
click at [408, 378] on li "Весь период" at bounding box center [431, 385] width 102 height 24
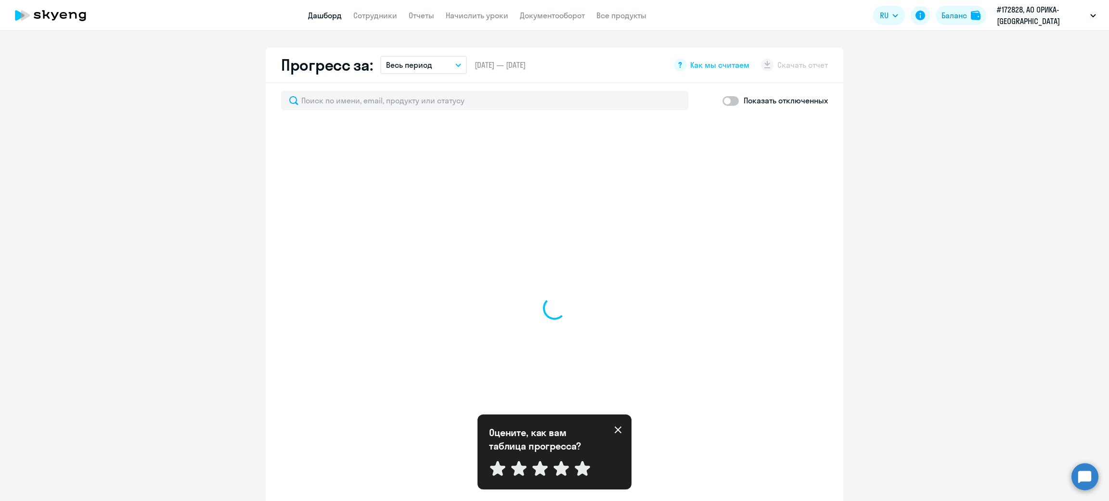
scroll to position [485, 0]
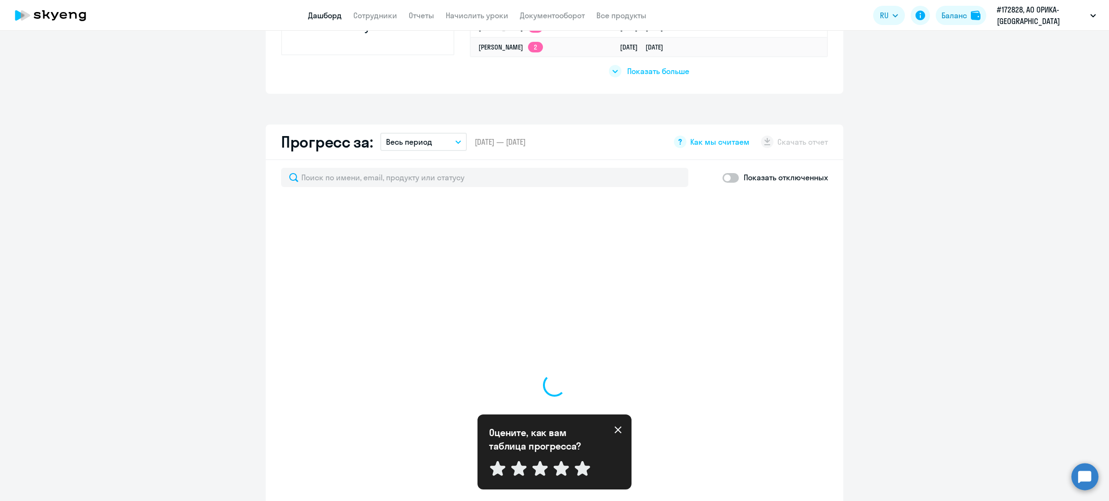
select select "30"
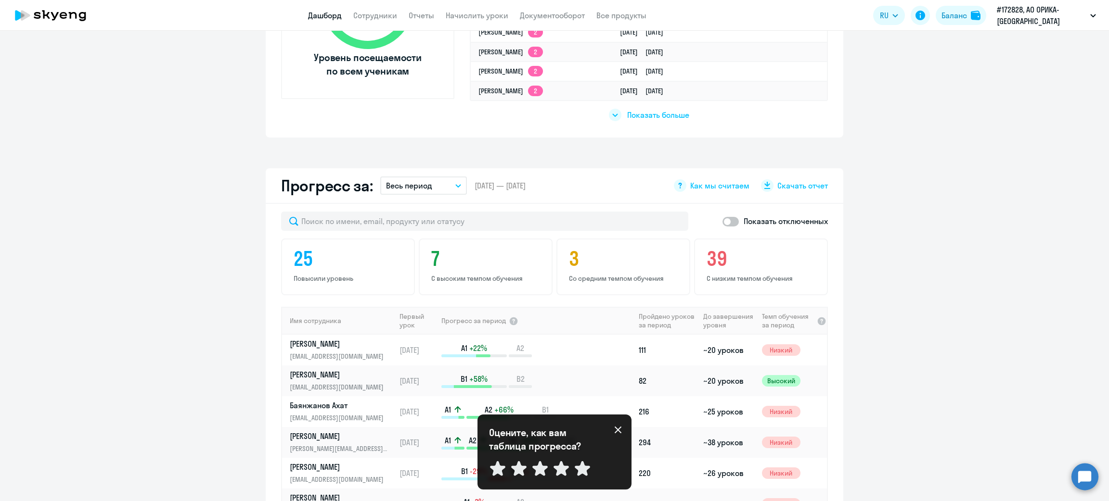
scroll to position [412, 0]
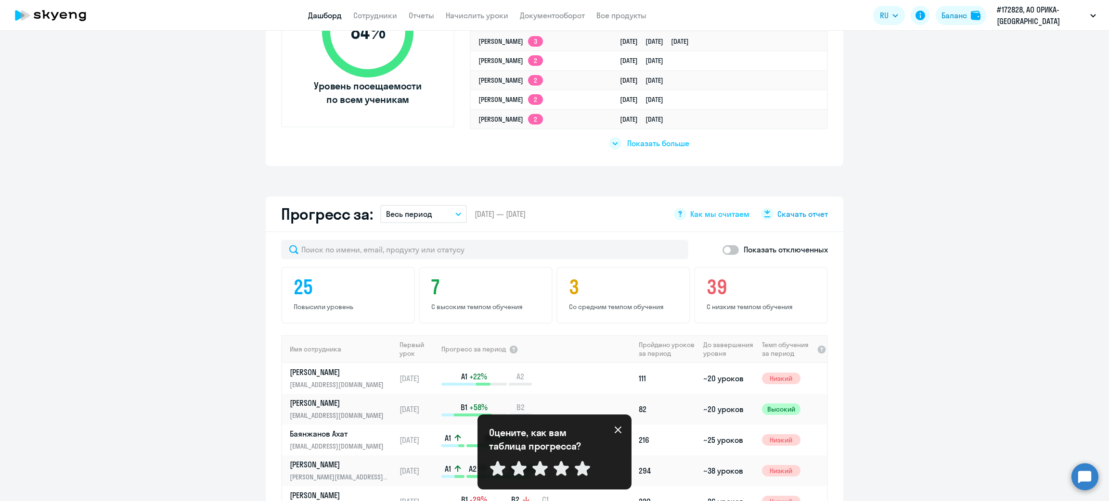
click at [803, 210] on span "Скачать отчет" at bounding box center [802, 214] width 51 height 11
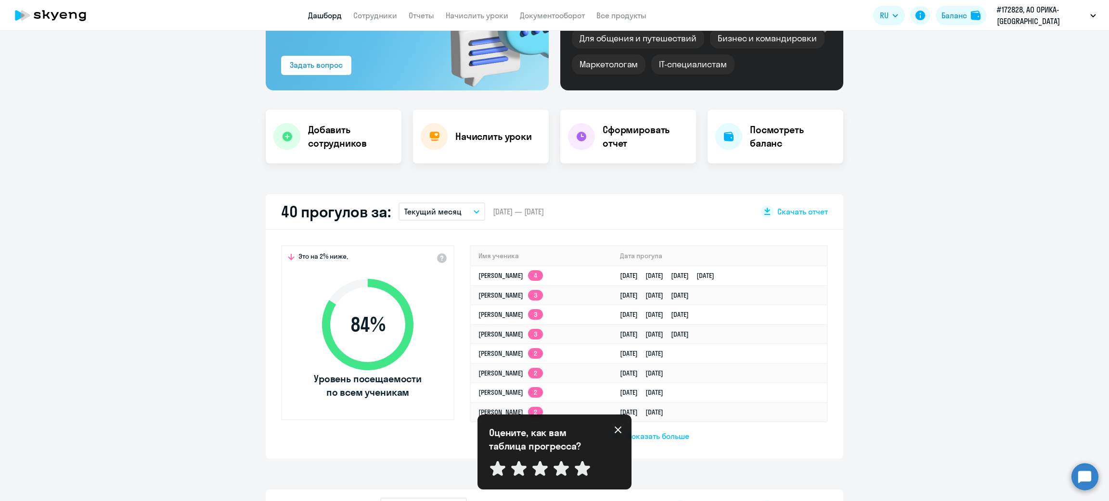
scroll to position [0, 0]
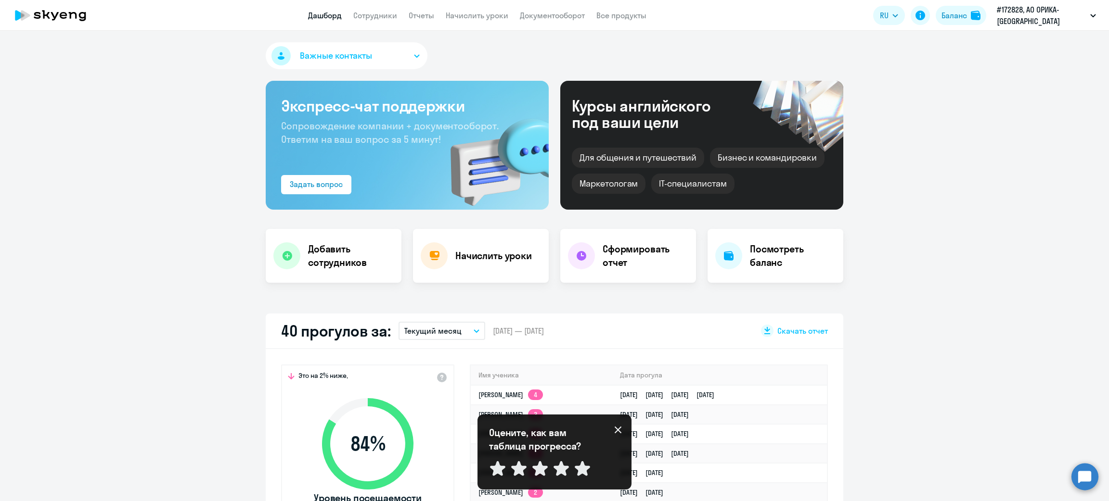
click at [402, 58] on button "Важные контакты" at bounding box center [347, 55] width 162 height 27
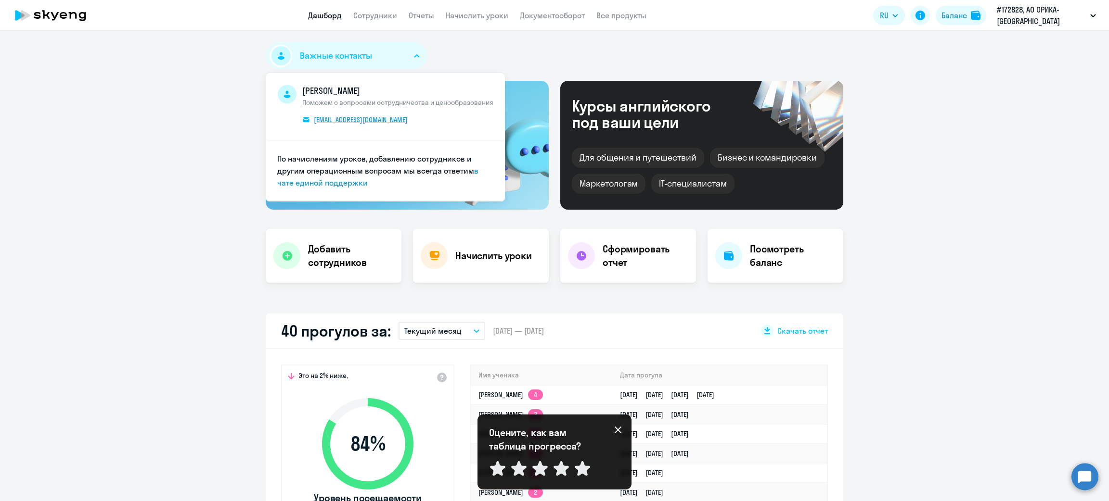
click at [363, 120] on span "[EMAIL_ADDRESS][DOMAIN_NAME]" at bounding box center [361, 119] width 94 height 9
click at [385, 18] on link "Сотрудники" at bounding box center [375, 16] width 44 height 10
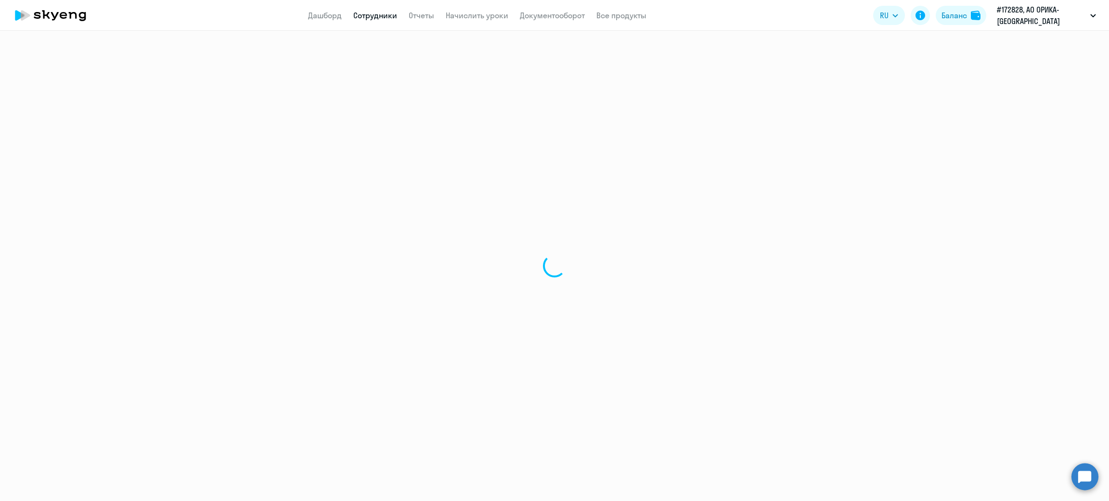
select select "30"
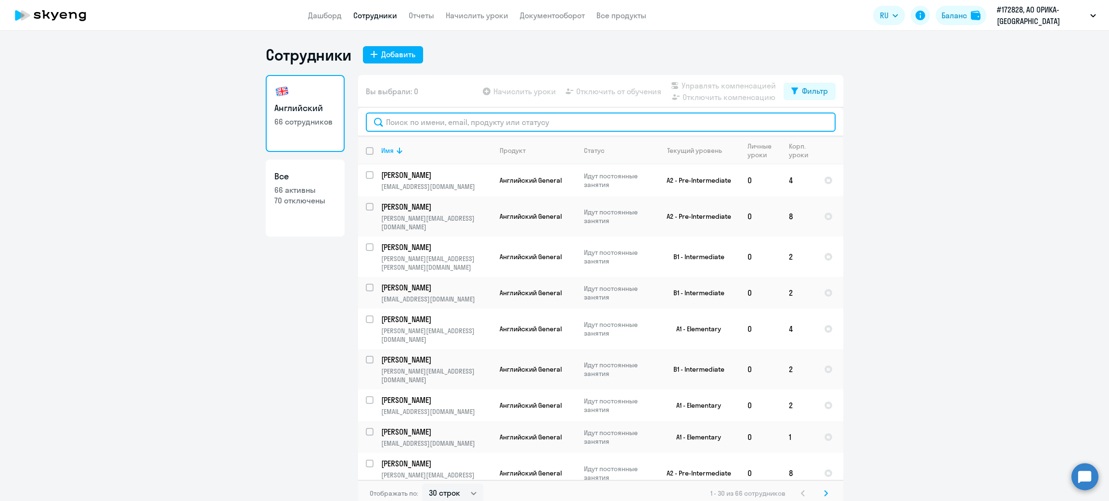
click at [531, 122] on input "text" at bounding box center [601, 122] width 470 height 19
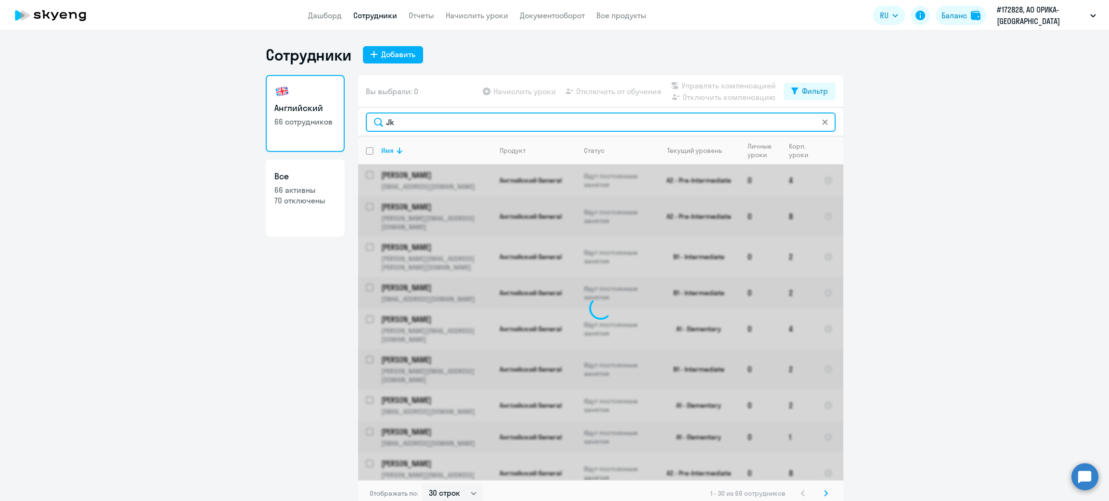
type input "J"
type input "О"
type input "Щ"
type input "J"
type input "Щ"
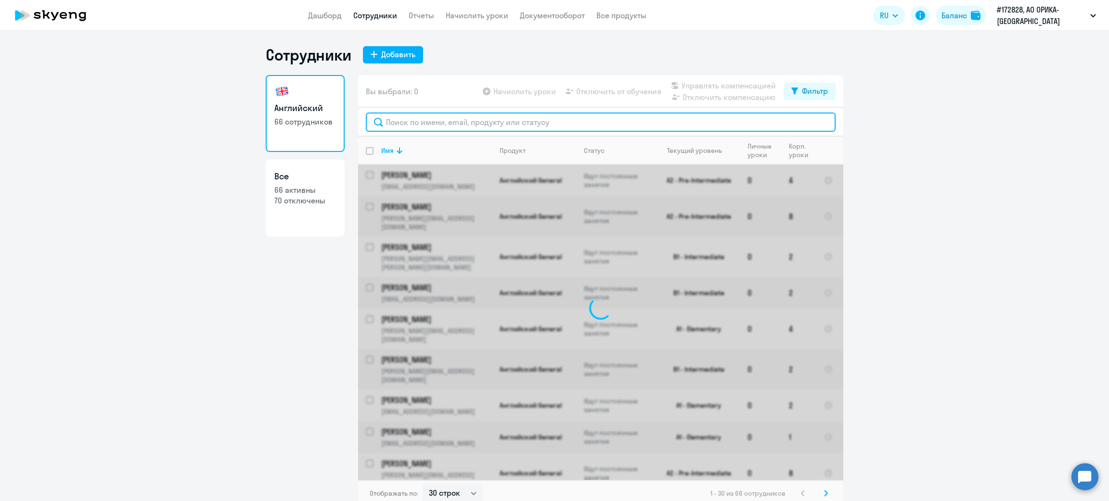
type input "Щ"
type input "O"
click at [389, 123] on input "[PERSON_NAME]" at bounding box center [601, 122] width 470 height 19
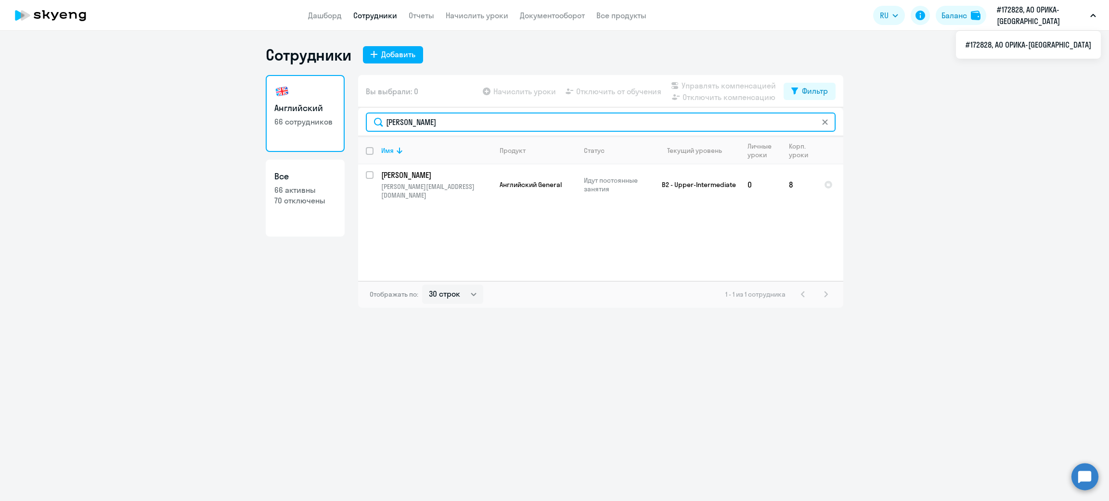
drag, startPoint x: 409, startPoint y: 124, endPoint x: 359, endPoint y: 121, distance: 49.7
click at [359, 121] on div "[PERSON_NAME]" at bounding box center [600, 122] width 485 height 29
type input "Живо"
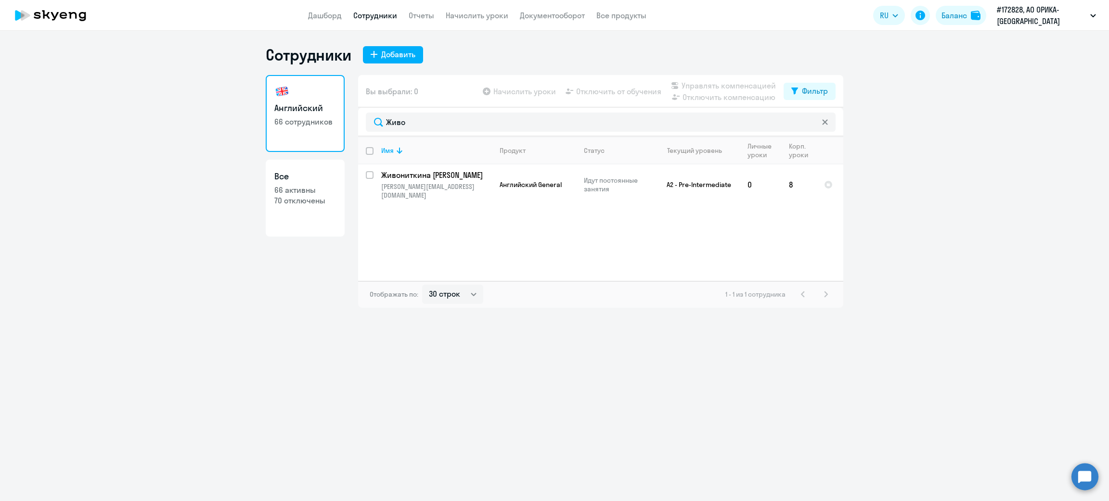
click at [371, 17] on link "Сотрудники" at bounding box center [375, 16] width 44 height 10
click at [333, 19] on link "Дашборд" at bounding box center [325, 16] width 34 height 10
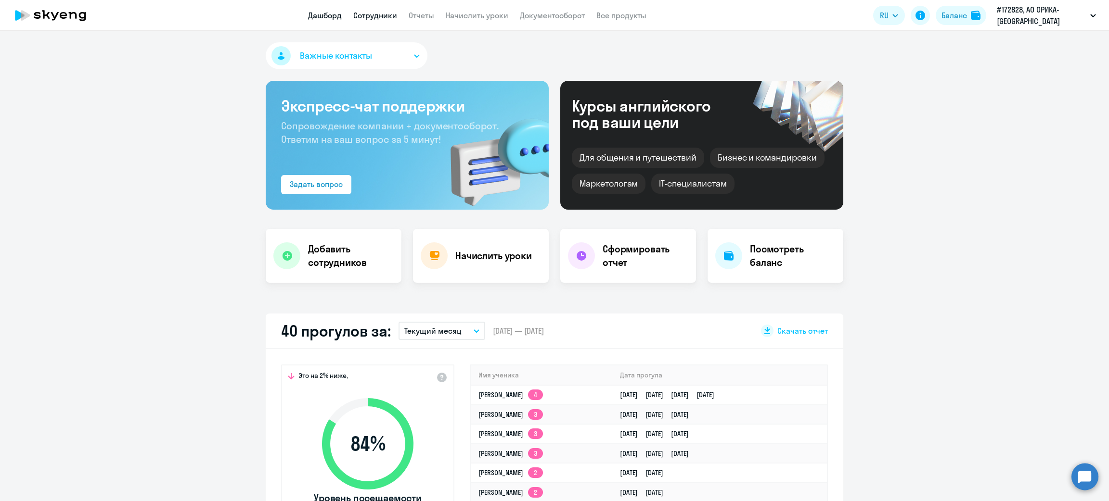
click at [376, 16] on link "Сотрудники" at bounding box center [375, 16] width 44 height 10
select select "30"
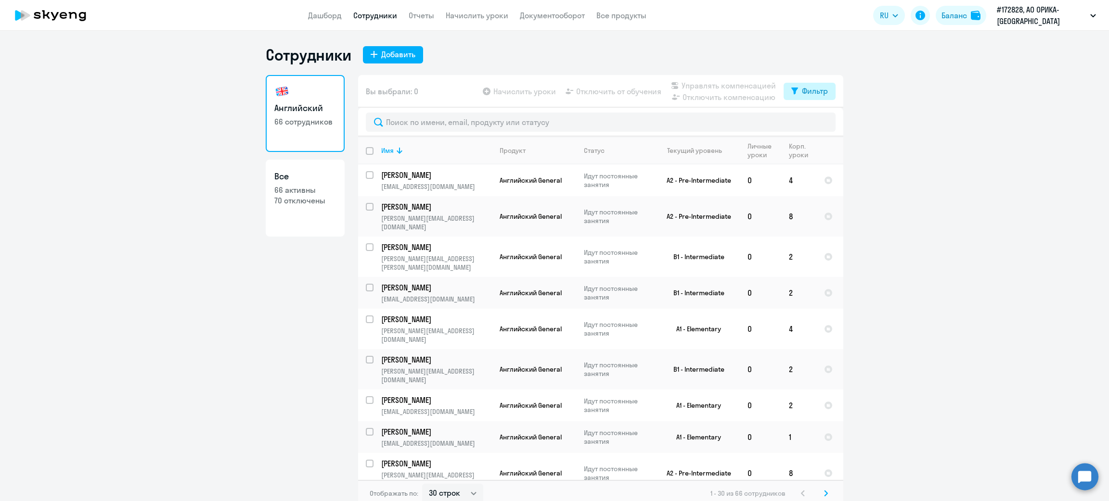
click at [815, 90] on div "Фильтр" at bounding box center [815, 91] width 26 height 12
click at [809, 123] on span at bounding box center [814, 123] width 16 height 10
click at [806, 122] on input "checkbox" at bounding box center [806, 122] width 0 height 0
checkbox input "true"
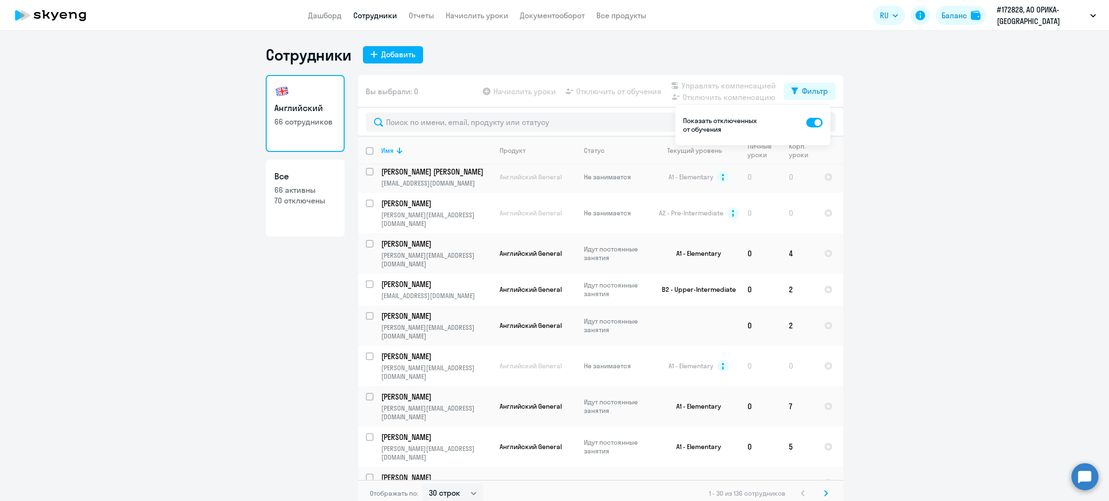
scroll to position [636, 0]
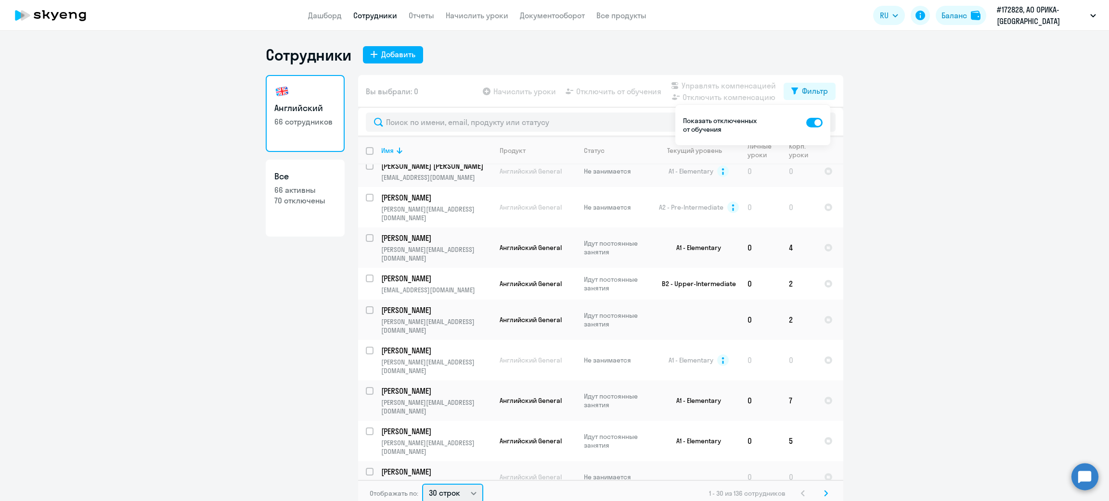
click at [466, 495] on select "30 строк 50 строк 100 строк" at bounding box center [452, 493] width 61 height 19
select select "100"
click at [422, 483] on select "30 строк 50 строк 100 строк" at bounding box center [452, 492] width 61 height 19
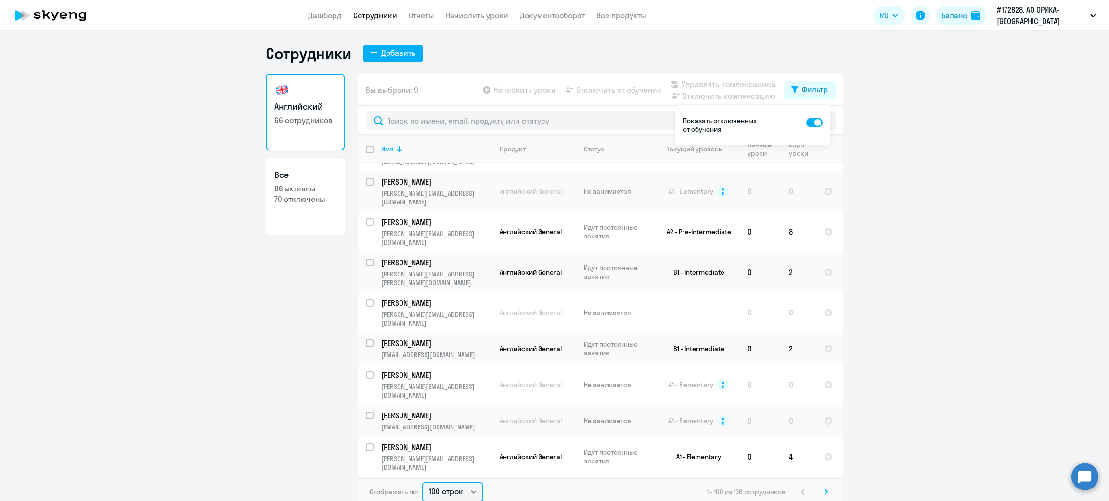
scroll to position [0, 0]
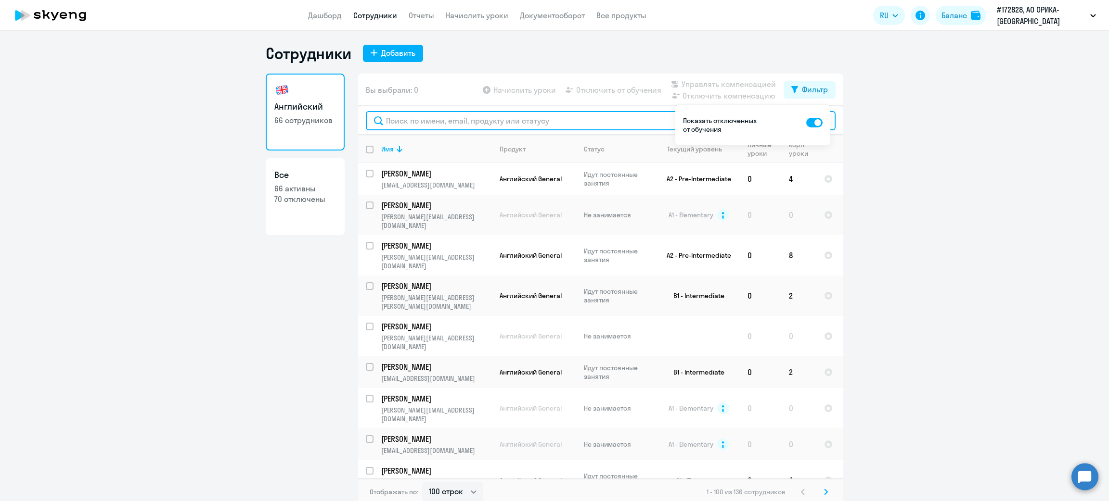
click at [475, 120] on input "text" at bounding box center [601, 120] width 470 height 19
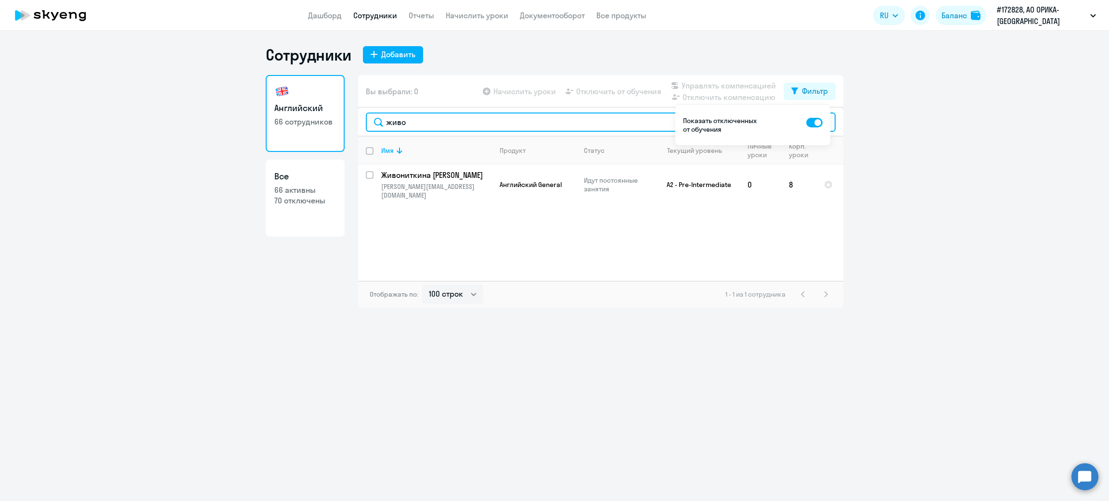
type input "живо"
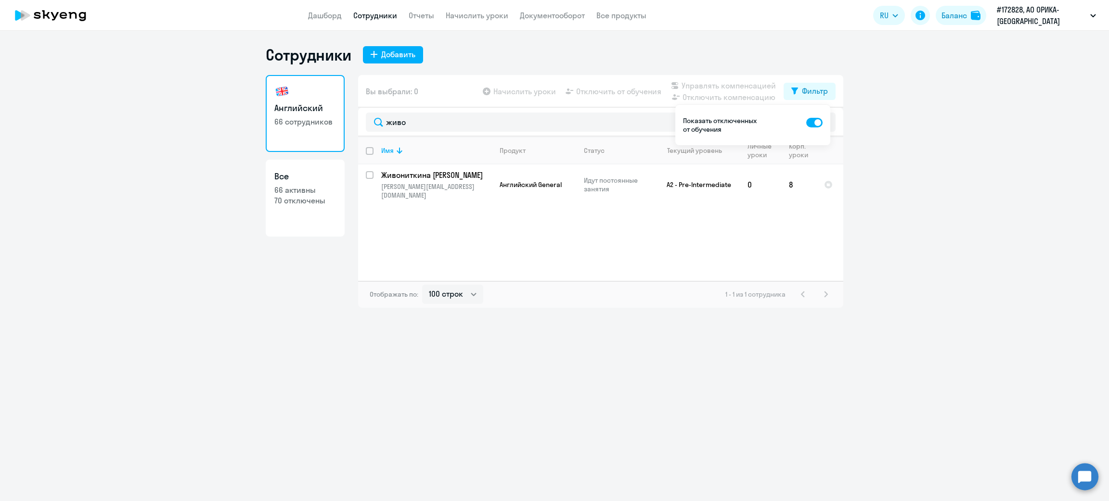
click at [815, 121] on span at bounding box center [814, 123] width 16 height 10
click at [806, 122] on input "checkbox" at bounding box center [806, 122] width 0 height 0
checkbox input "false"
click at [920, 150] on ng-component "Сотрудники Добавить Английский 66 сотрудников Все 66 активны 70 отключены Вы вы…" at bounding box center [554, 176] width 1109 height 263
click at [624, 48] on div "Сотрудники Добавить" at bounding box center [554, 54] width 577 height 19
